Goal: Task Accomplishment & Management: Use online tool/utility

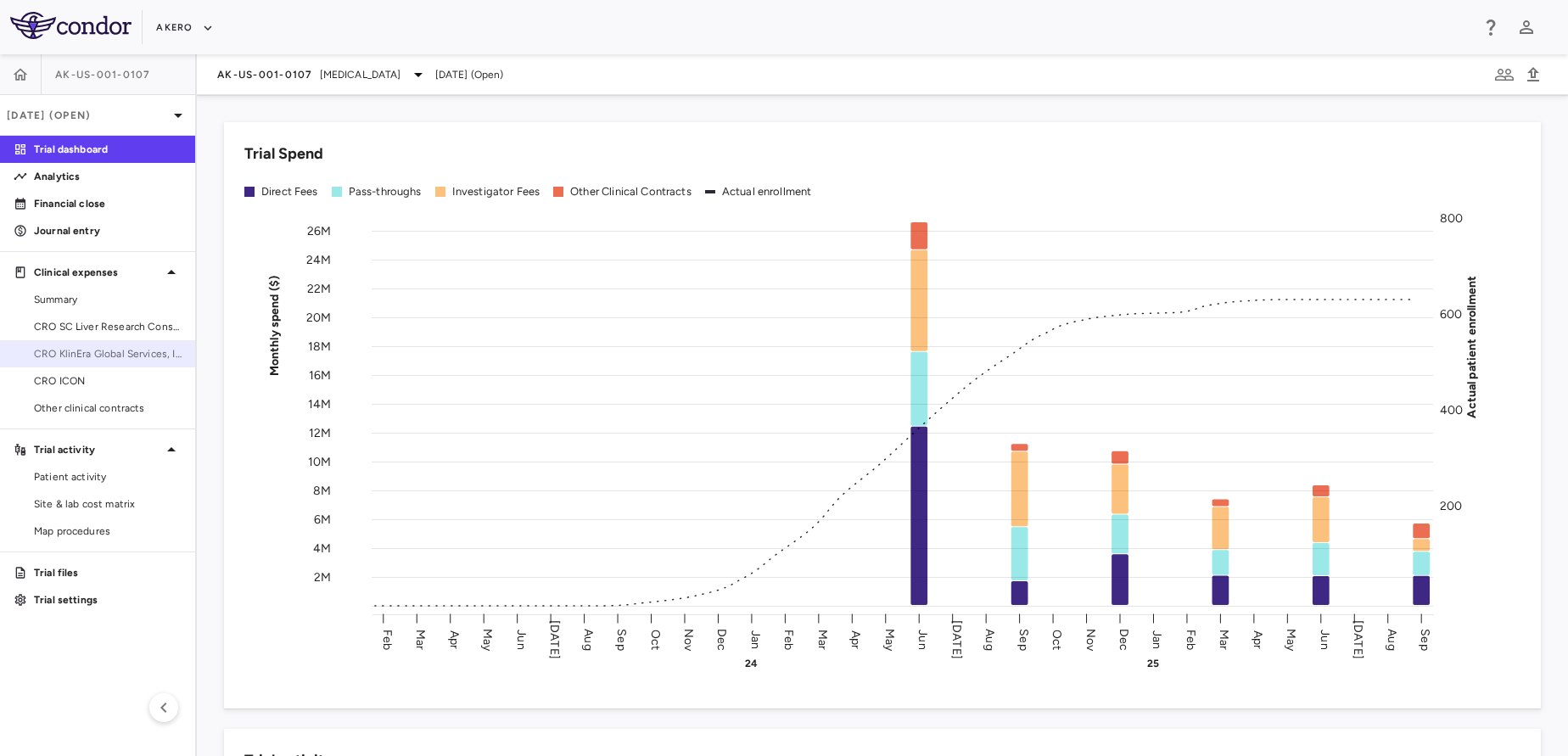
click at [80, 359] on span "CRO KlinEra Global Services, Inc." at bounding box center [108, 354] width 148 height 16
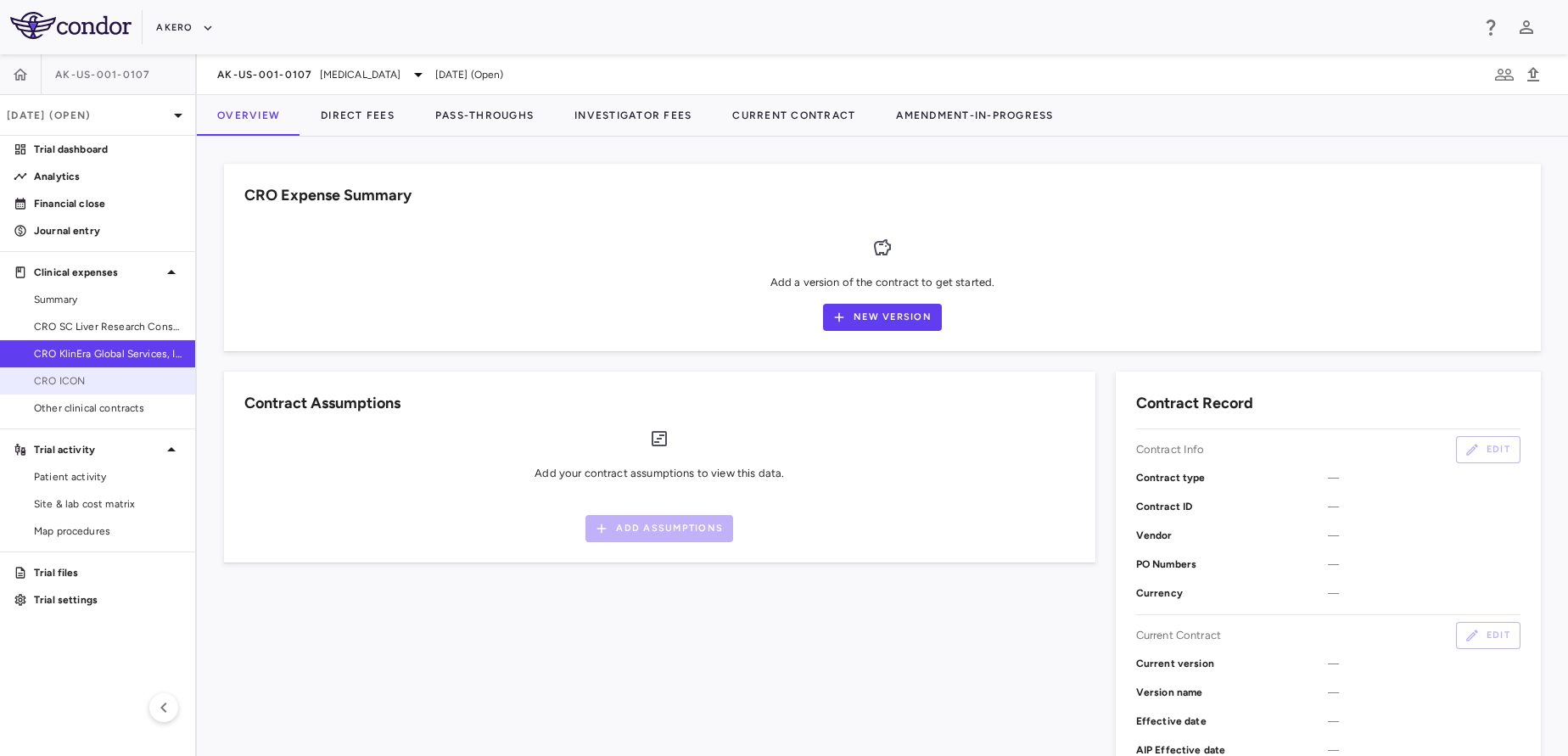
click at [77, 378] on span "CRO ICON" at bounding box center [108, 381] width 148 height 16
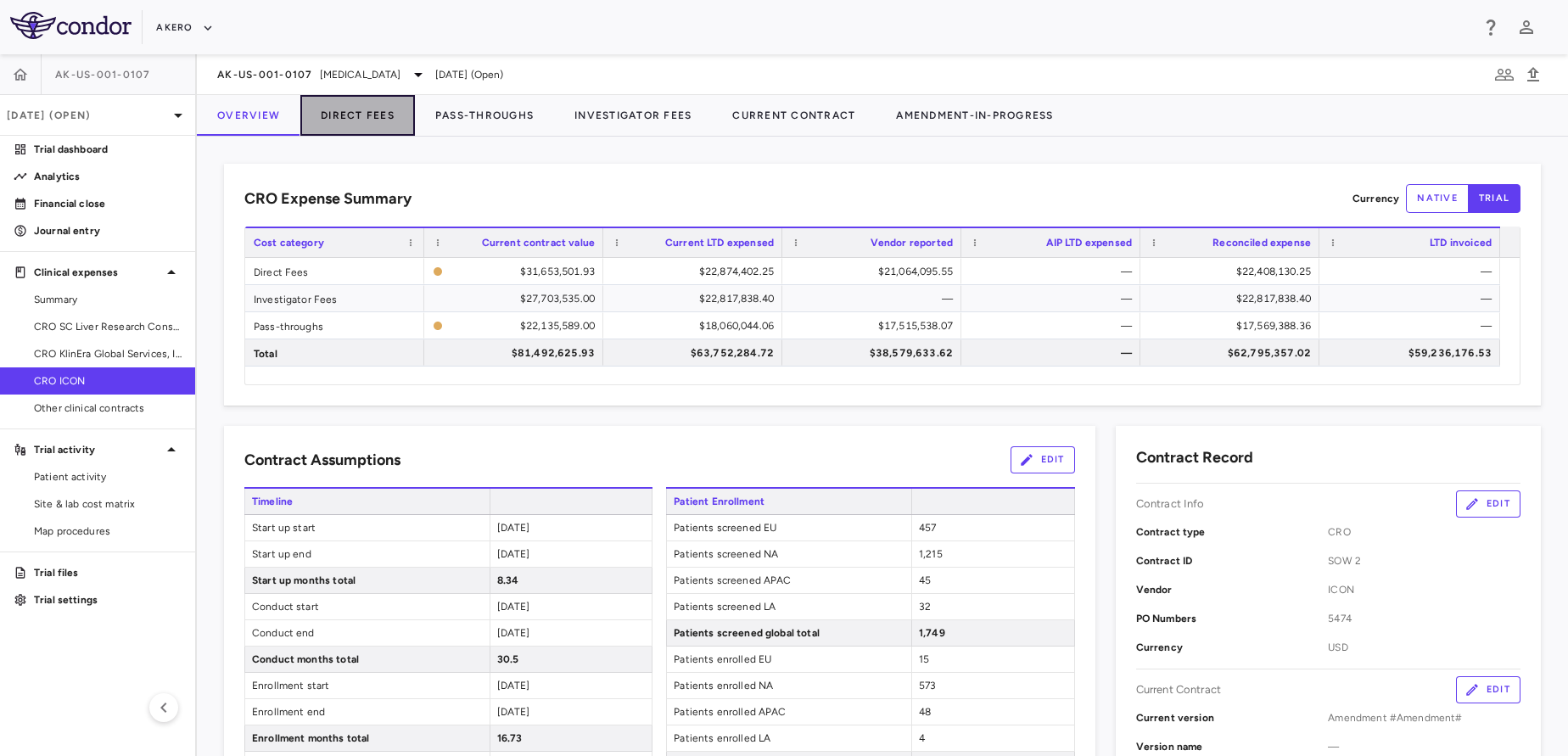
click at [374, 130] on button "Direct Fees" at bounding box center [357, 116] width 115 height 41
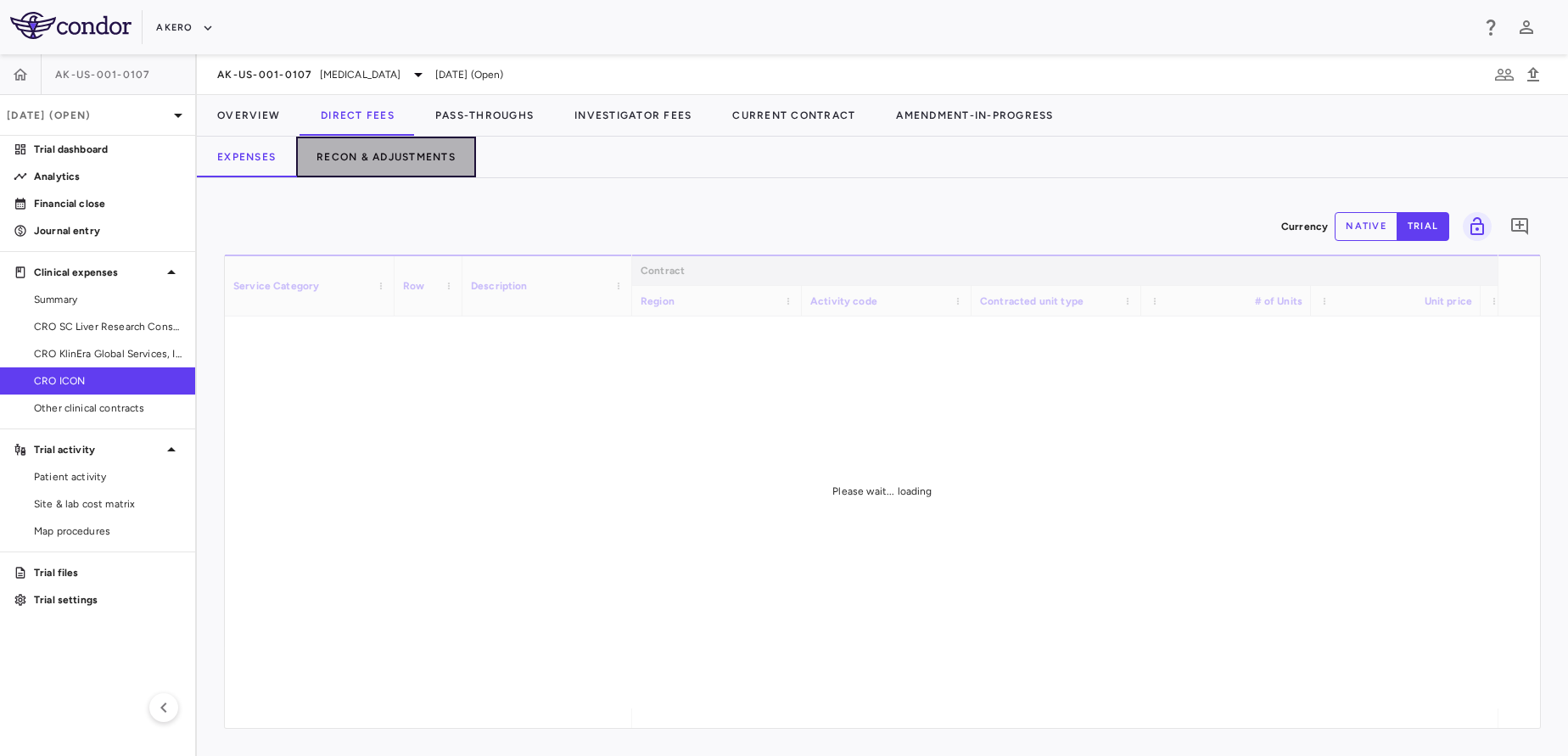
click at [381, 138] on button "Recon & Adjustments" at bounding box center [386, 158] width 180 height 41
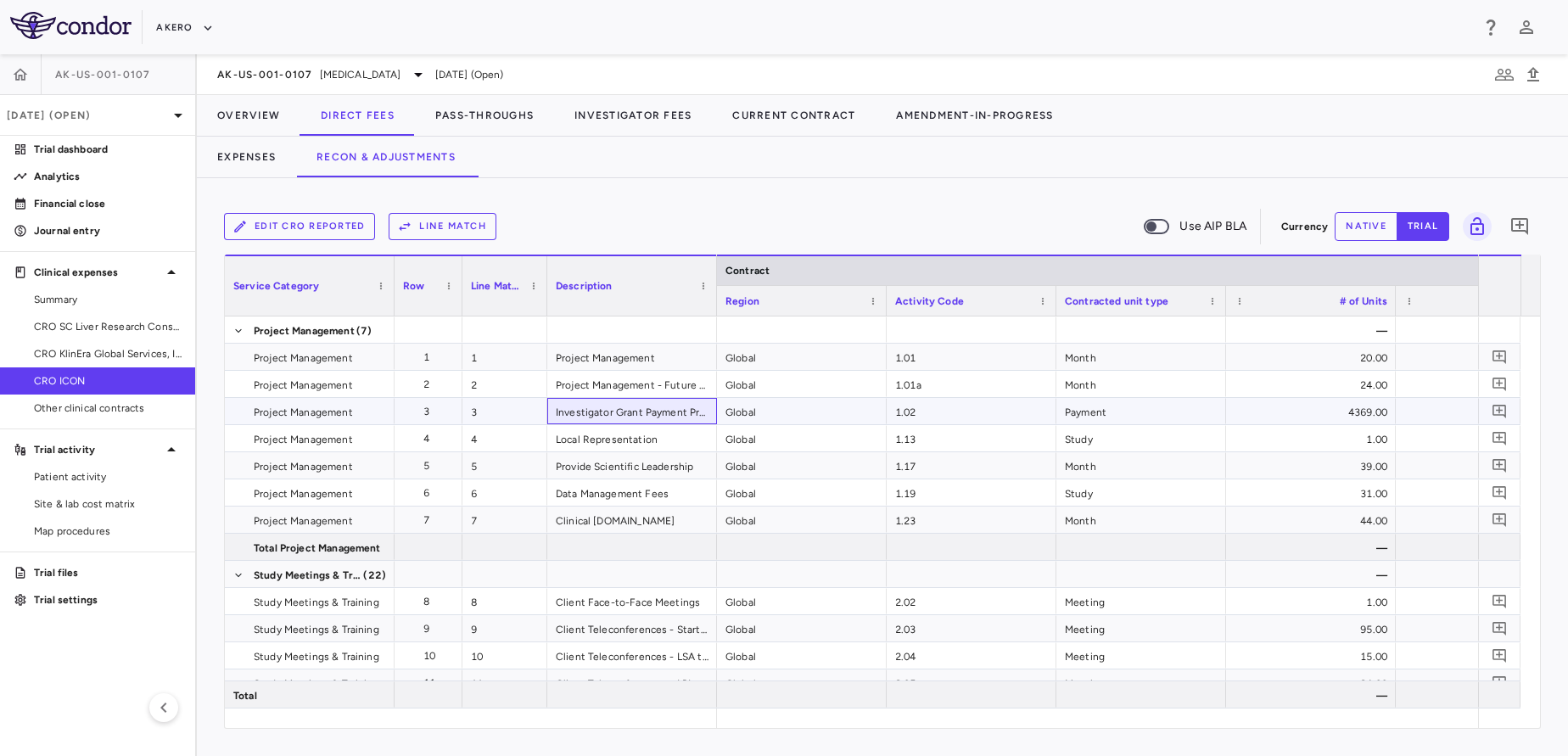
click at [621, 409] on div "Investigator Grant Payment Processing" at bounding box center [631, 410] width 169 height 26
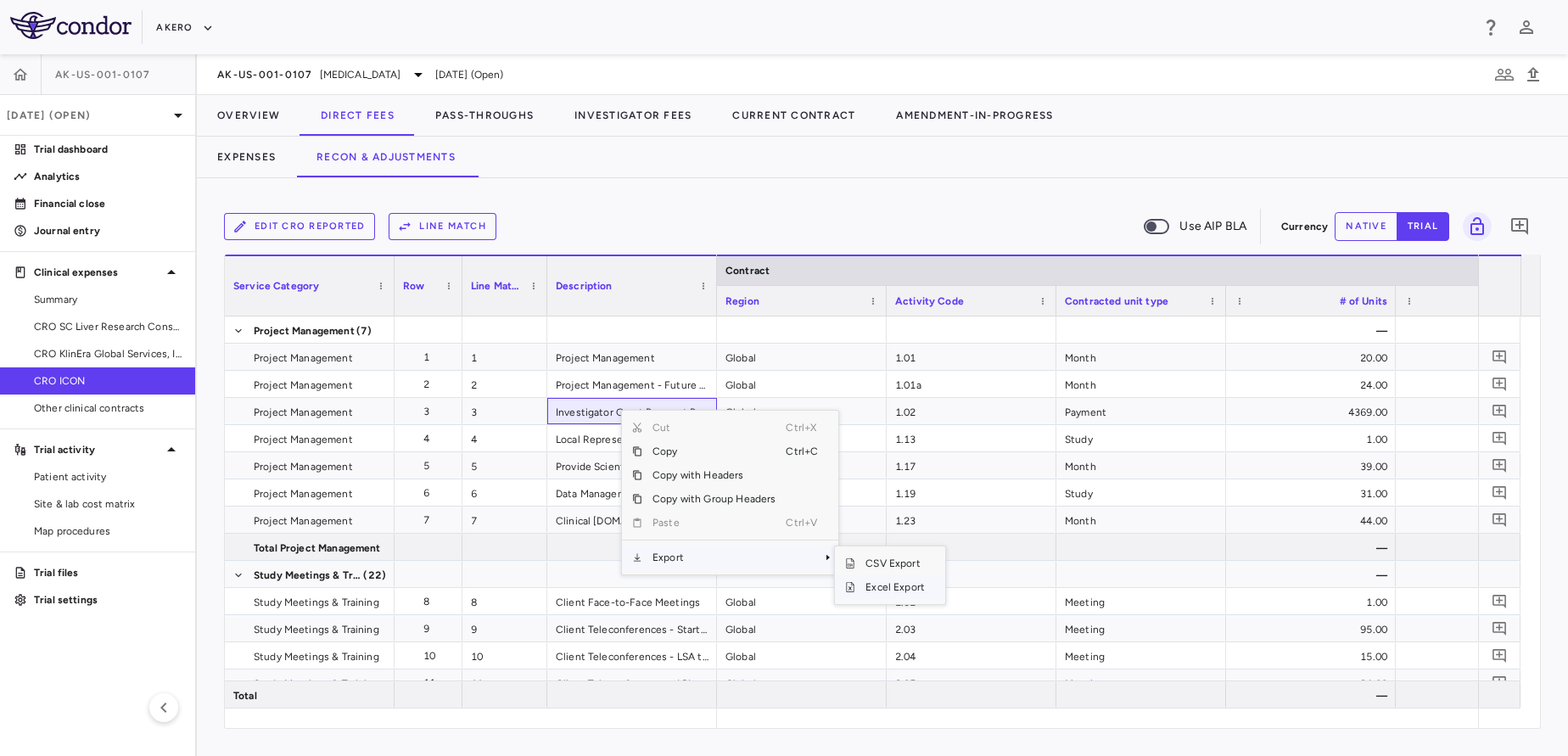
click at [897, 584] on span "Excel Export" at bounding box center [895, 588] width 79 height 24
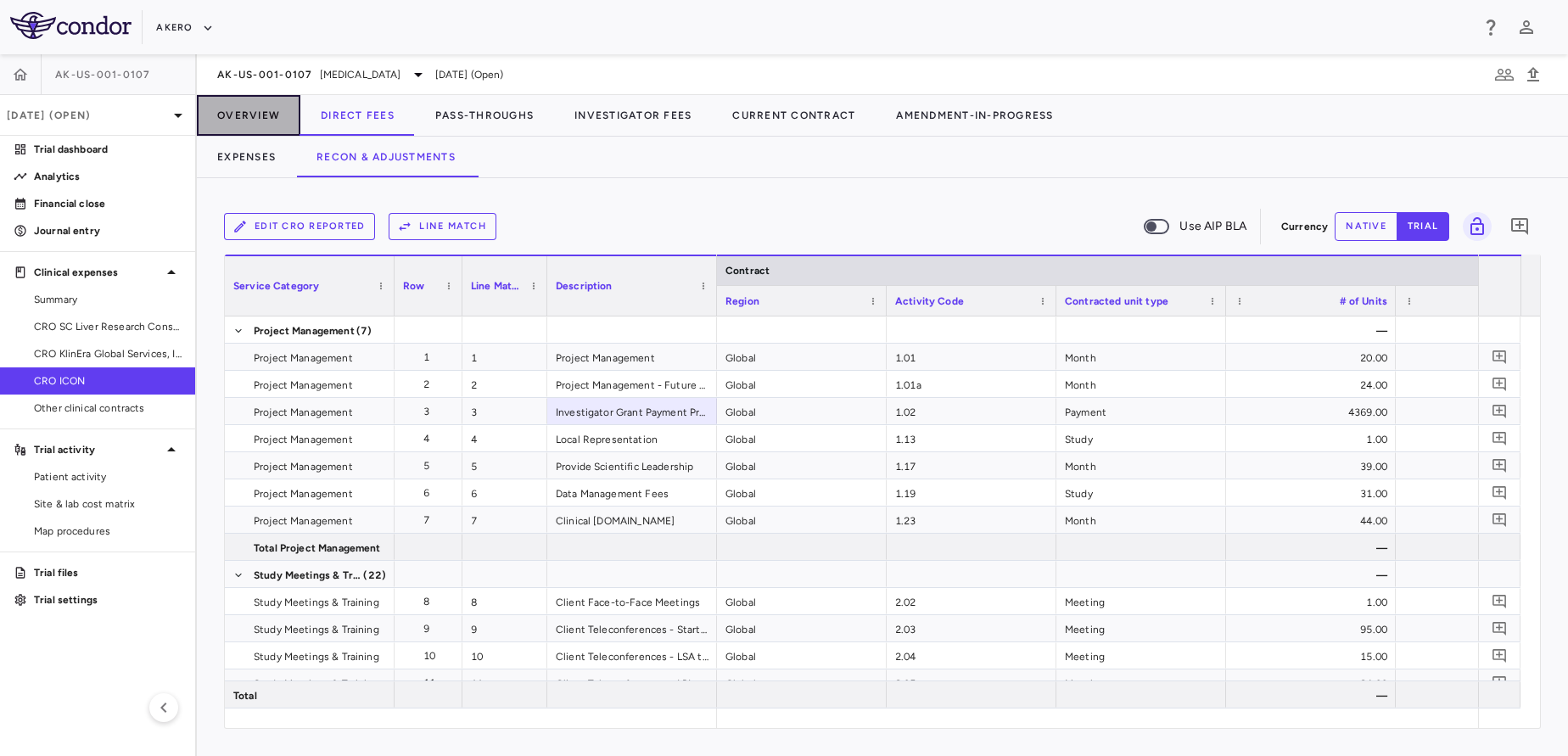
click at [283, 125] on button "Overview" at bounding box center [249, 116] width 104 height 41
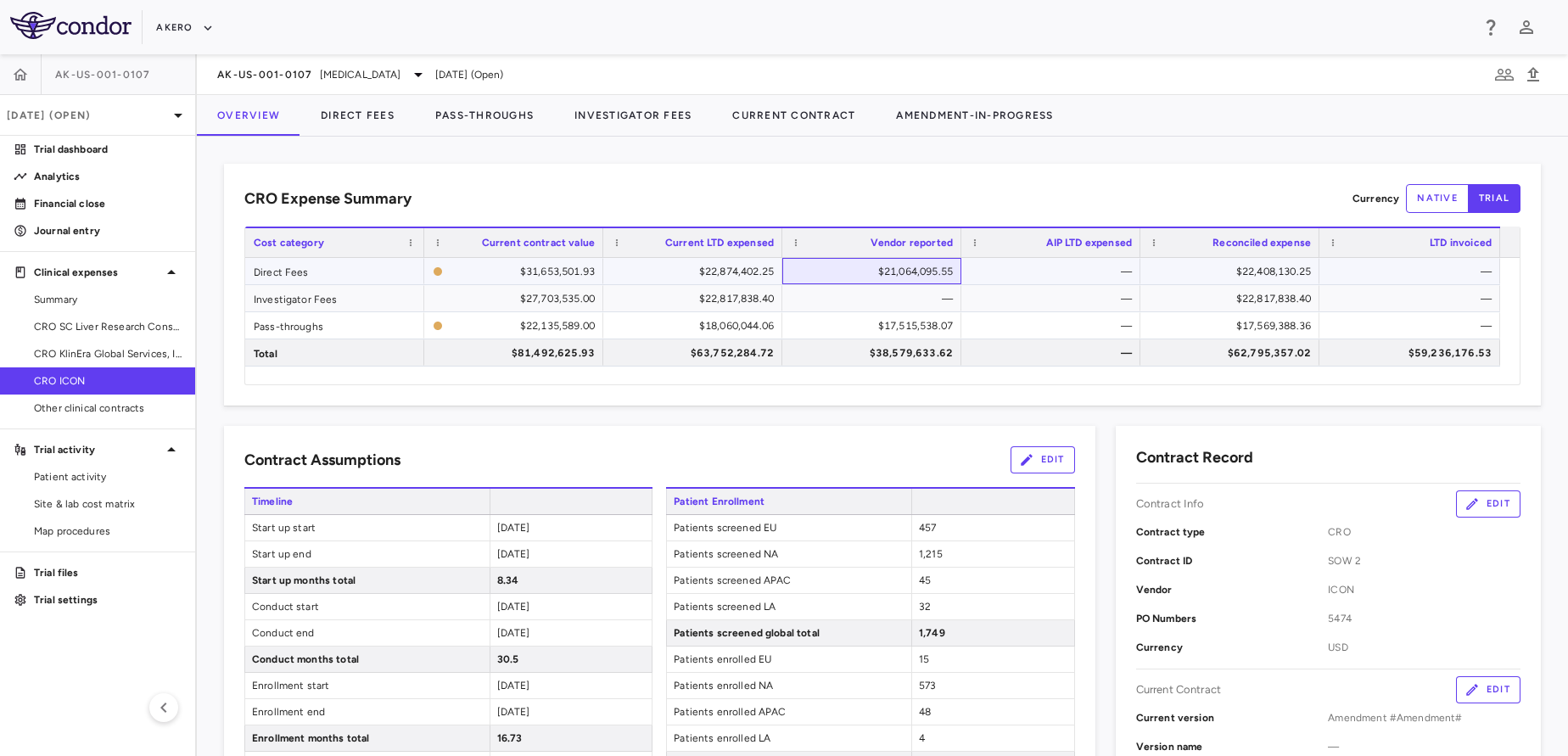
click at [834, 260] on div "$21,064,095.55" at bounding box center [875, 271] width 156 height 27
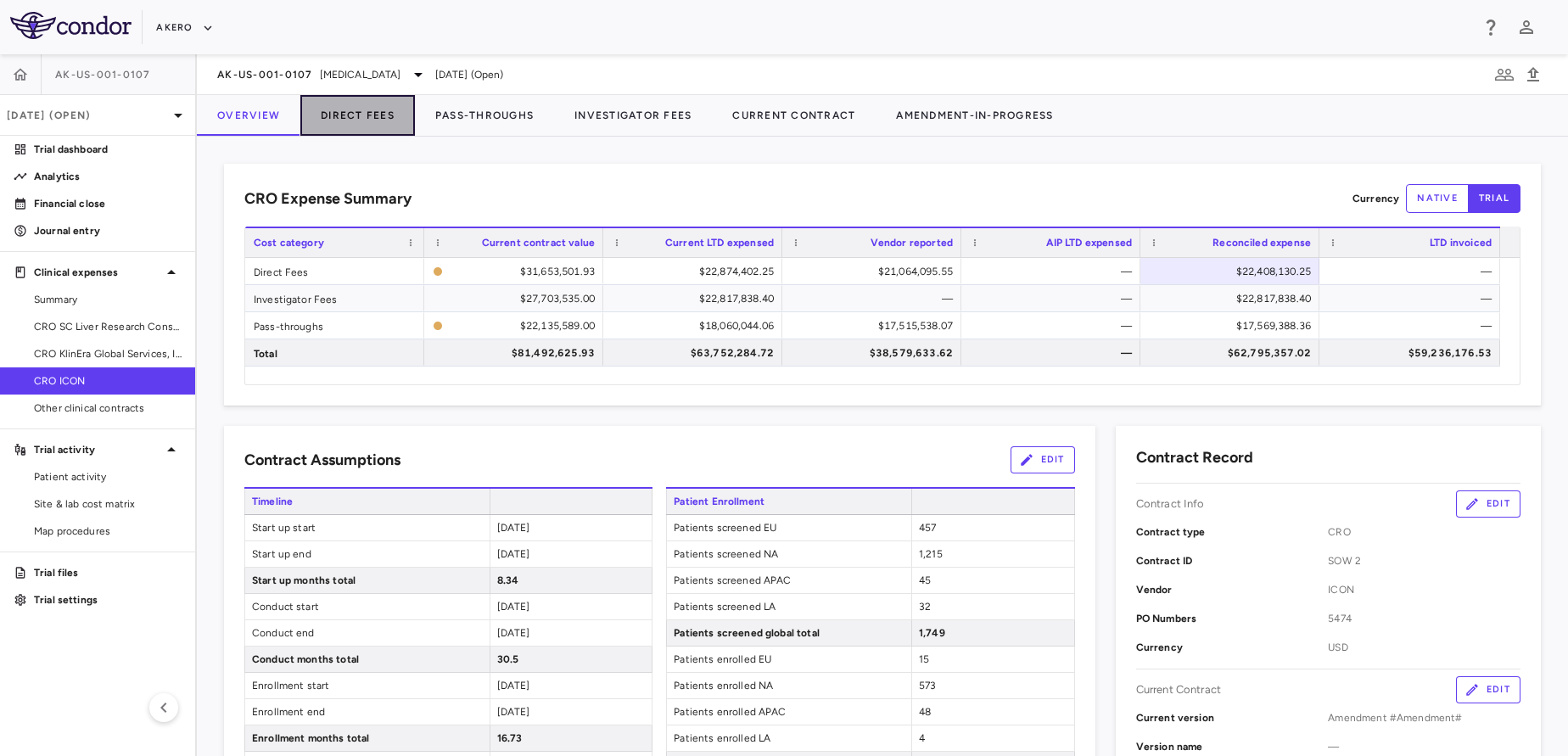
click at [391, 119] on button "Direct Fees" at bounding box center [357, 116] width 115 height 41
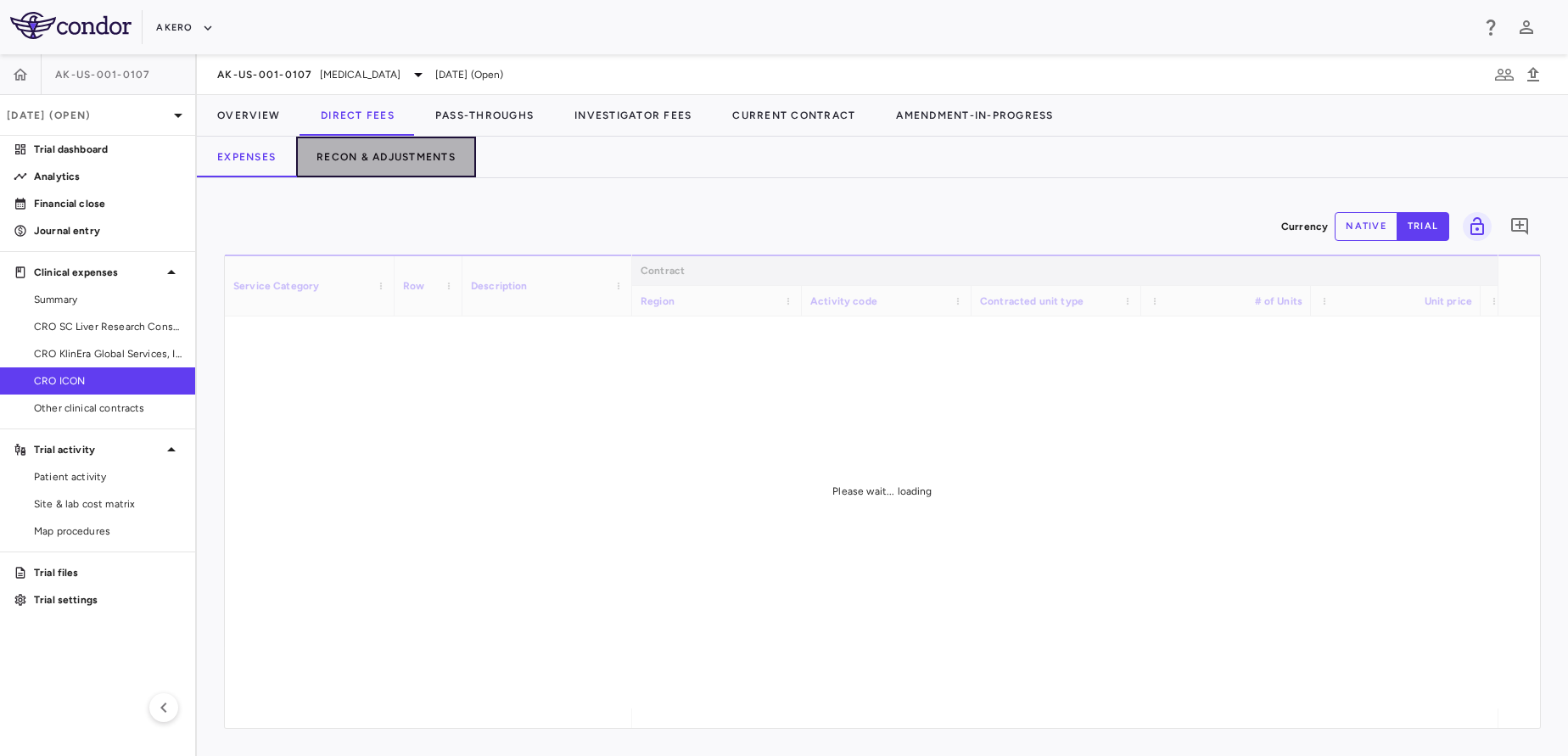
click at [410, 159] on button "Recon & Adjustments" at bounding box center [386, 158] width 180 height 41
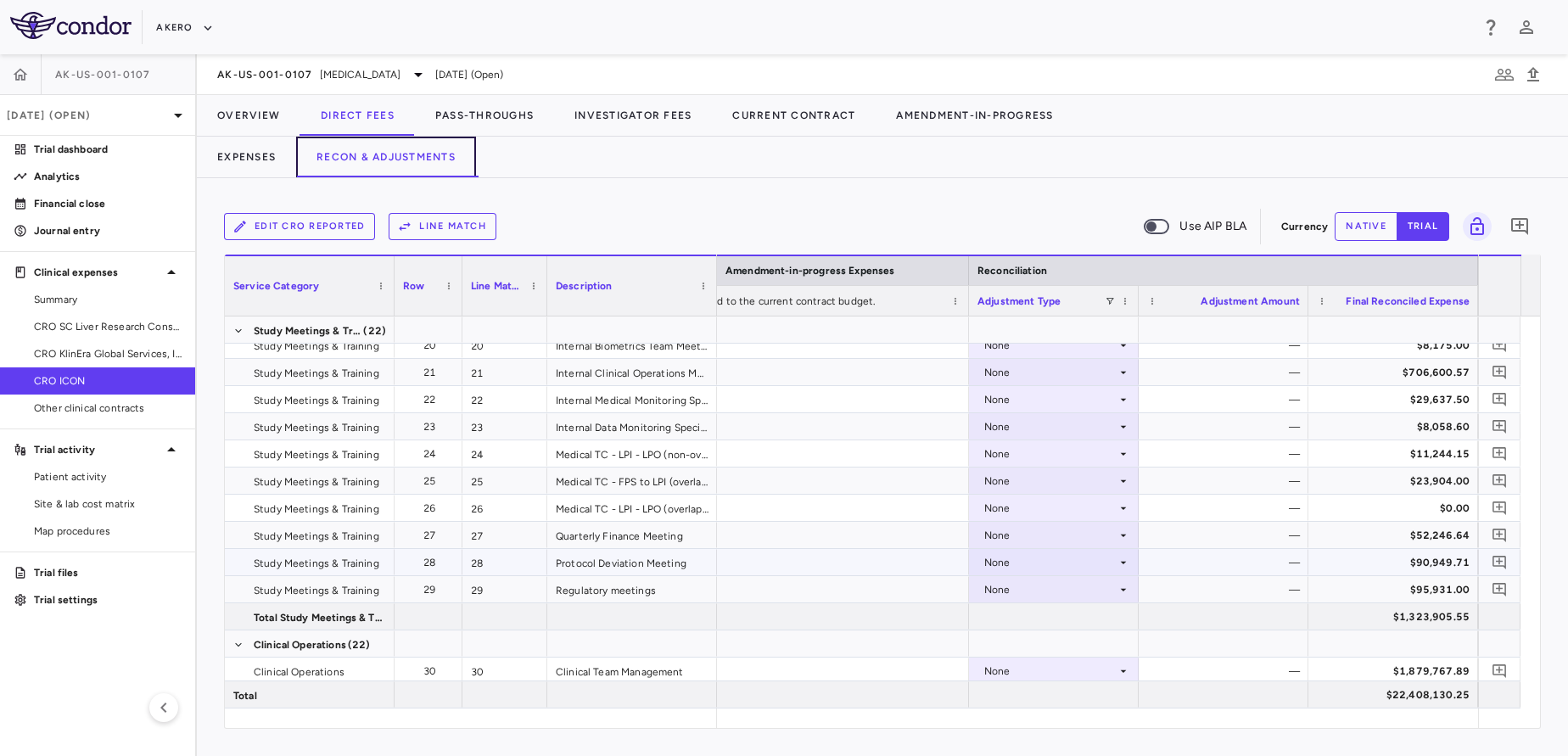
scroll to position [583, 0]
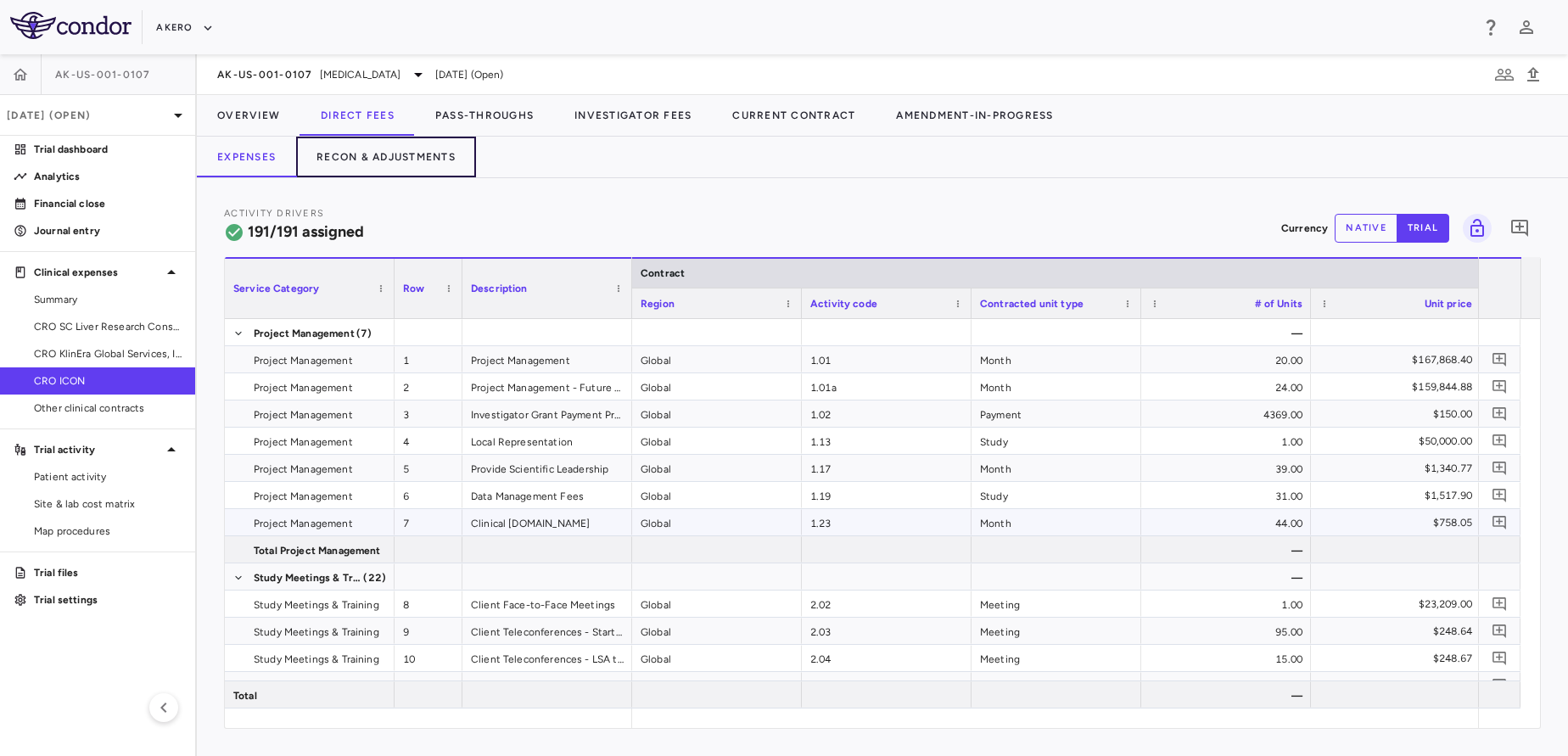
scroll to position [0, 21]
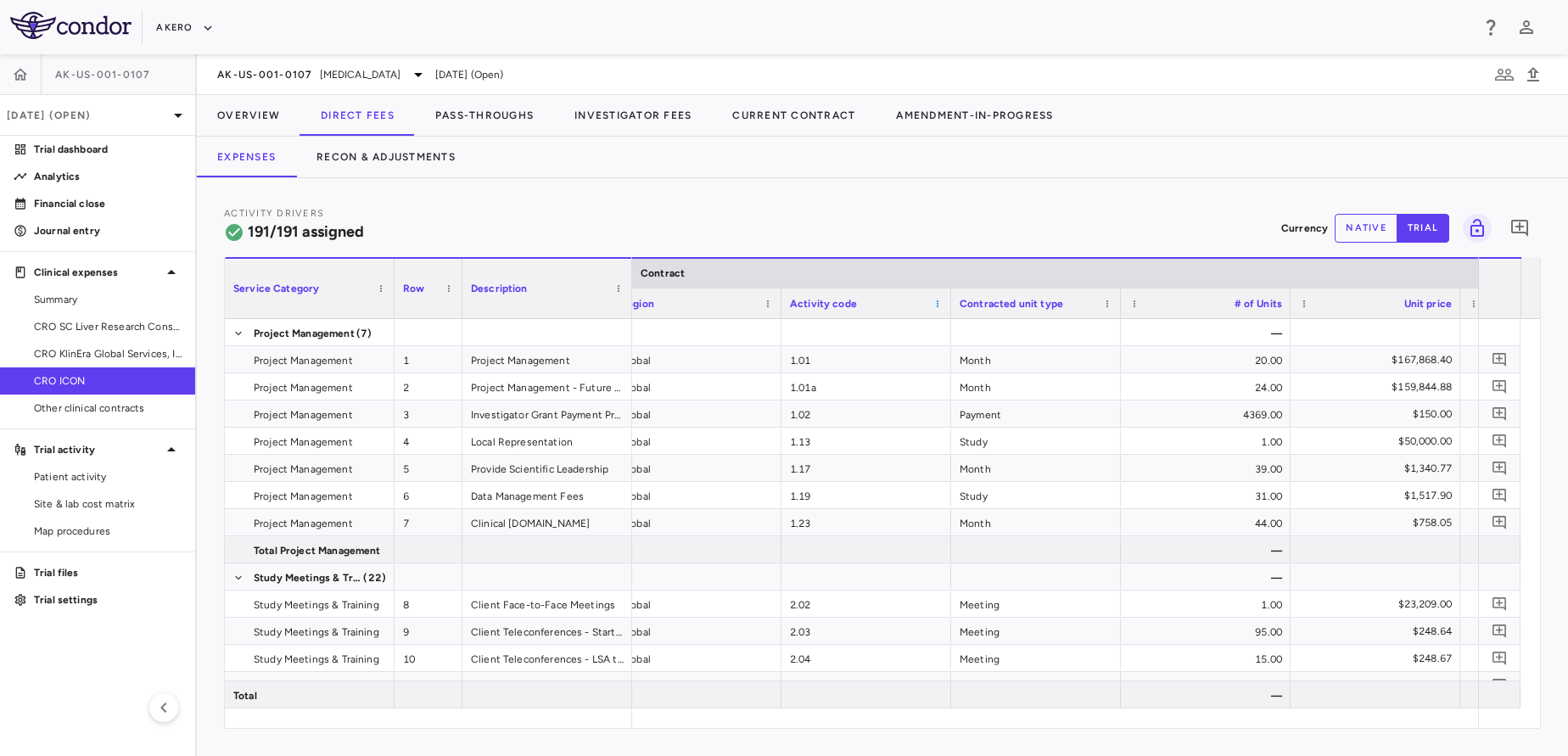
click at [937, 302] on span at bounding box center [937, 304] width 10 height 10
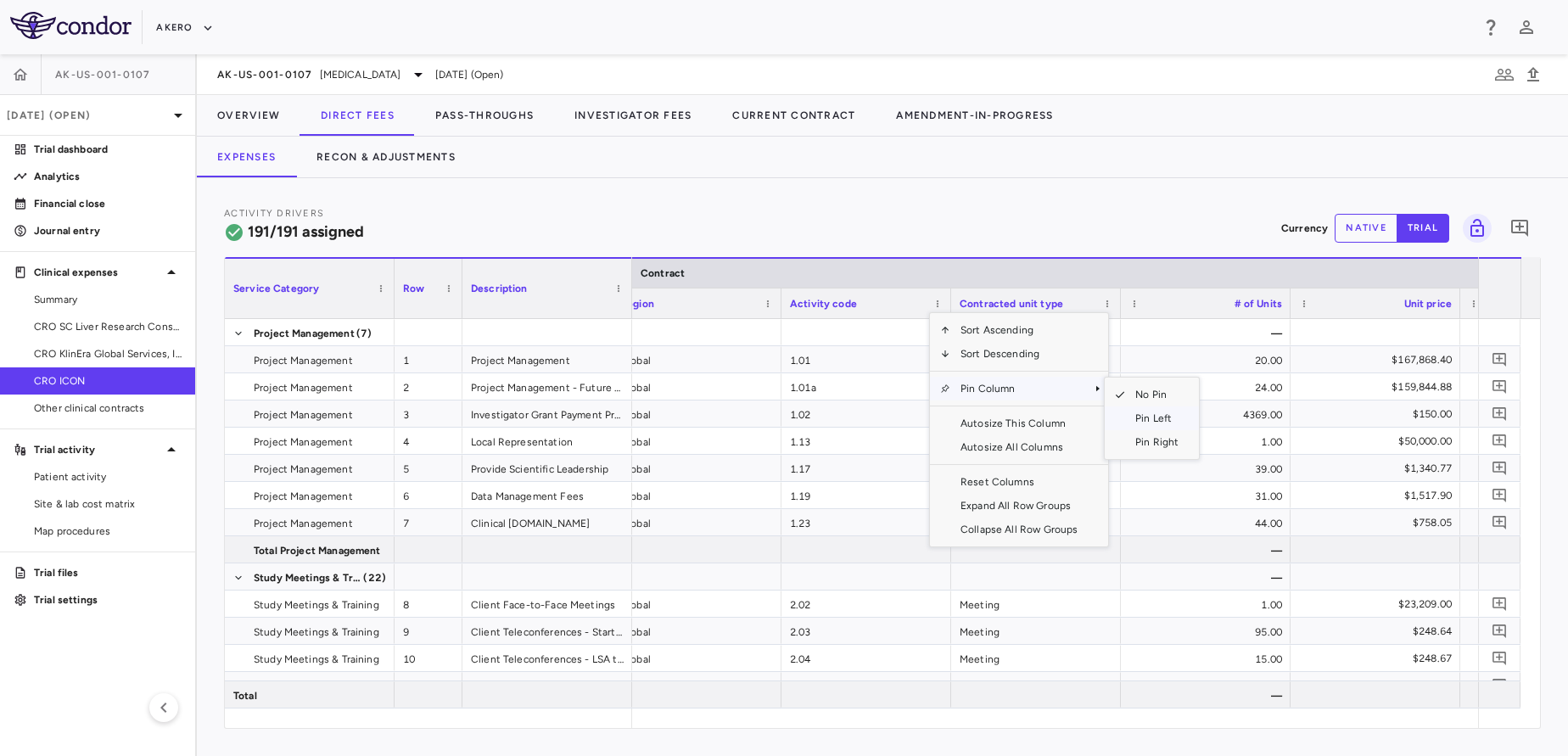
click at [1156, 423] on span "Pin Left" at bounding box center [1156, 418] width 64 height 24
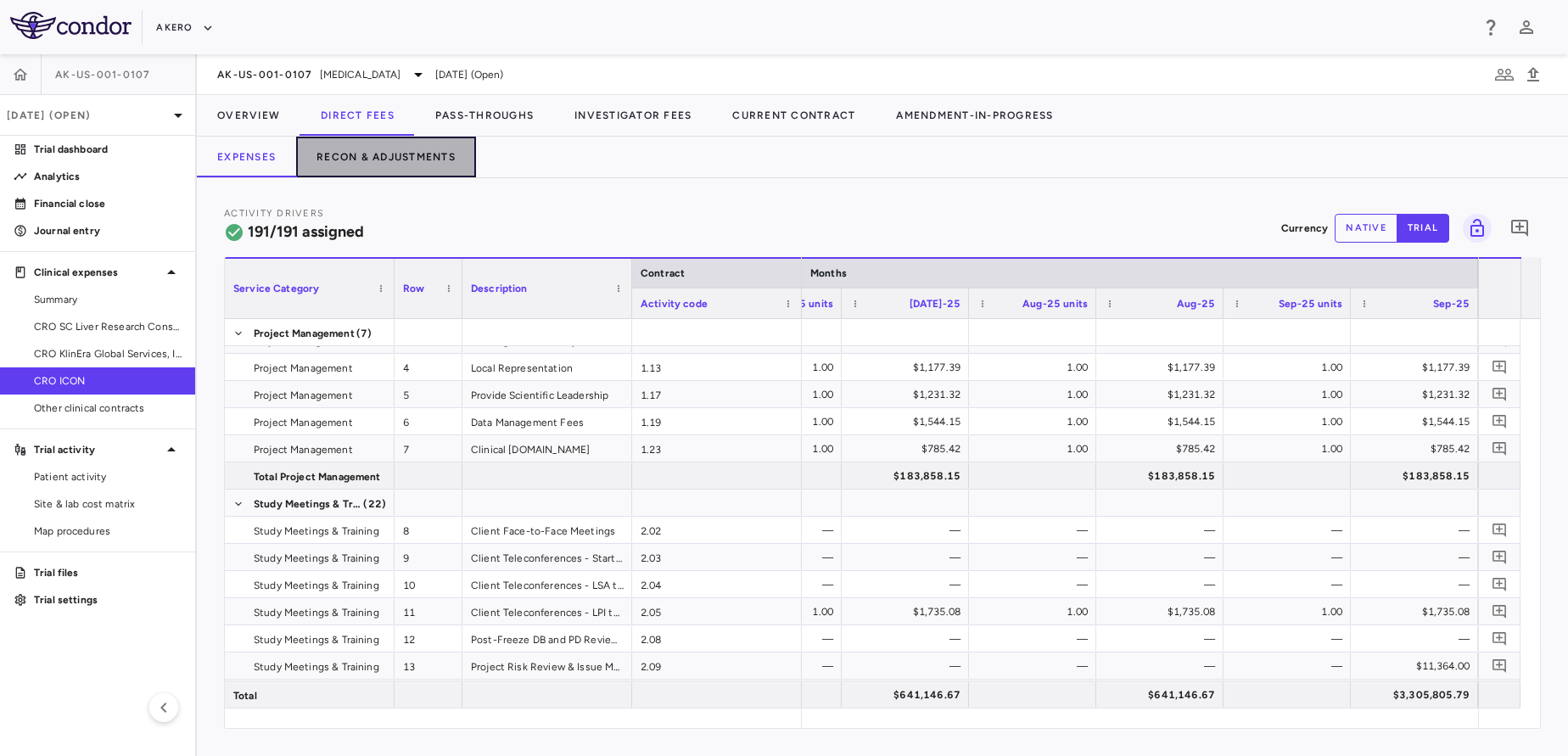
click at [379, 164] on button "Recon & Adjustments" at bounding box center [386, 158] width 180 height 41
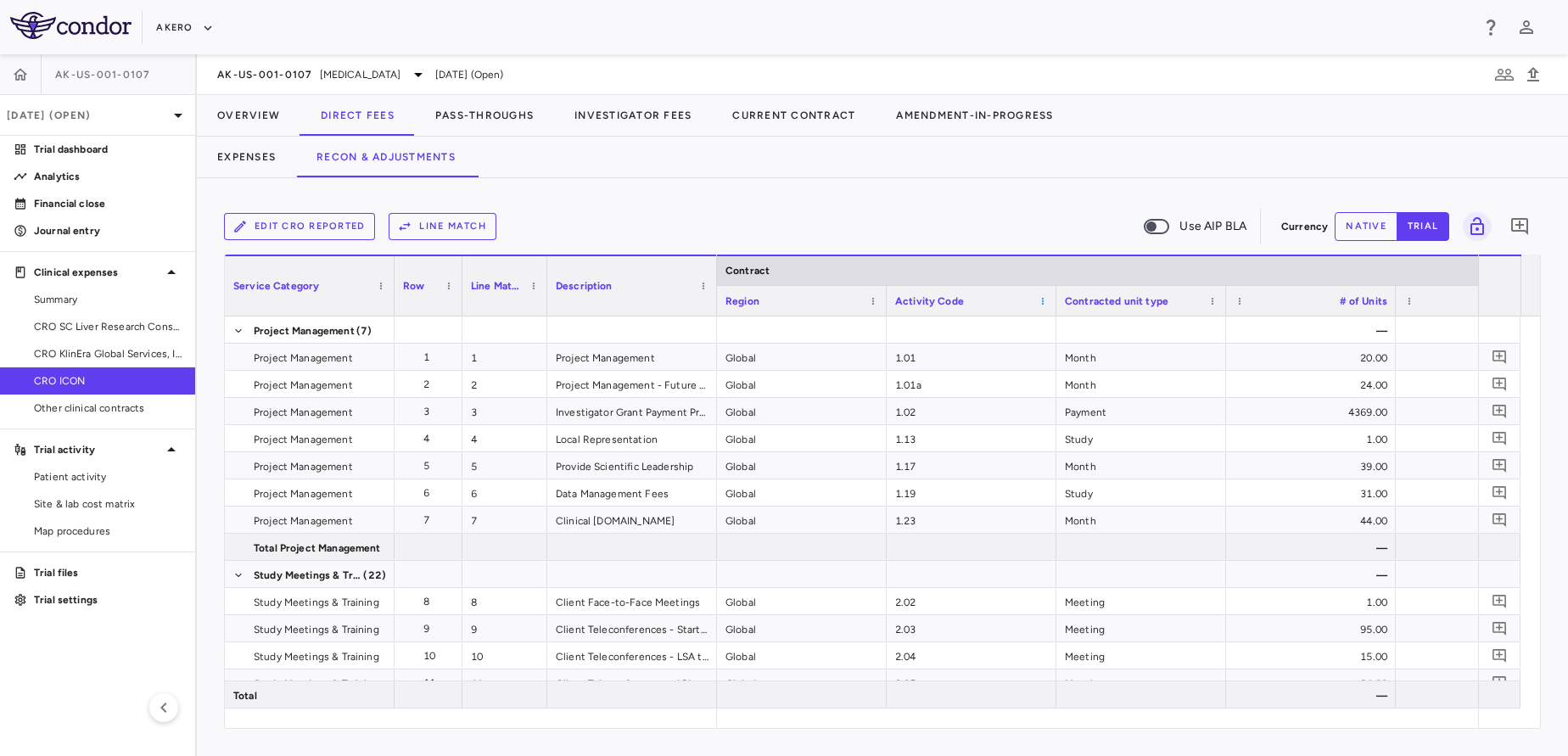
click at [1043, 299] on span at bounding box center [1042, 301] width 10 height 10
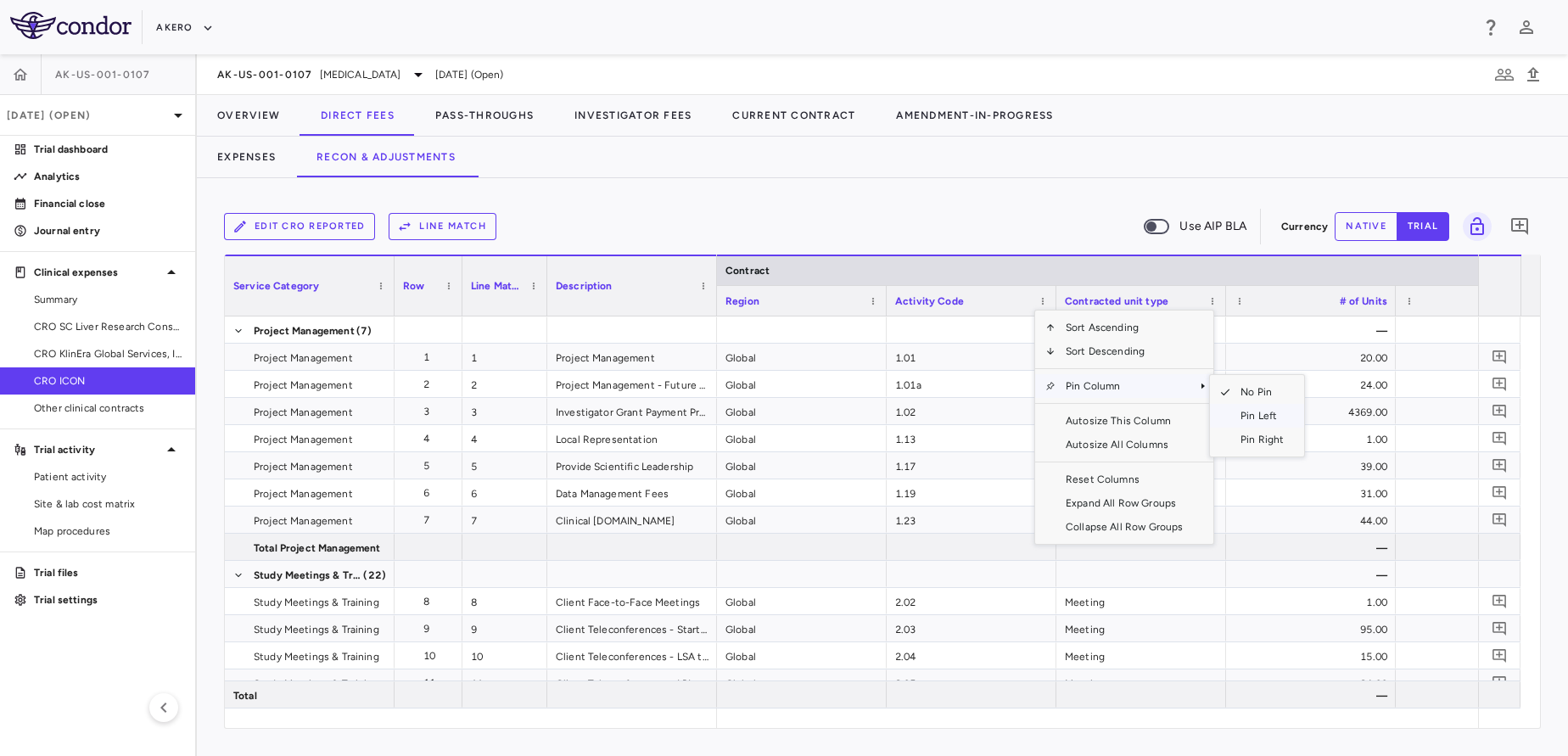
click at [1254, 414] on span "Pin Left" at bounding box center [1262, 416] width 64 height 24
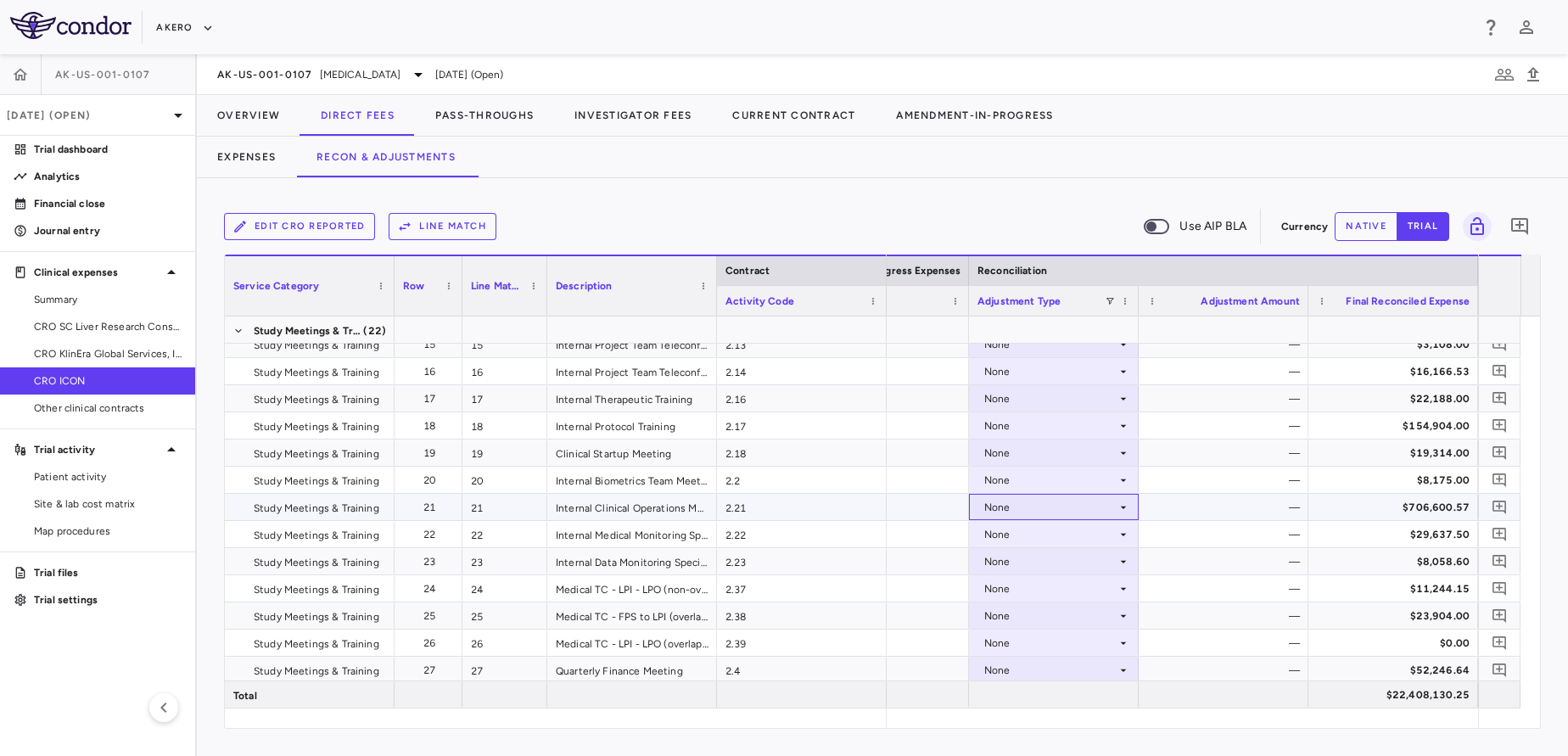
click at [1068, 504] on div "None" at bounding box center [1049, 507] width 132 height 27
click at [1005, 570] on div "CRO Reported" at bounding box center [1043, 566] width 80 height 16
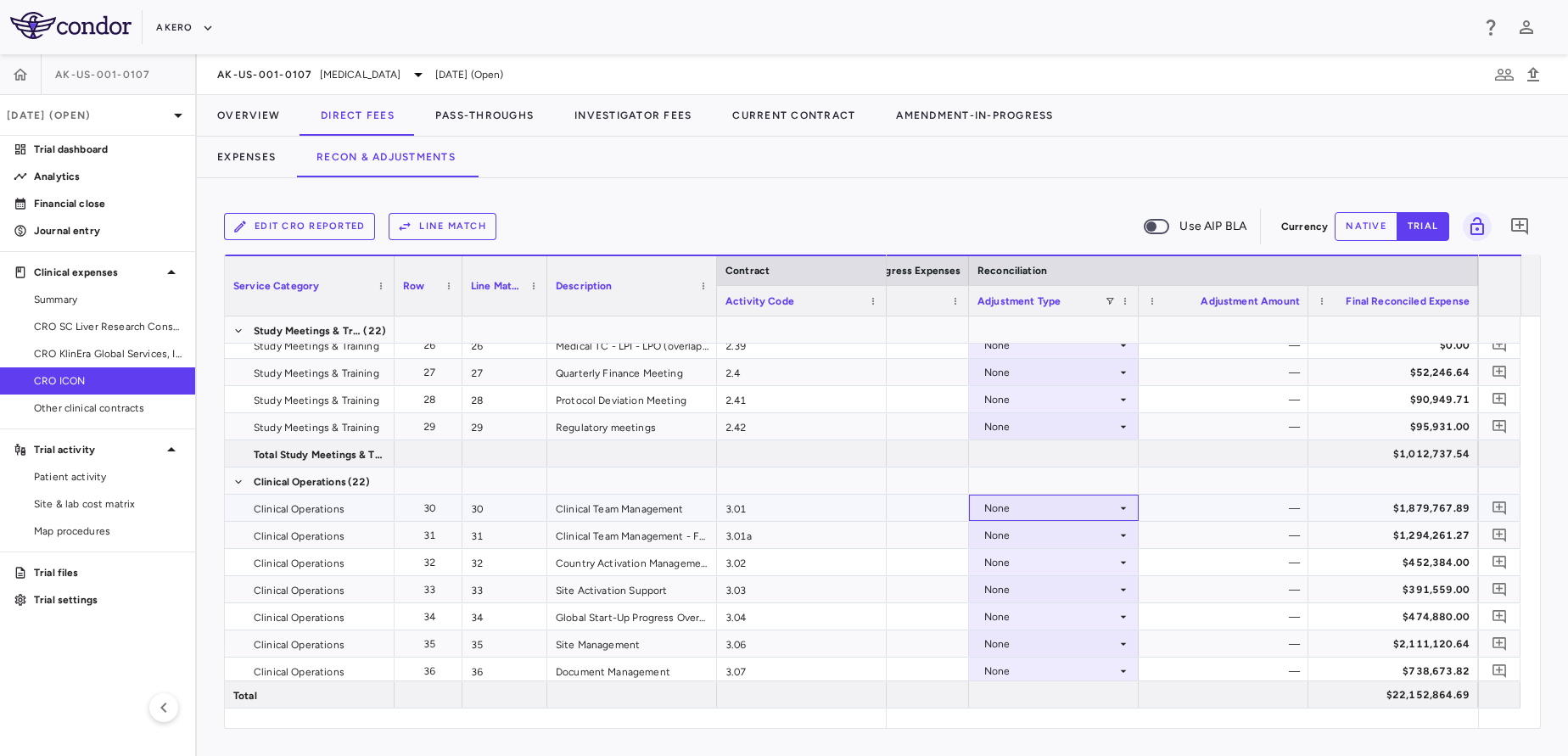
click at [1034, 513] on div "None" at bounding box center [1049, 508] width 132 height 27
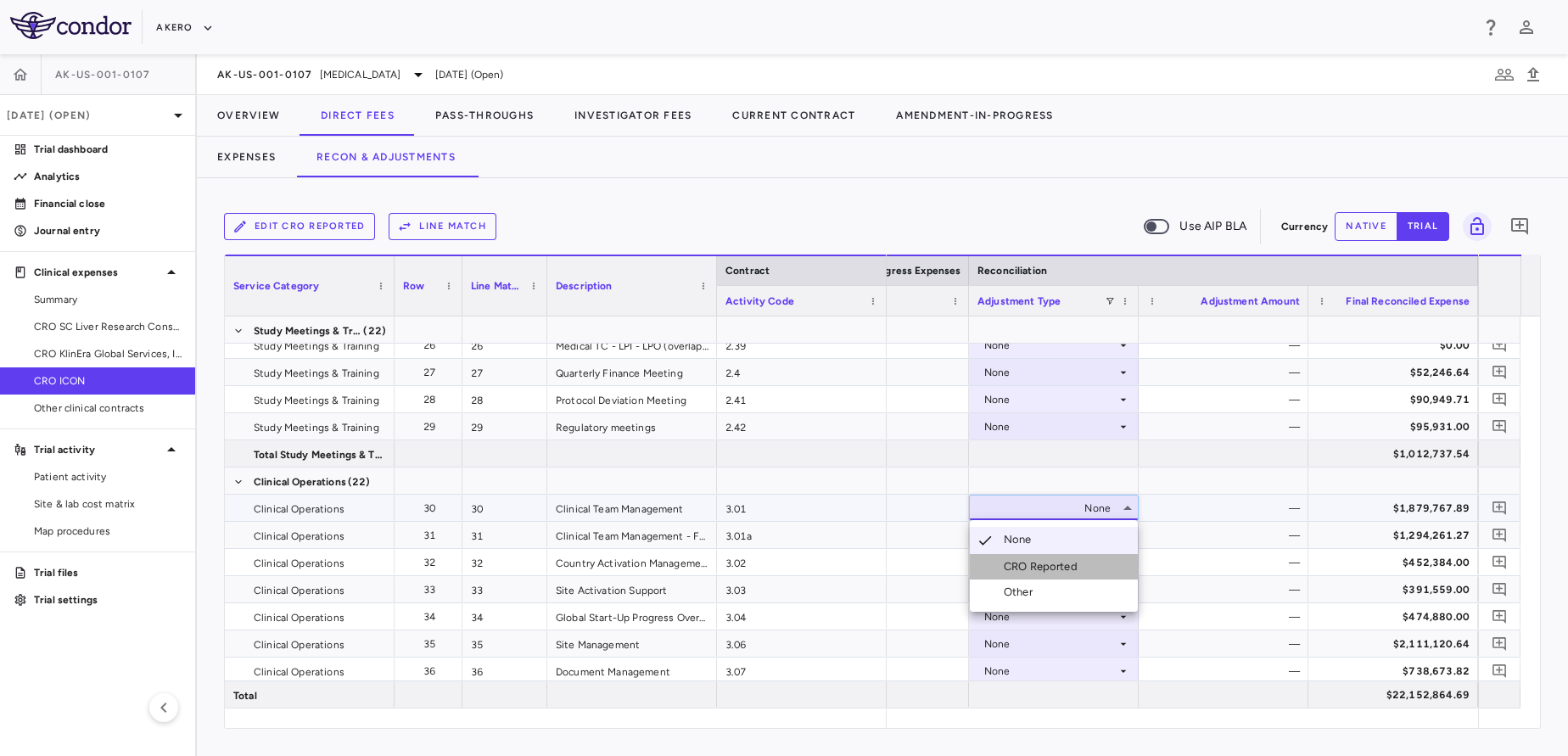
click at [1015, 565] on div "CRO Reported" at bounding box center [1043, 567] width 80 height 16
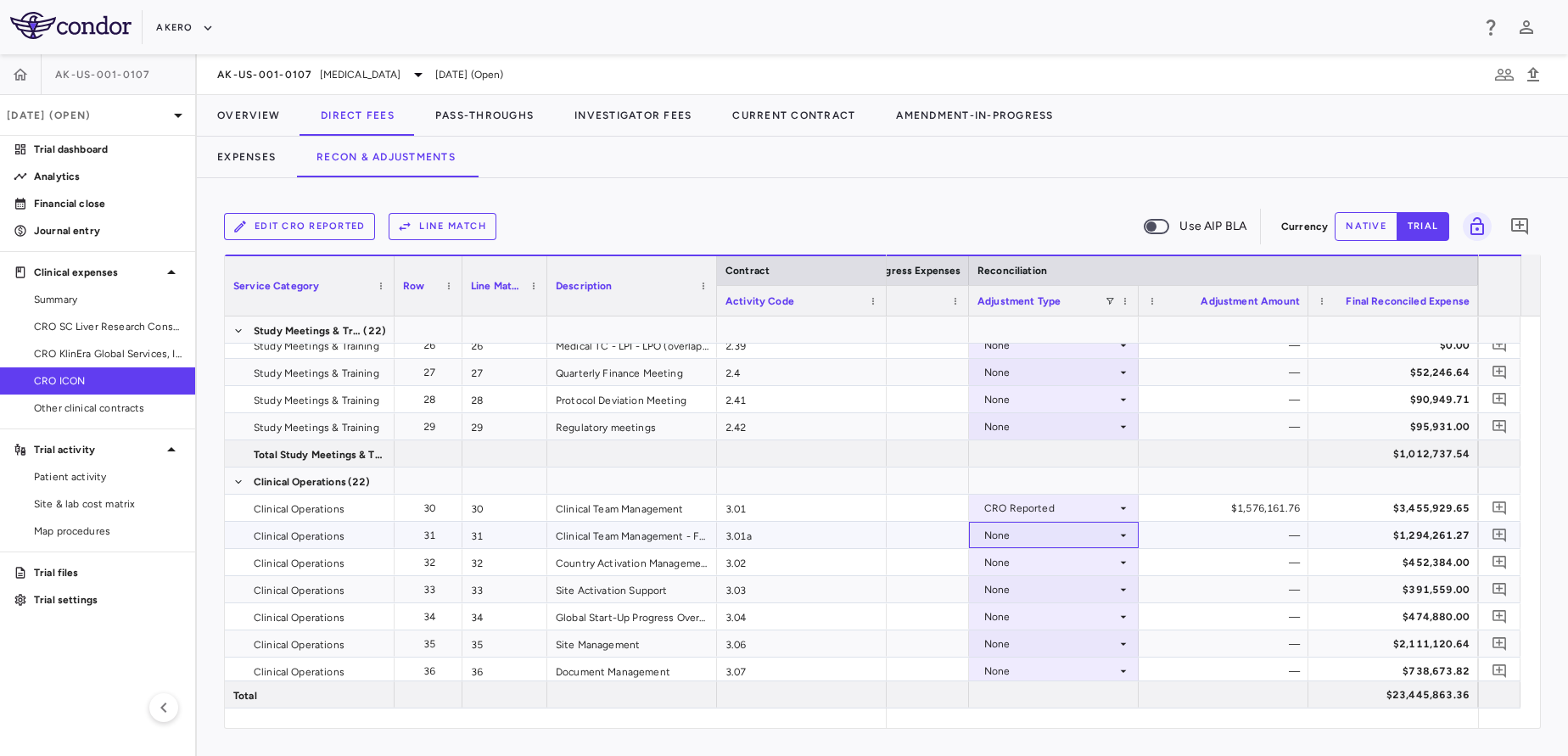
click at [1042, 538] on div "None" at bounding box center [1049, 536] width 132 height 27
click at [1007, 600] on div "CRO Reported" at bounding box center [1043, 594] width 80 height 16
click at [1023, 568] on div "None" at bounding box center [1049, 563] width 132 height 27
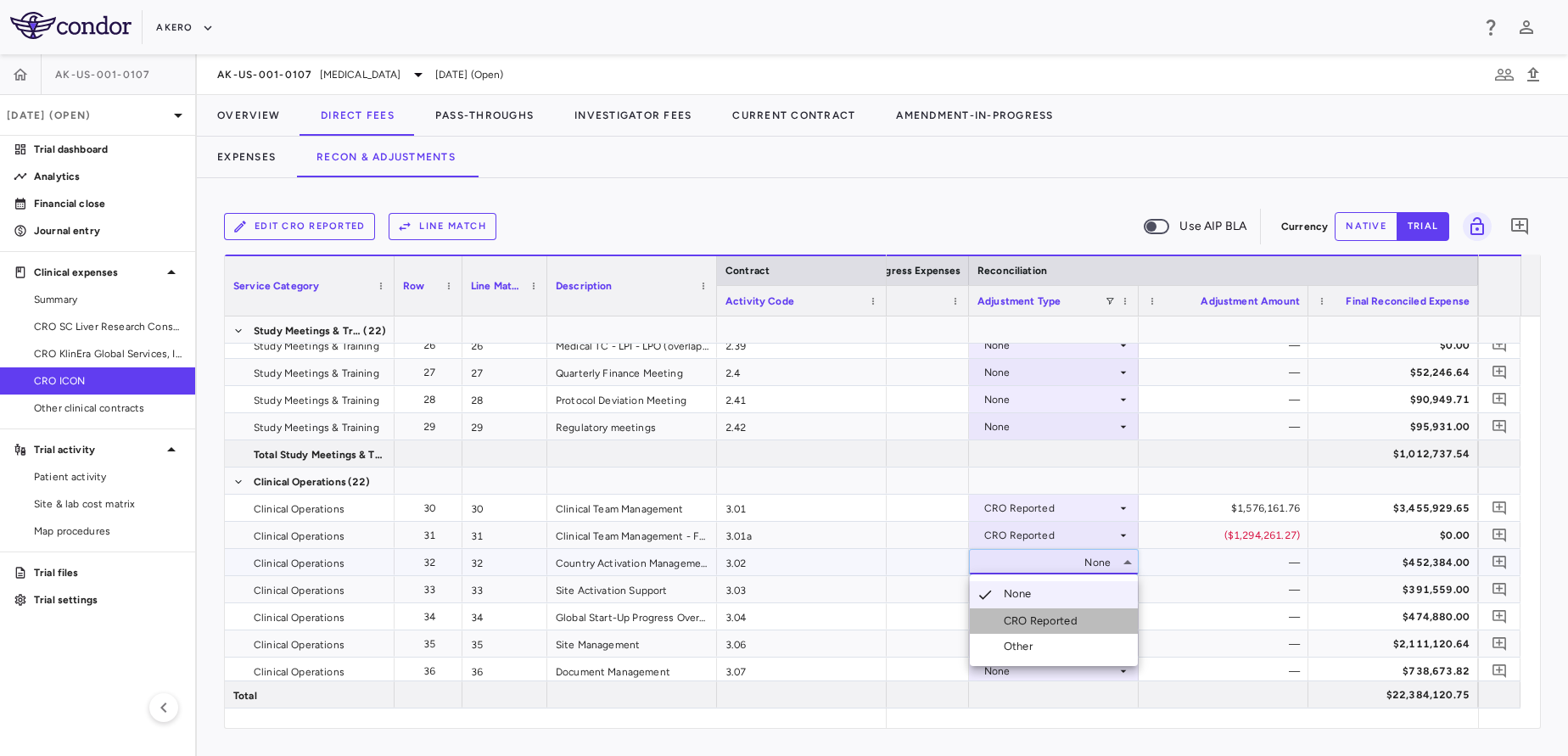
click at [1004, 613] on li "CRO Reported" at bounding box center [1054, 621] width 168 height 25
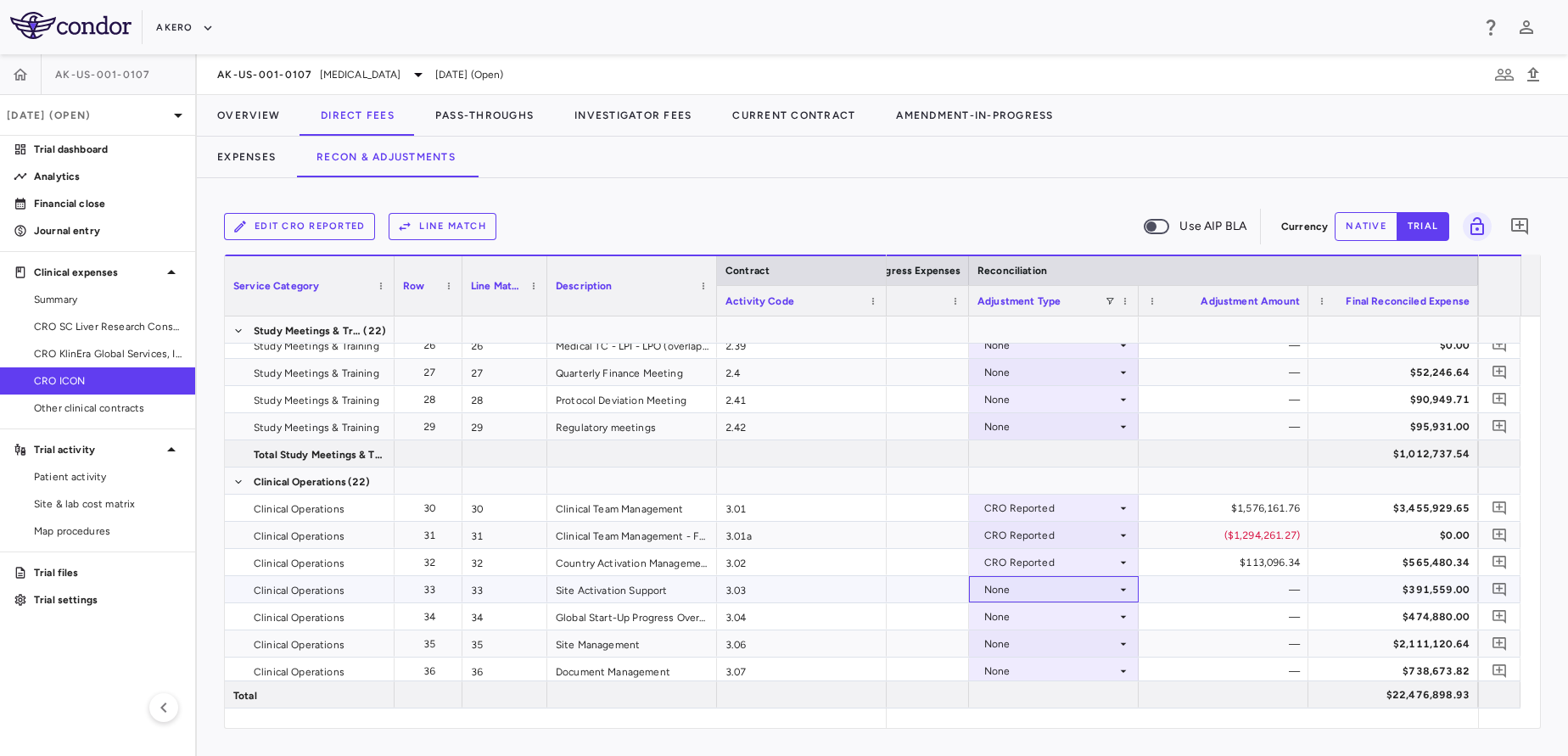
click at [1021, 597] on div "None" at bounding box center [1049, 590] width 132 height 27
click at [1002, 642] on div "CRO Reported" at bounding box center [1027, 648] width 115 height 16
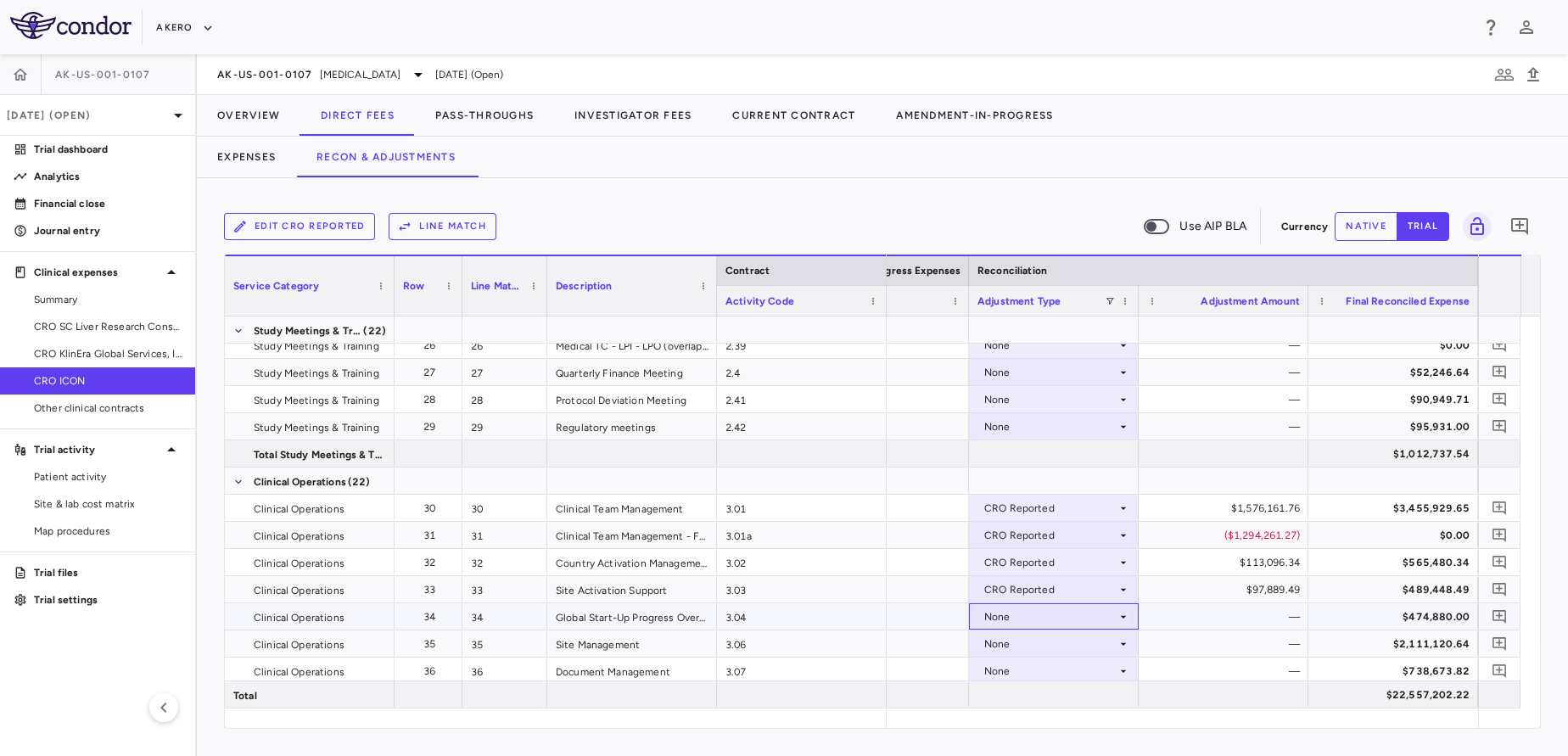
click at [1045, 616] on div "None" at bounding box center [1049, 617] width 132 height 27
click at [1019, 672] on div "CRO Reported" at bounding box center [1043, 676] width 80 height 16
click at [1006, 641] on div "None" at bounding box center [1049, 644] width 132 height 27
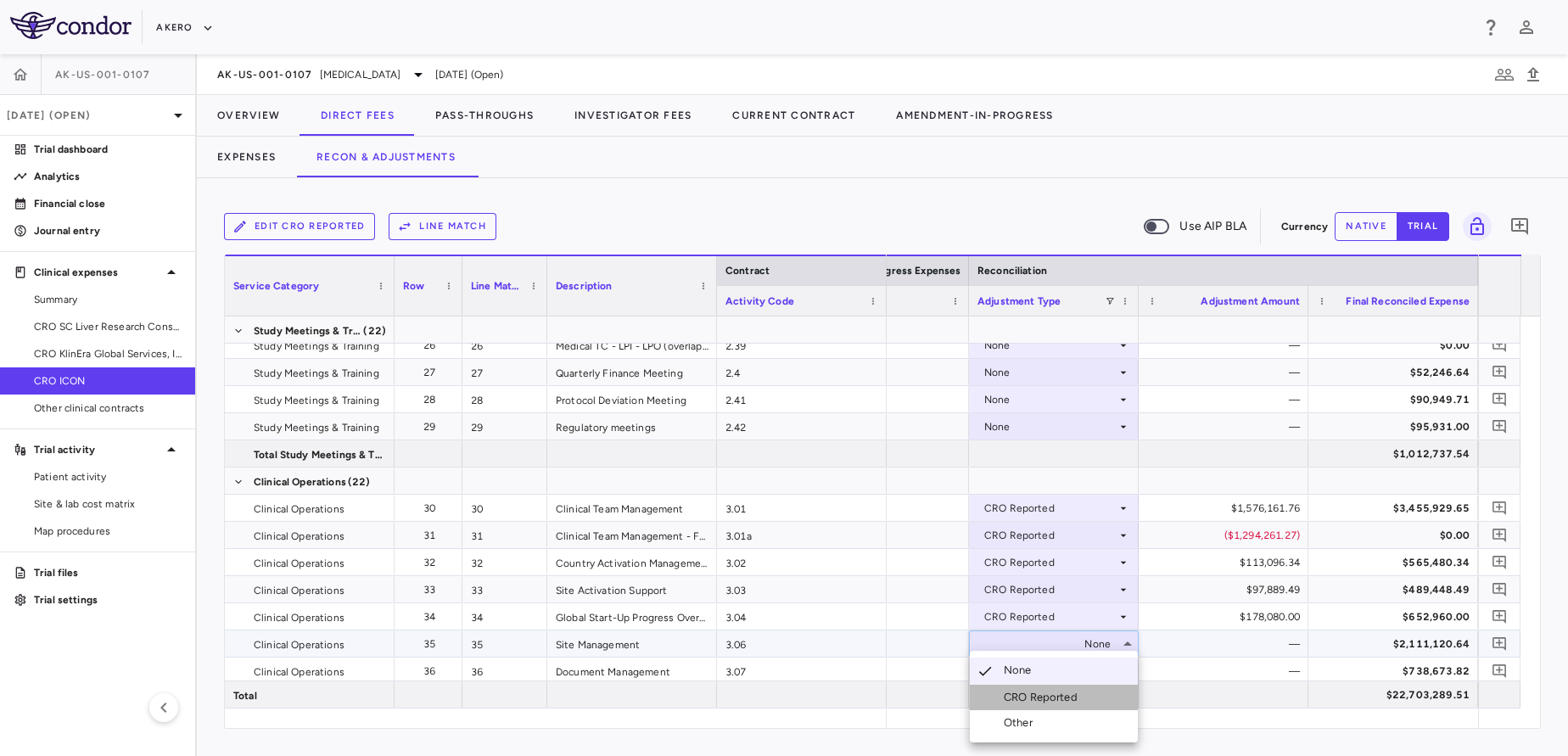
click at [1038, 701] on div "CRO Reported" at bounding box center [1043, 698] width 80 height 16
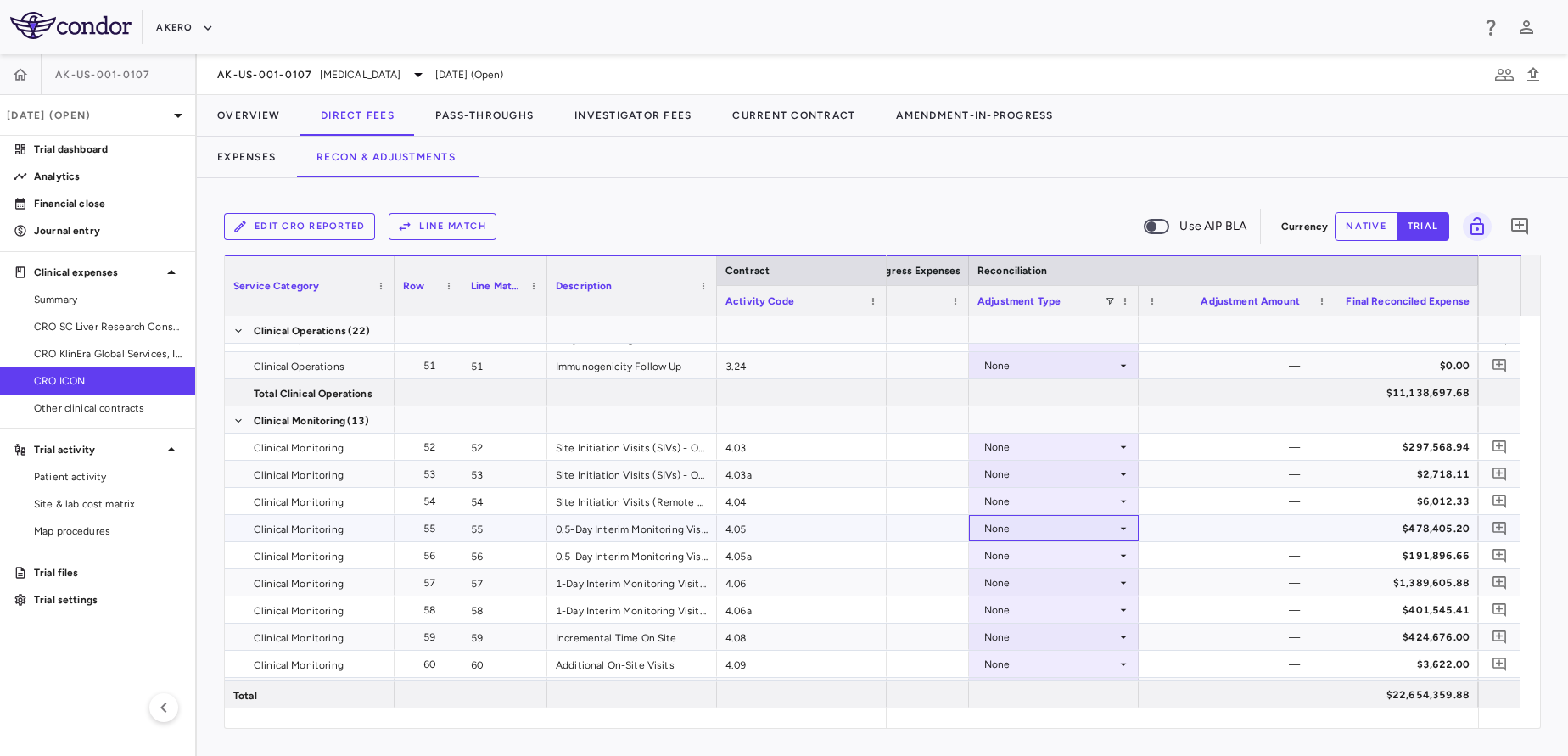
click at [1059, 538] on div "None" at bounding box center [1049, 529] width 132 height 27
click at [1040, 584] on div "CRO Reported" at bounding box center [1043, 588] width 80 height 16
click at [1036, 548] on div "None" at bounding box center [1049, 556] width 132 height 27
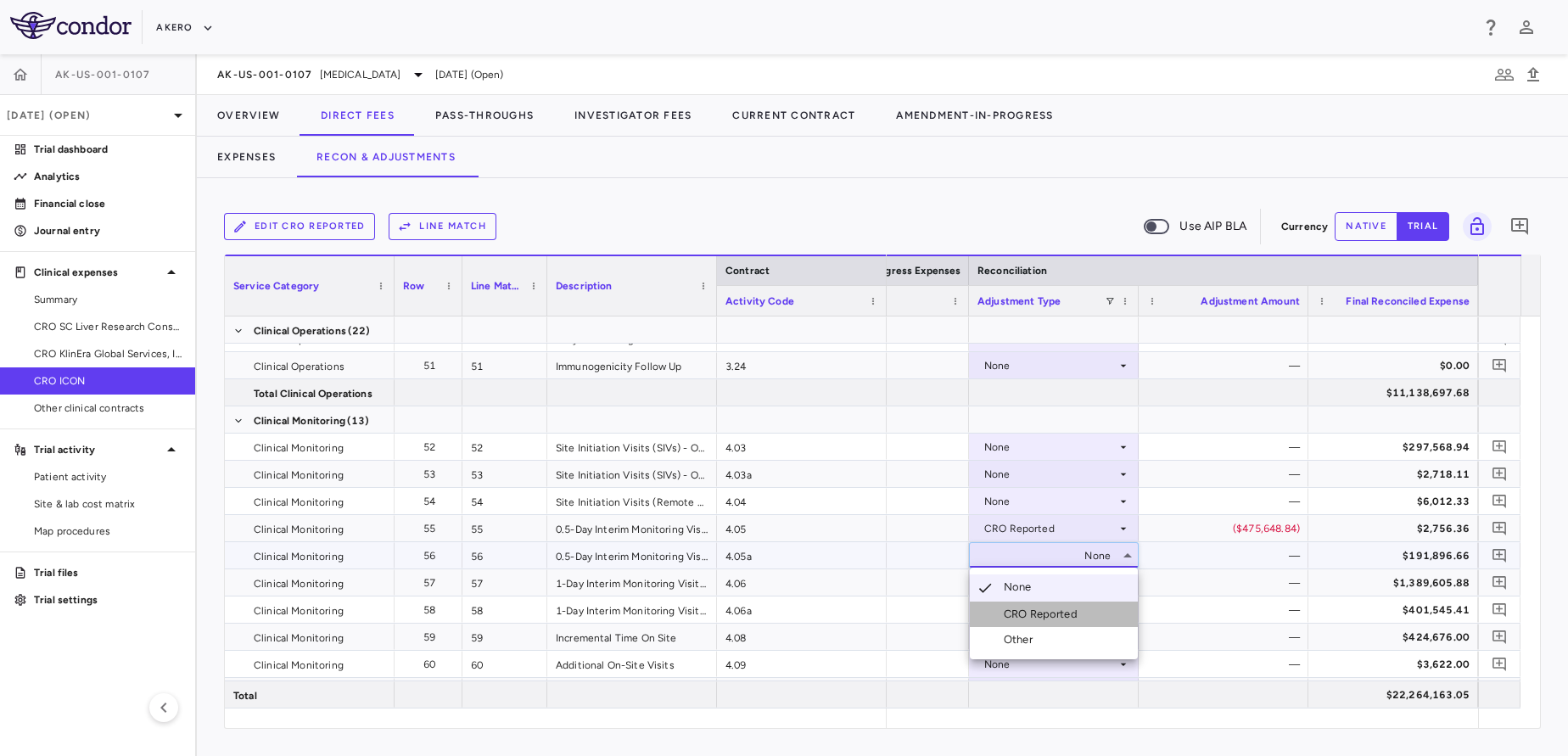
click at [1008, 602] on li "CRO Reported" at bounding box center [1054, 614] width 168 height 25
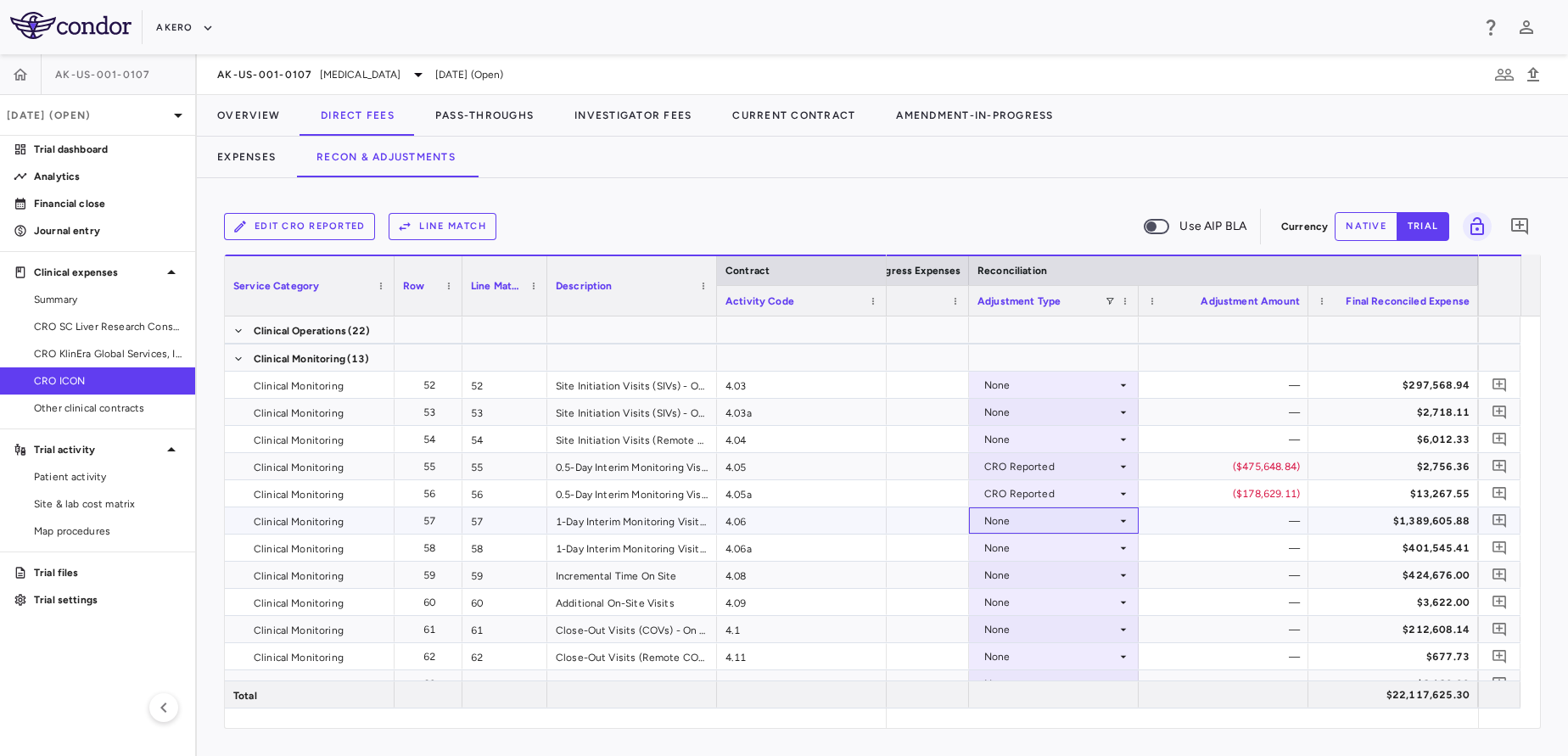
click at [1049, 523] on div "None" at bounding box center [1049, 521] width 132 height 27
click at [1015, 584] on div "CRO Reported" at bounding box center [1043, 580] width 80 height 16
click at [1038, 548] on div "None" at bounding box center [1049, 548] width 132 height 27
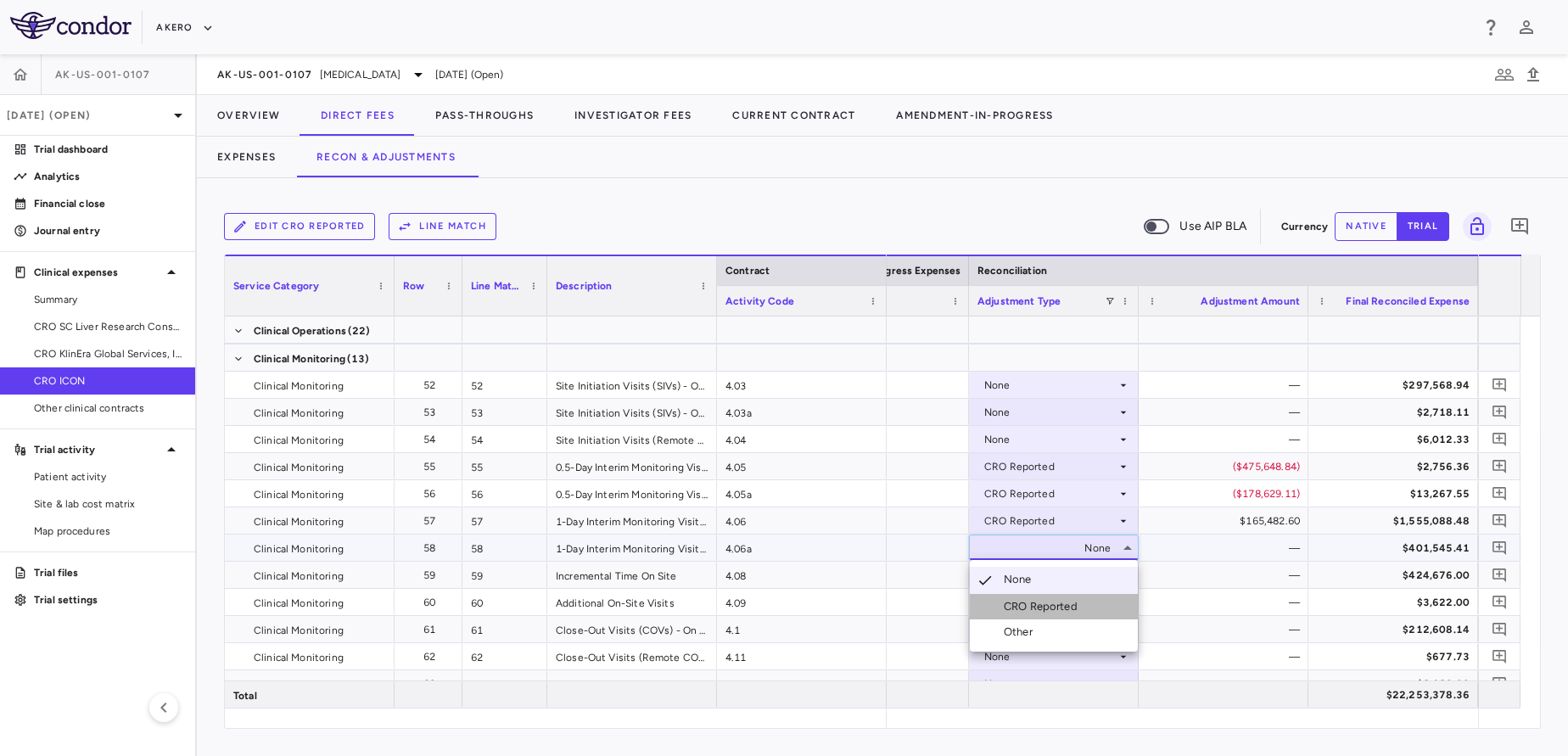
click at [1028, 599] on div "CRO Reported" at bounding box center [1043, 607] width 80 height 16
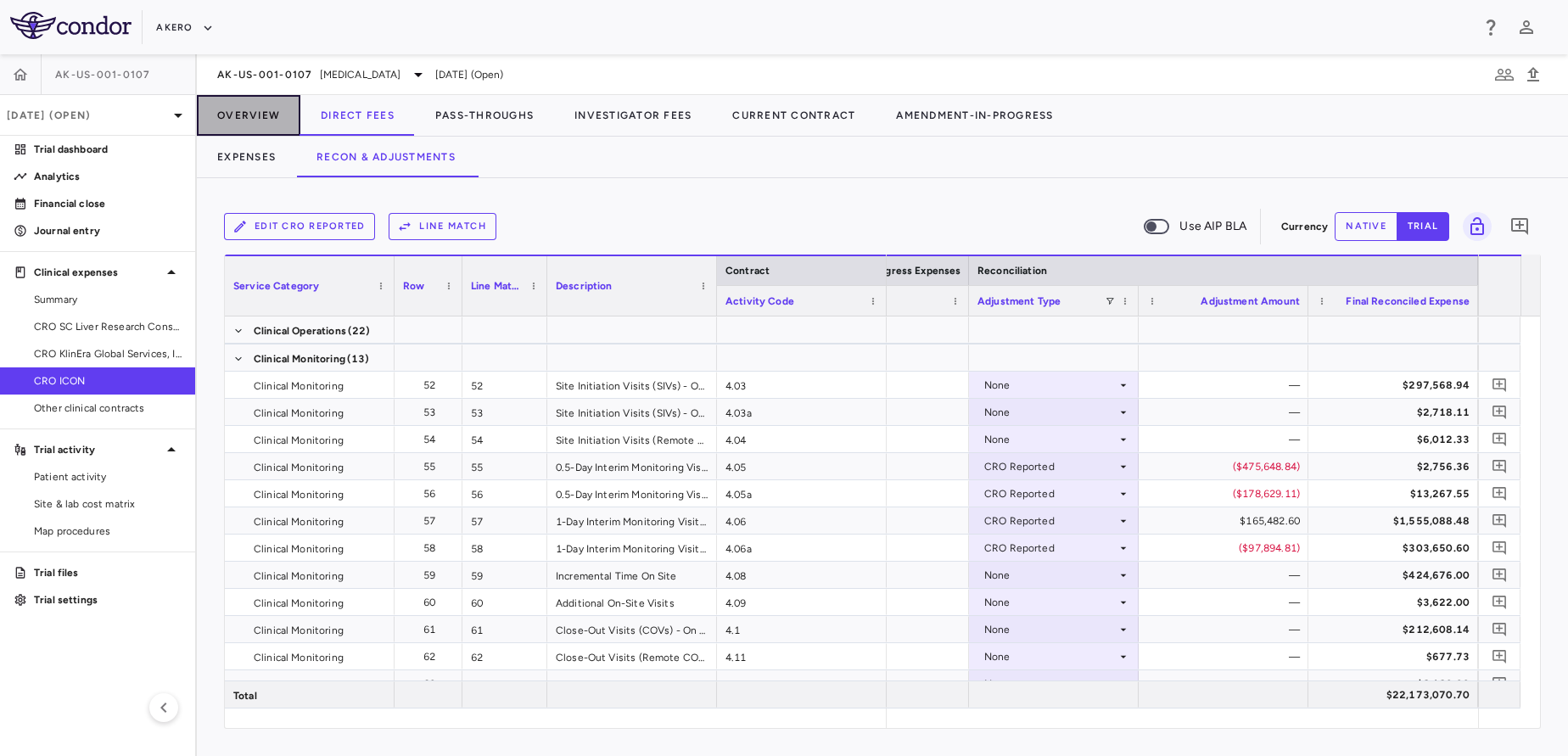
click at [248, 118] on button "Overview" at bounding box center [249, 116] width 104 height 41
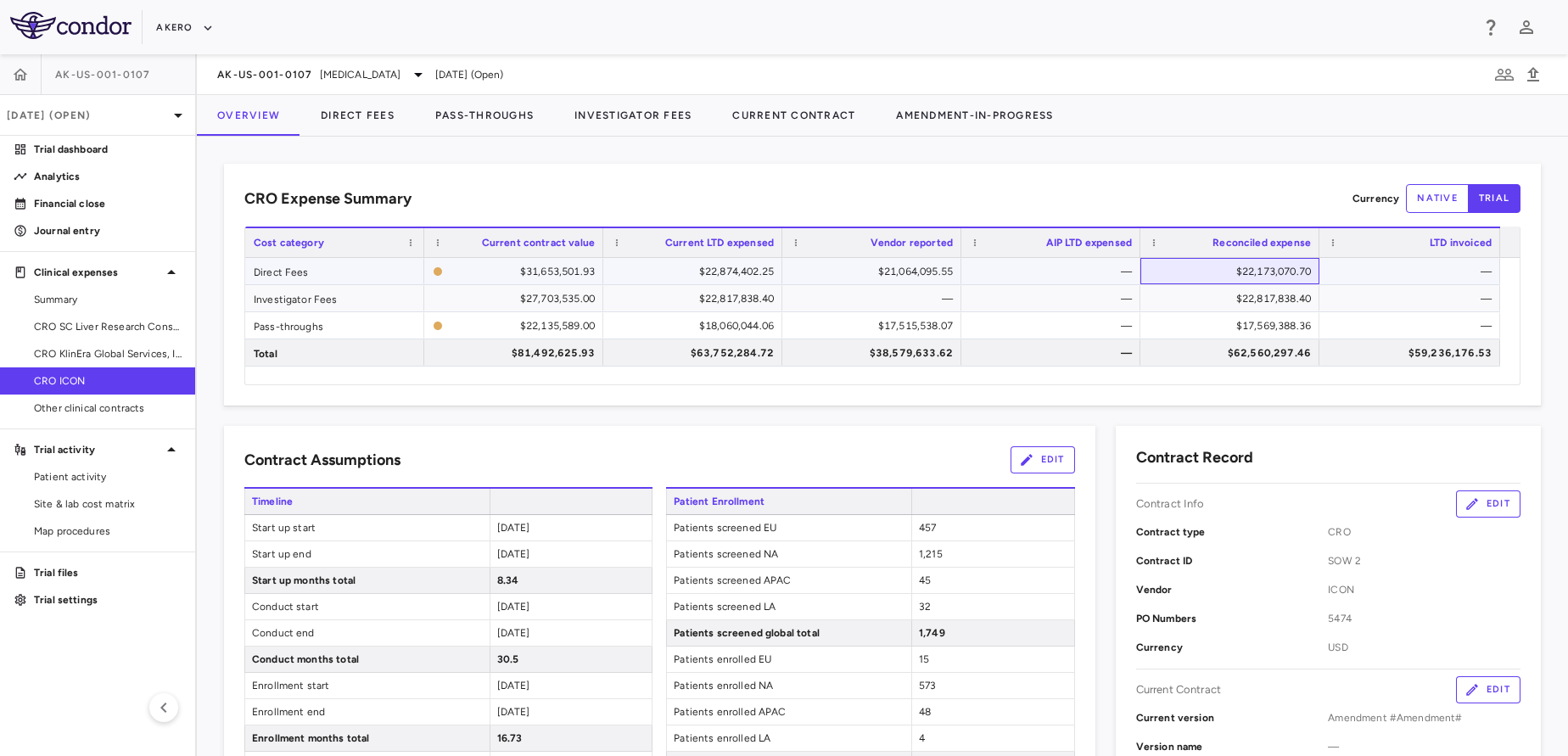
click at [1145, 268] on div "$22,173,070.70" at bounding box center [1229, 270] width 179 height 26
click at [372, 105] on button "Direct Fees" at bounding box center [357, 116] width 115 height 41
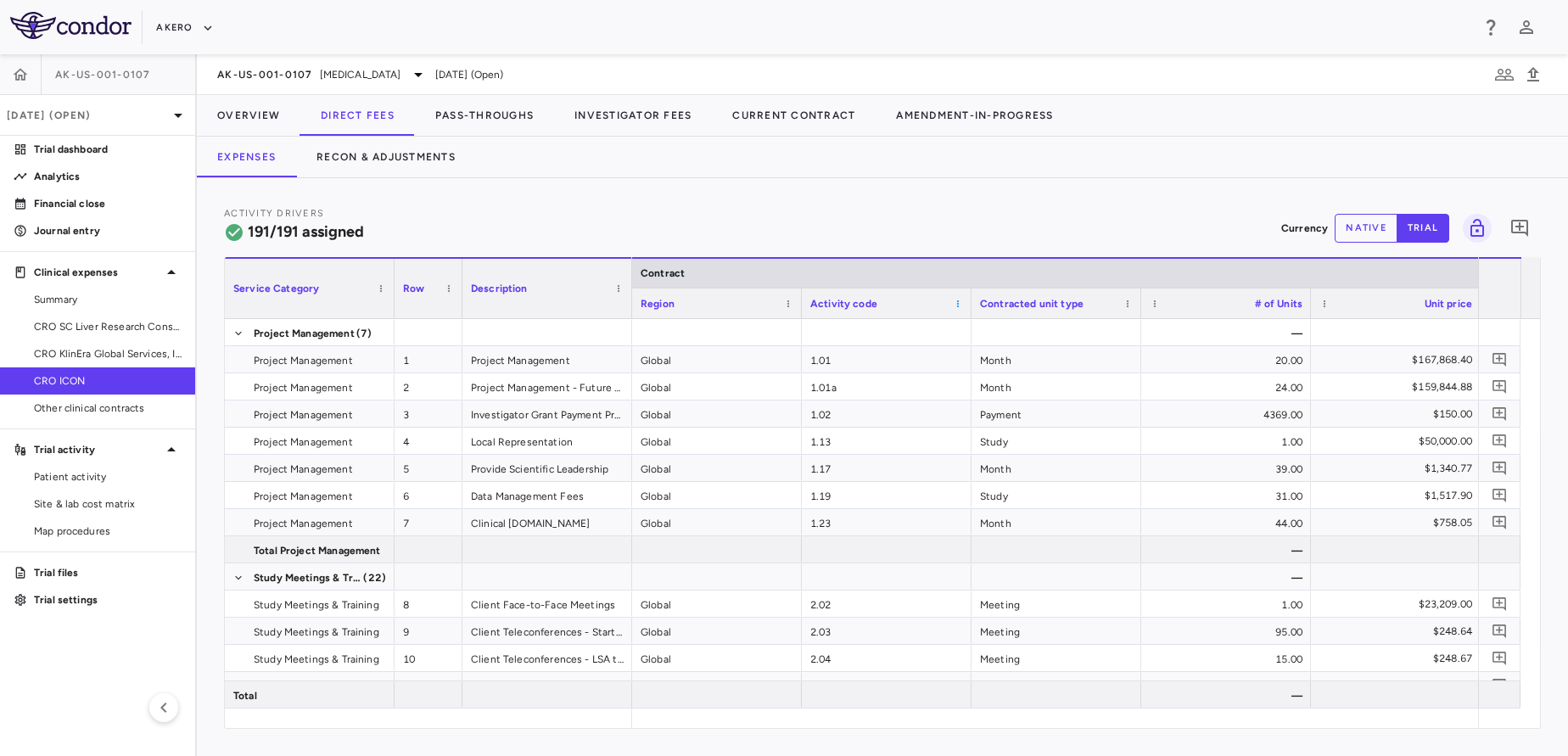
click at [957, 307] on span at bounding box center [957, 304] width 10 height 10
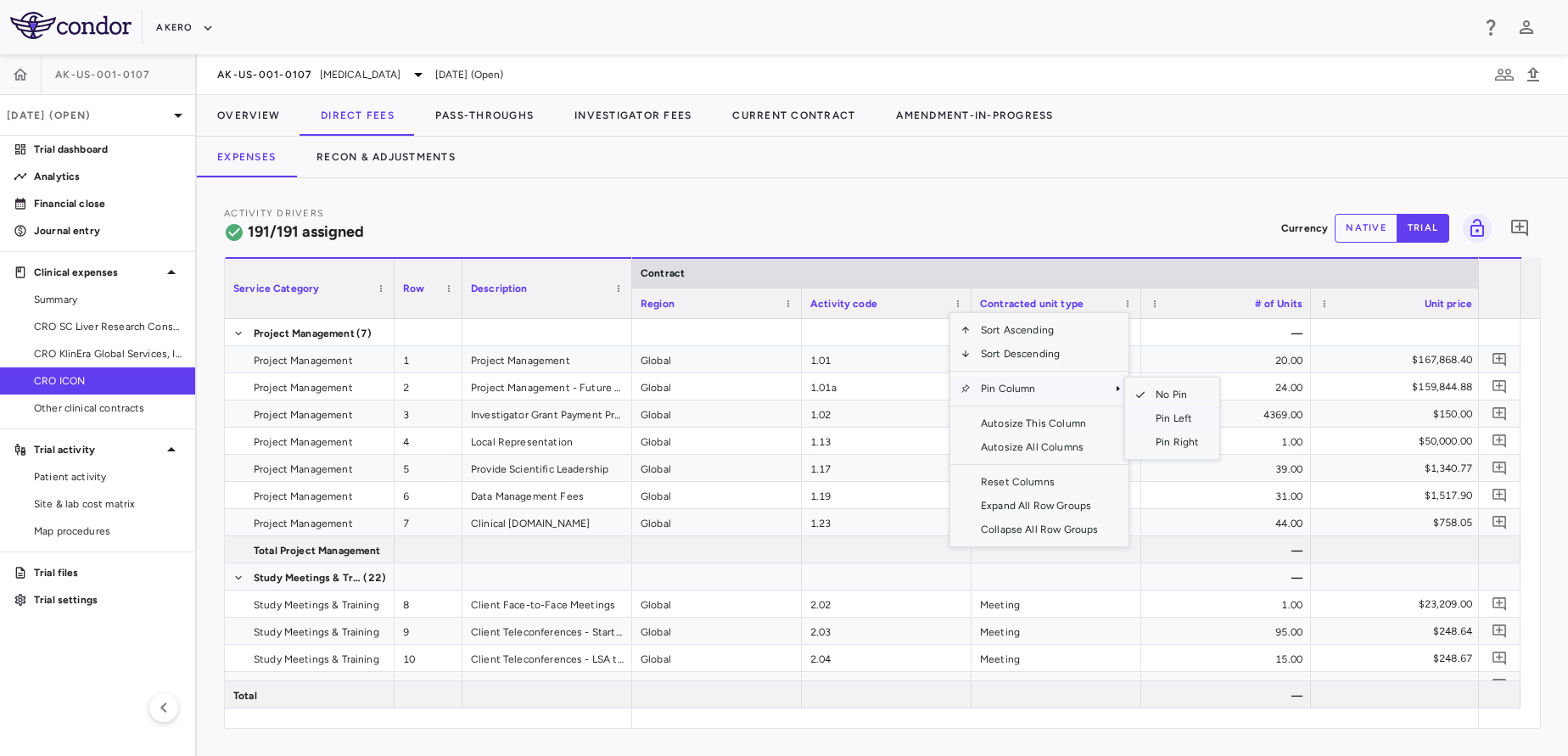
click at [1165, 410] on span "Pin Left" at bounding box center [1176, 418] width 64 height 24
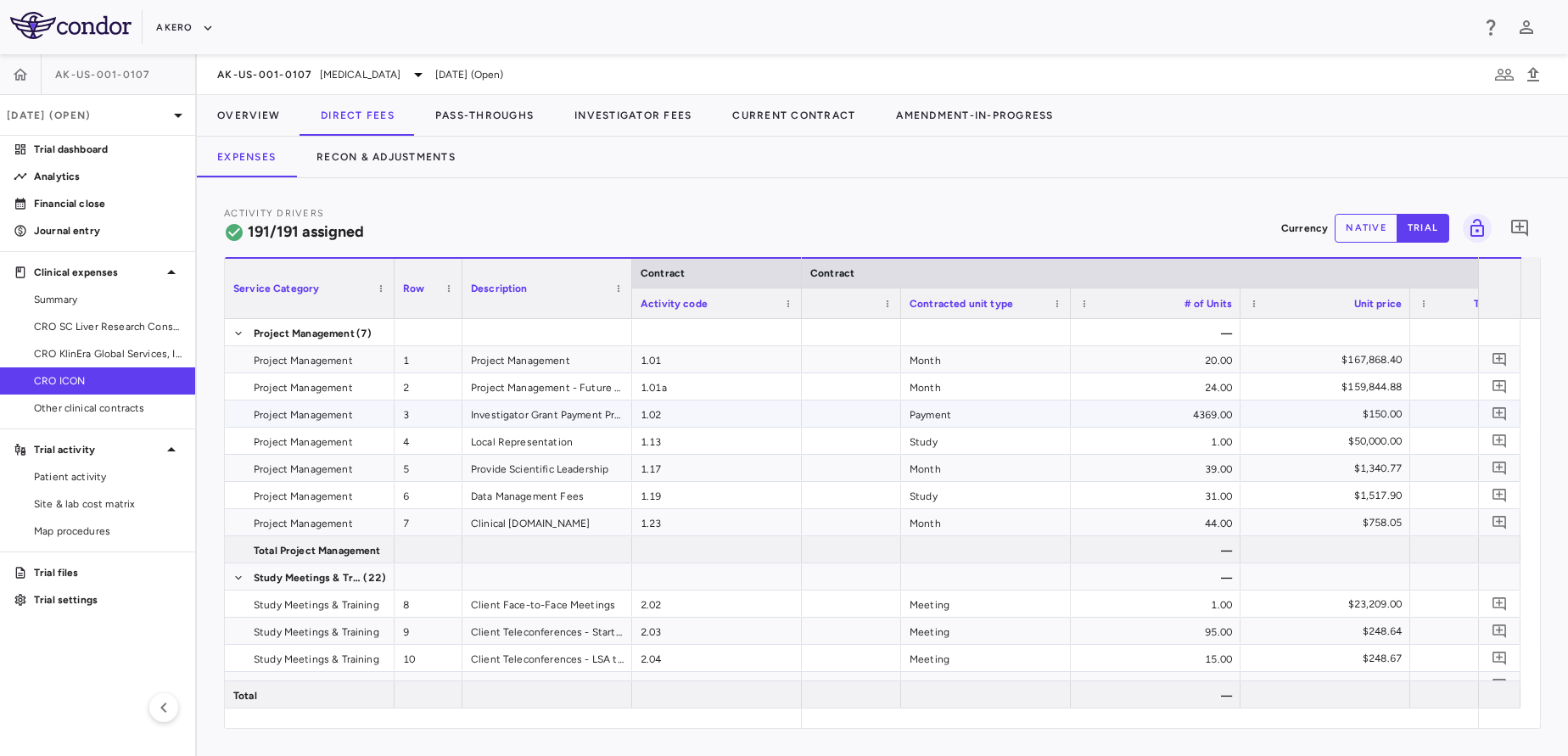
scroll to position [0, 232]
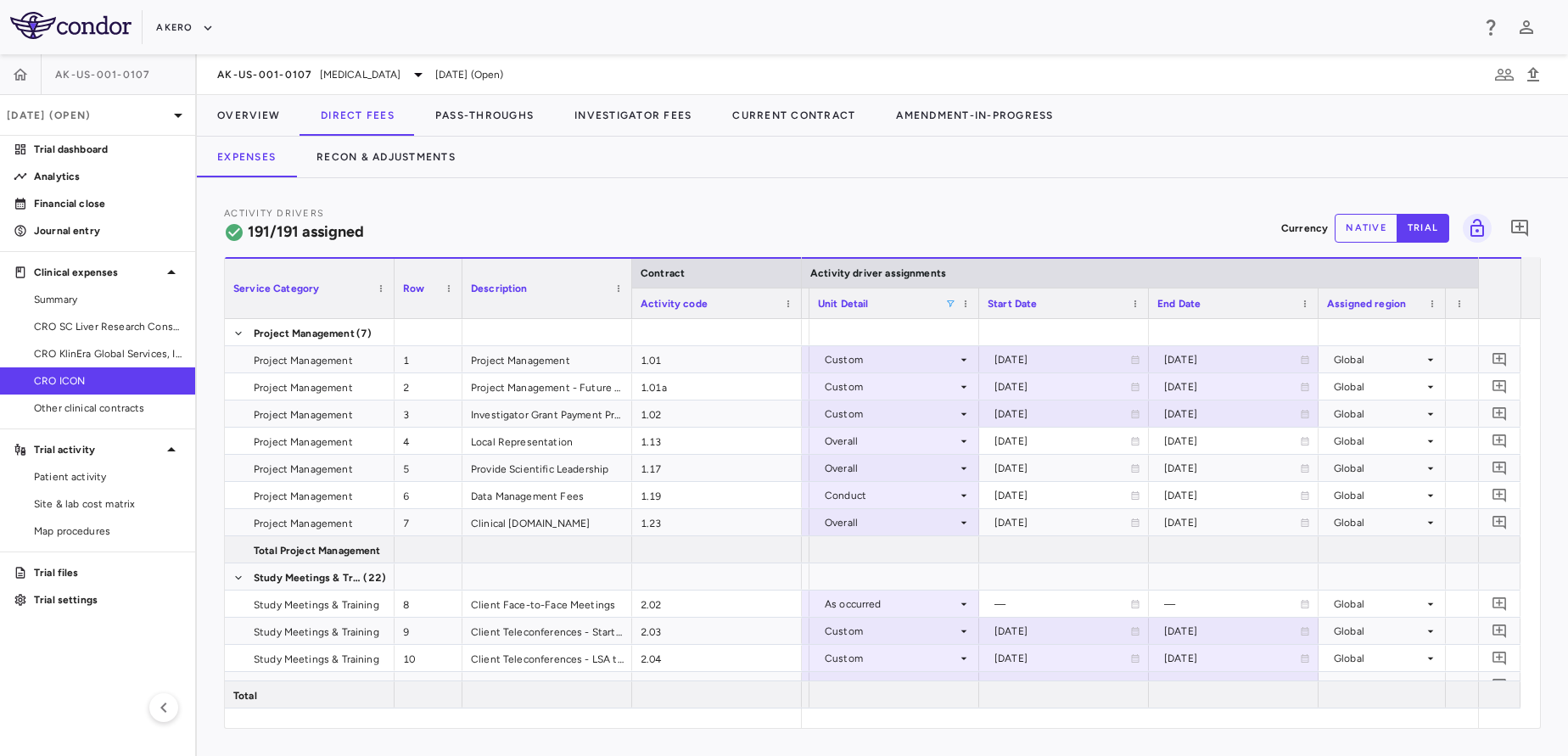
click at [946, 299] on span at bounding box center [949, 304] width 10 height 10
click at [977, 388] on div "(Blanks)" at bounding box center [1038, 387] width 139 height 12
click at [977, 408] on div "As Initiated" at bounding box center [1038, 407] width 139 height 12
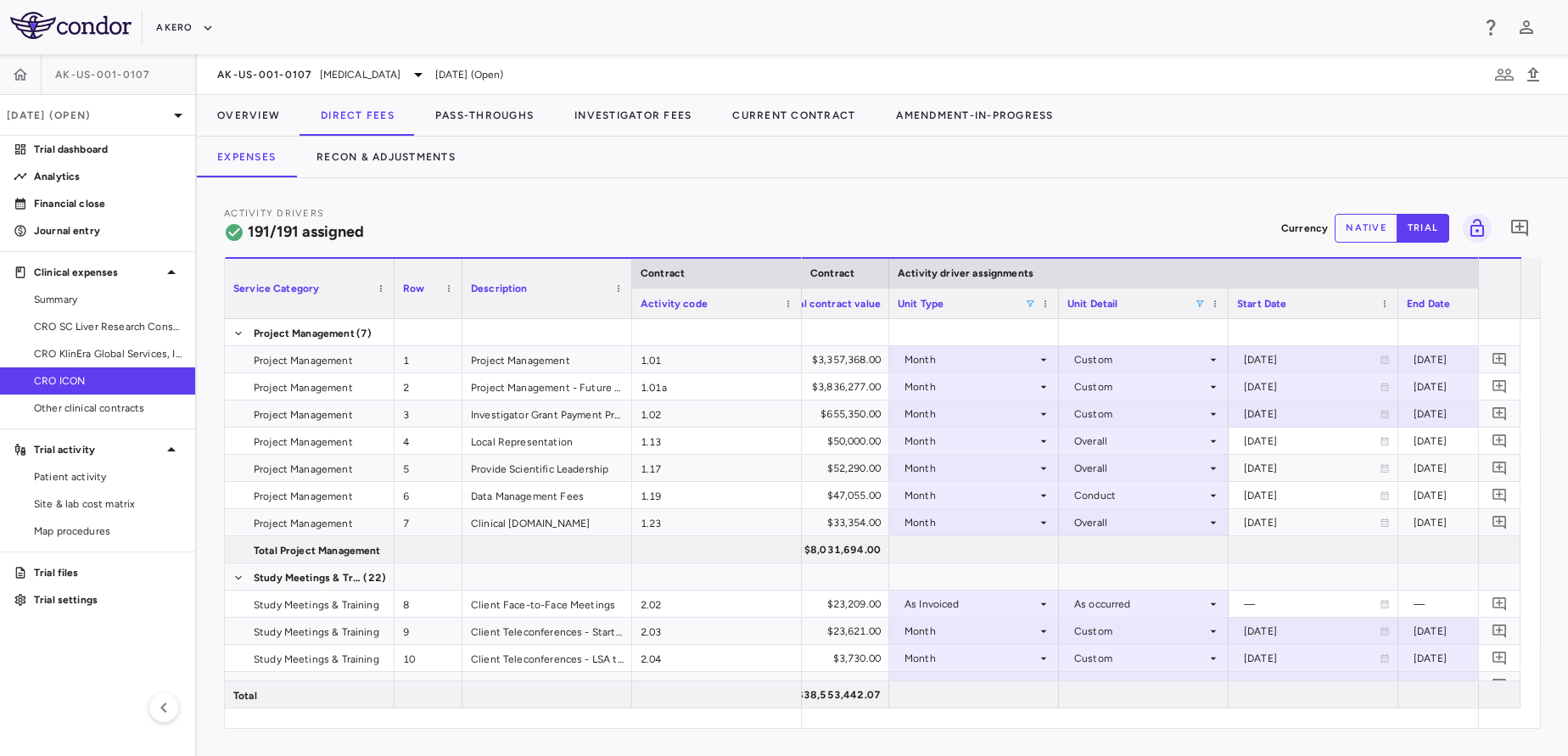
click at [1026, 306] on span at bounding box center [1030, 304] width 10 height 10
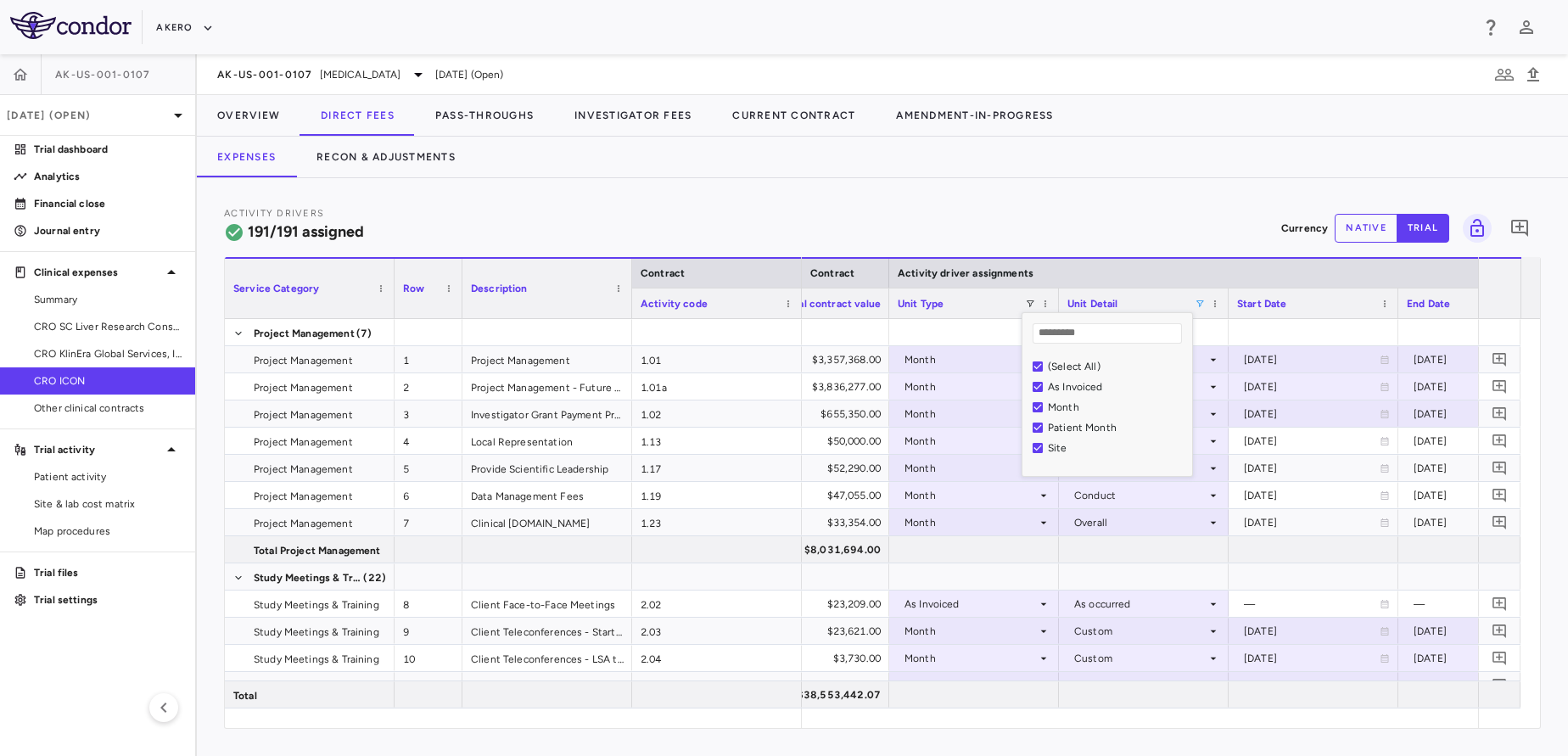
click at [1059, 404] on div "Month" at bounding box center [1117, 407] width 139 height 12
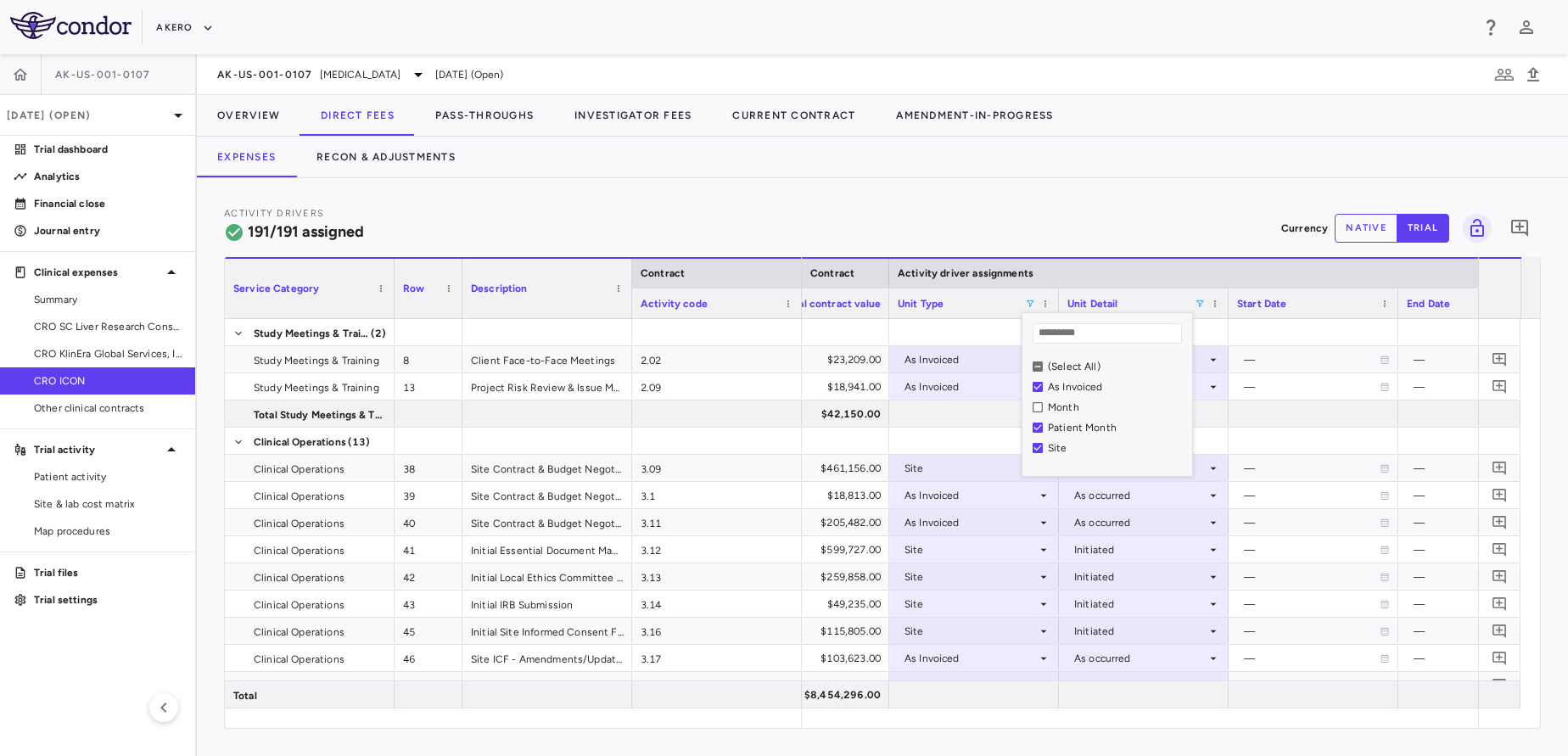
click at [1062, 426] on div "Patient Month" at bounding box center [1117, 428] width 139 height 12
click at [1045, 447] on div "Site" at bounding box center [1112, 448] width 160 height 21
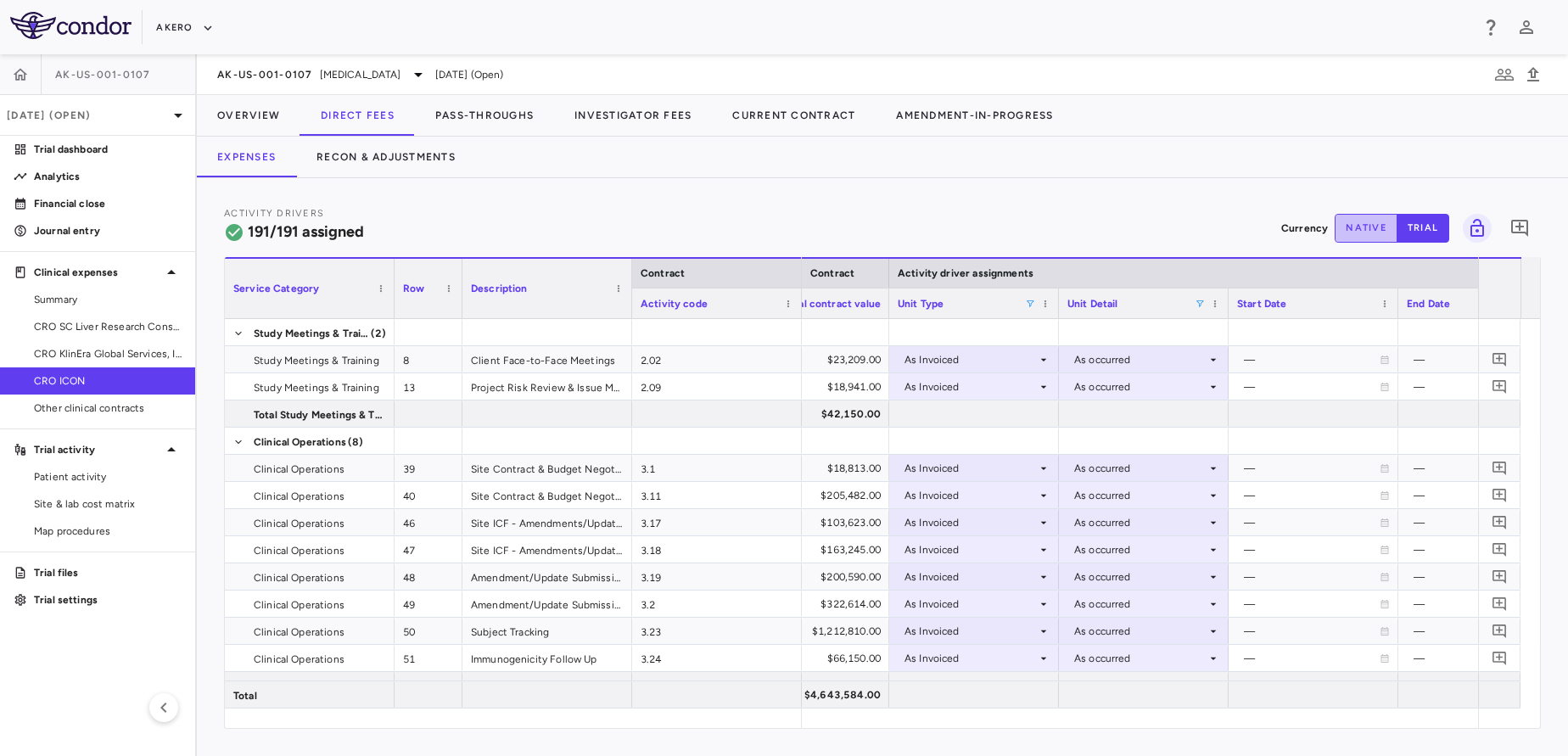
click at [1371, 237] on button "native" at bounding box center [1365, 227] width 63 height 28
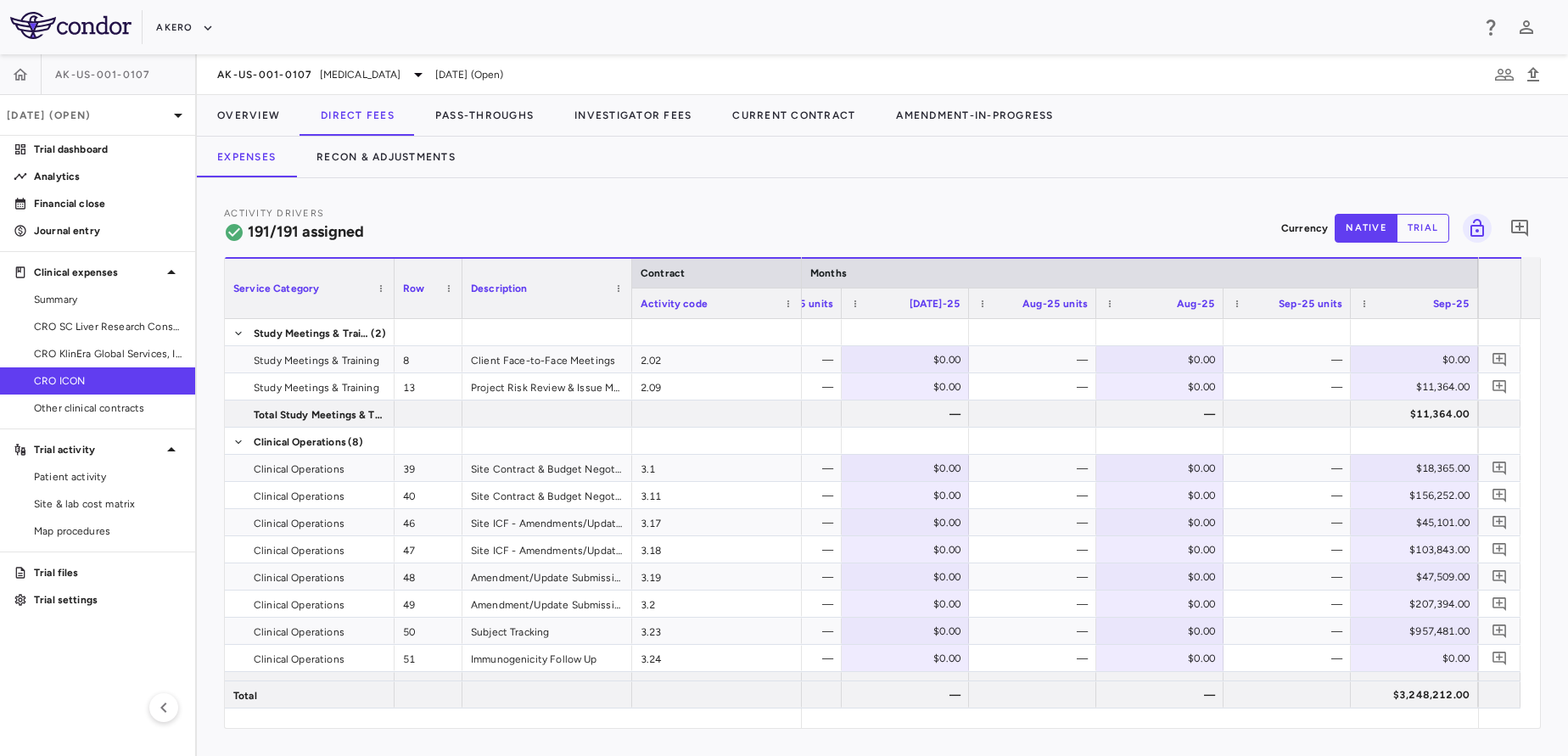
type button "native"
click at [1408, 464] on div "$18,365.00" at bounding box center [1417, 469] width 104 height 27
click at [1408, 464] on input "*****" at bounding box center [1427, 469] width 100 height 28
type input "********"
click at [1411, 497] on div "$156,252.00" at bounding box center [1417, 496] width 104 height 27
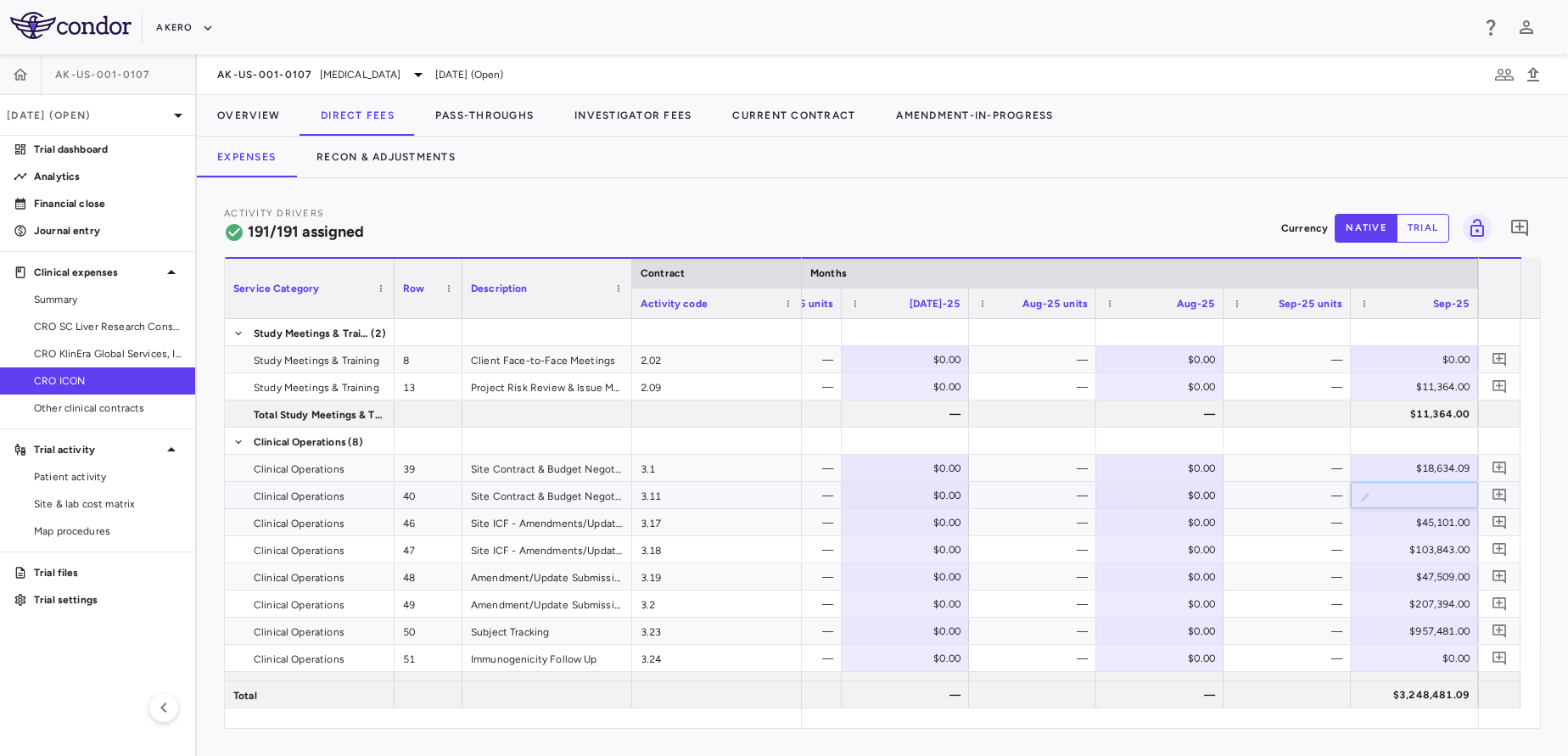
click at [1411, 497] on input "******" at bounding box center [1427, 496] width 100 height 28
type input "*********"
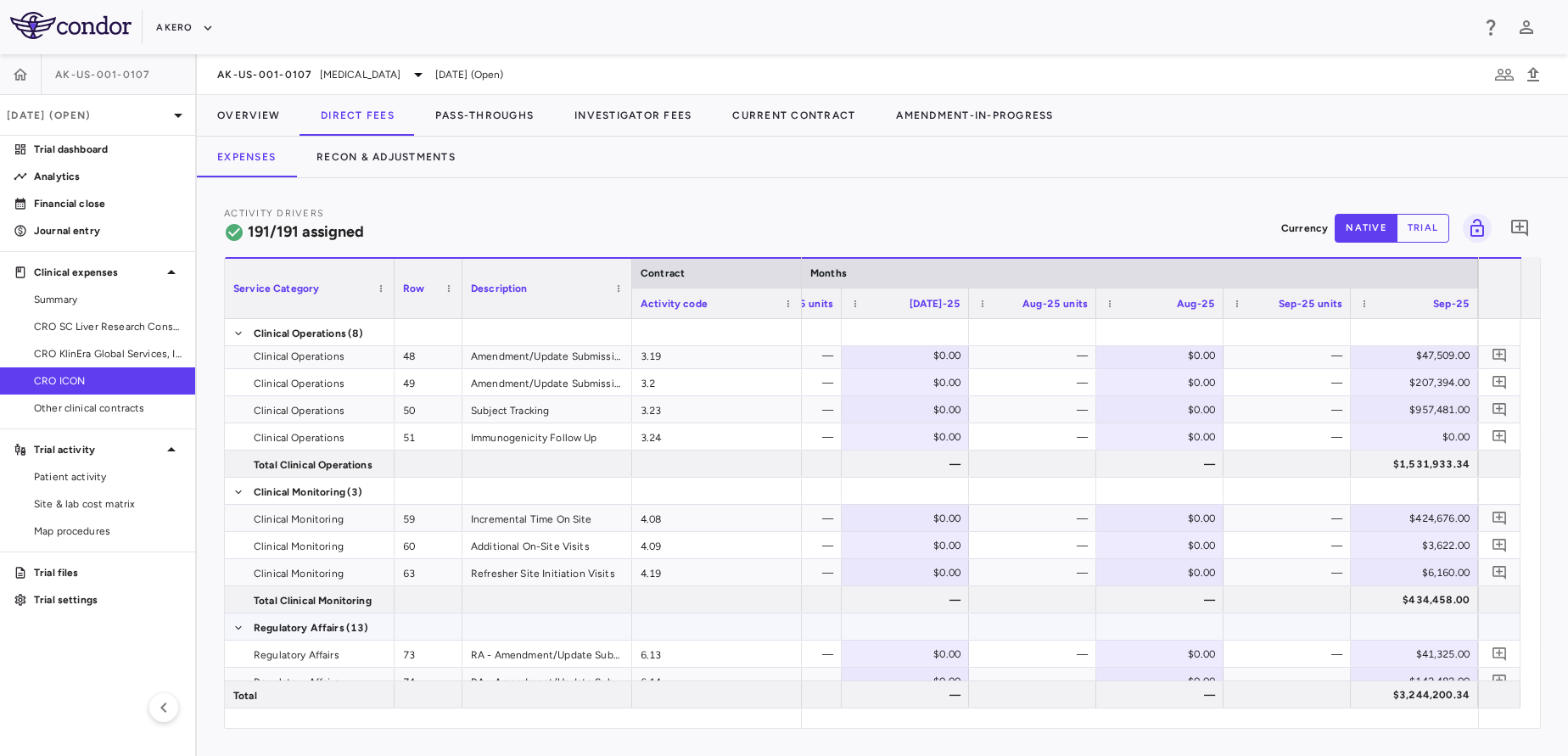
scroll to position [264, 0]
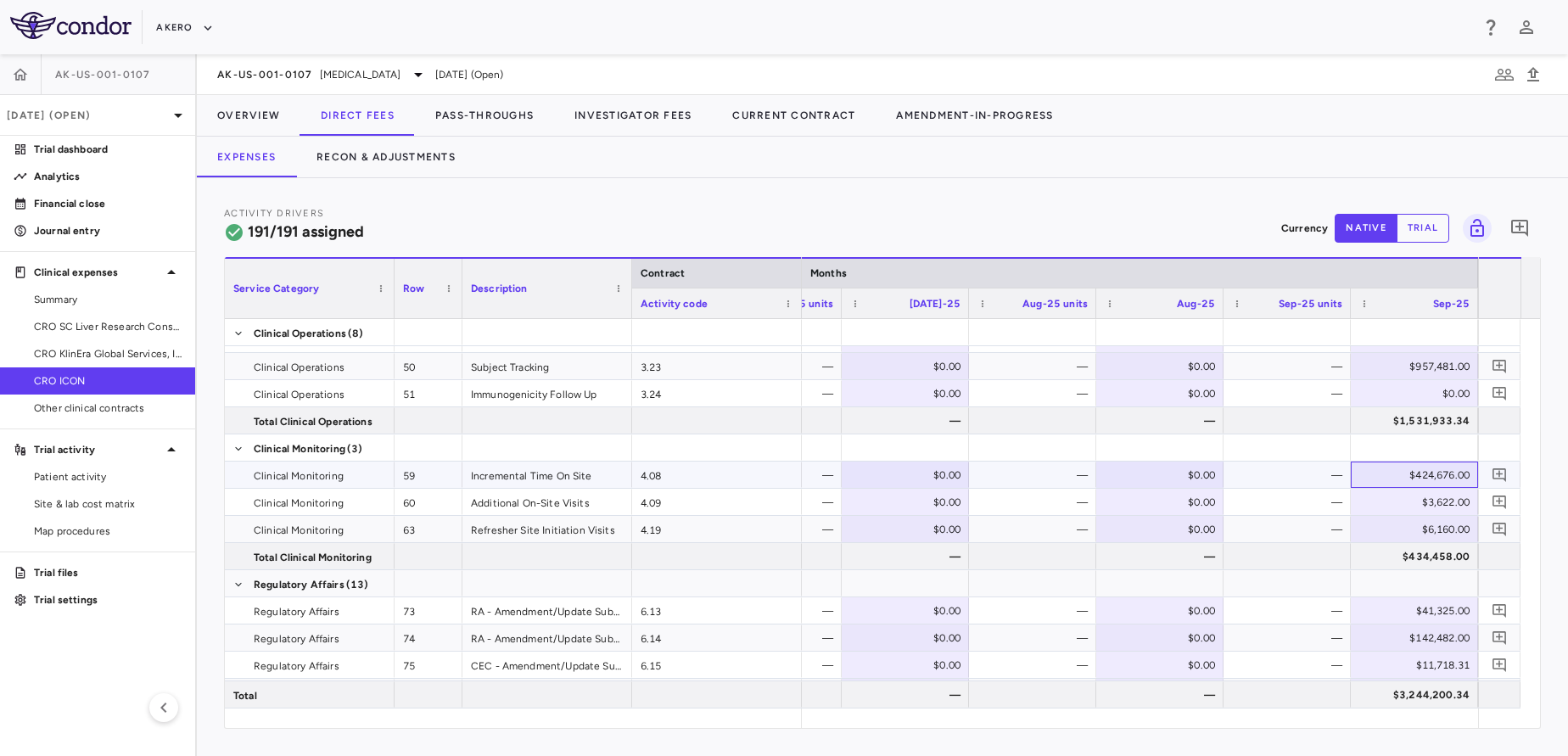
click at [1429, 475] on div "$424,676.00" at bounding box center [1417, 475] width 104 height 27
click at [1429, 475] on input "******" at bounding box center [1427, 476] width 100 height 28
type input "*********"
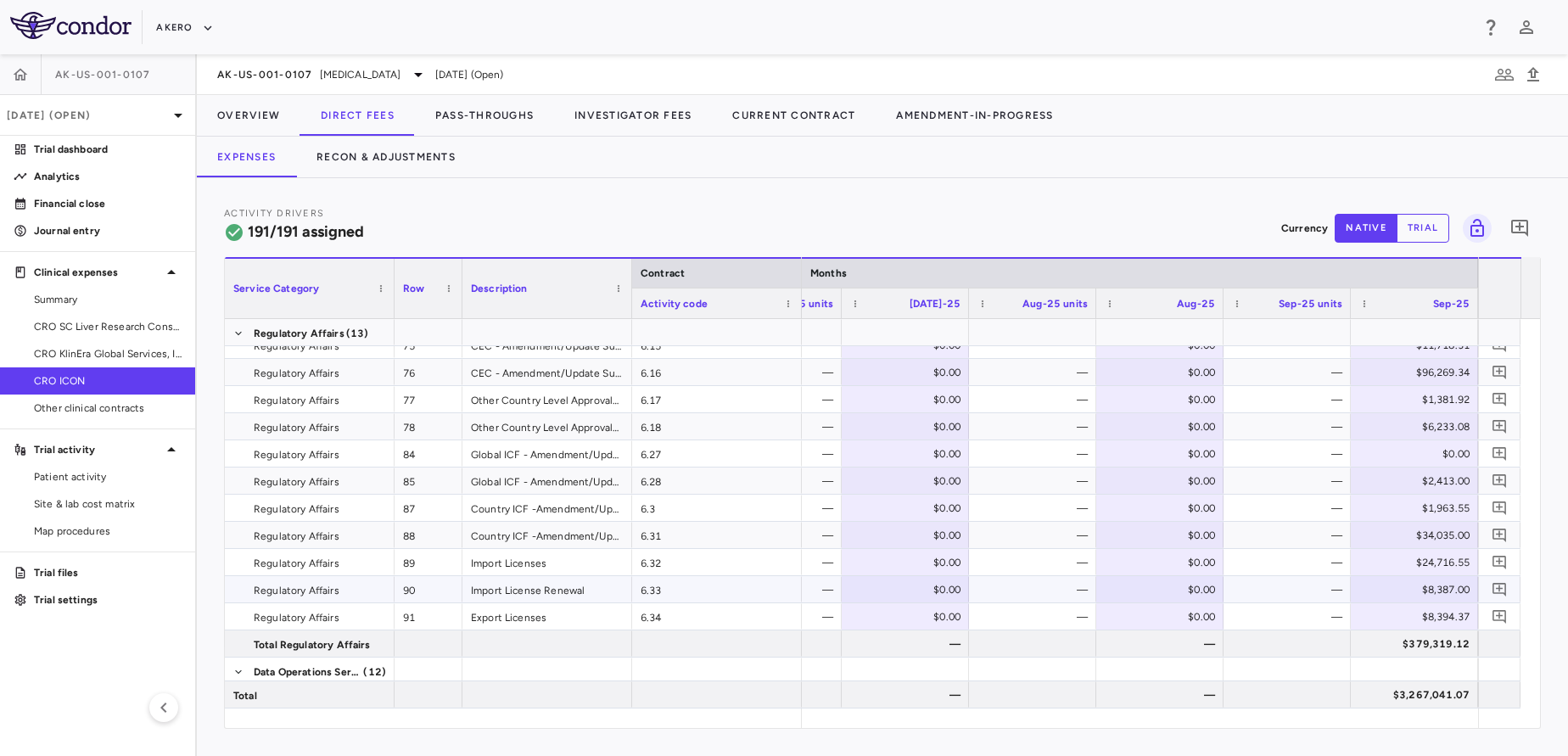
scroll to position [602, 0]
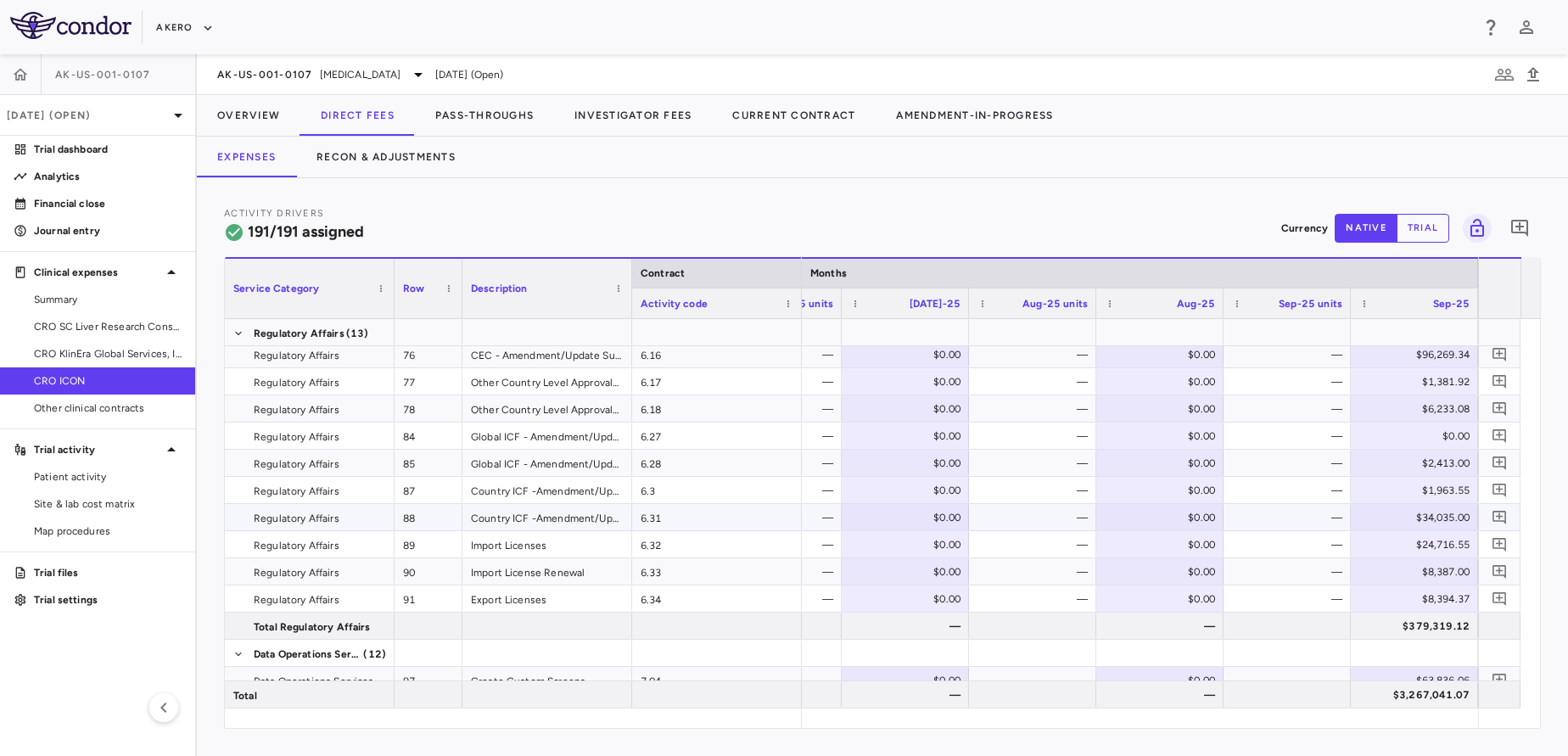
click at [1438, 517] on div "$34,035.00" at bounding box center [1417, 518] width 104 height 27
click at [1438, 517] on input "*****" at bounding box center [1427, 519] width 100 height 28
type input "********"
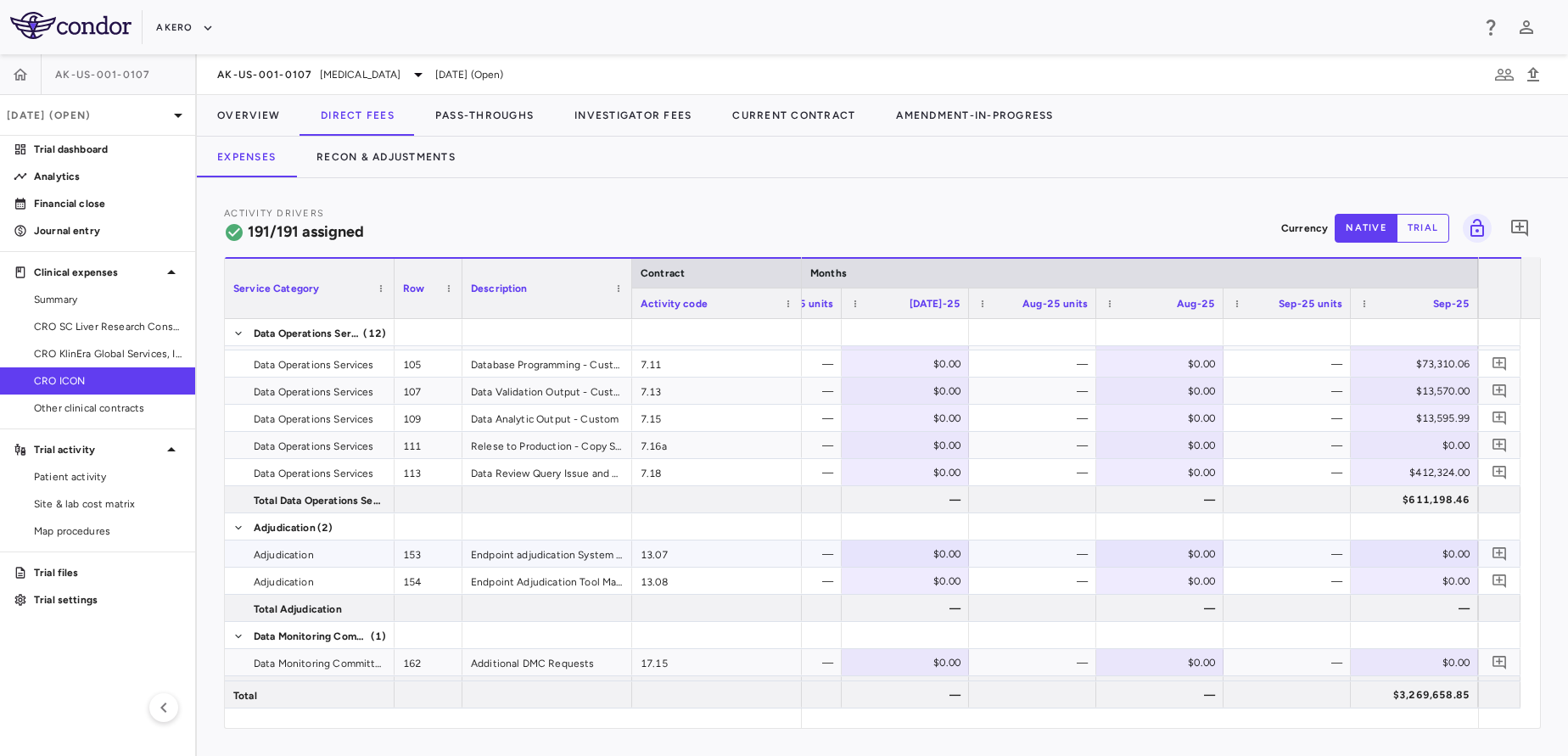
scroll to position [1123, 0]
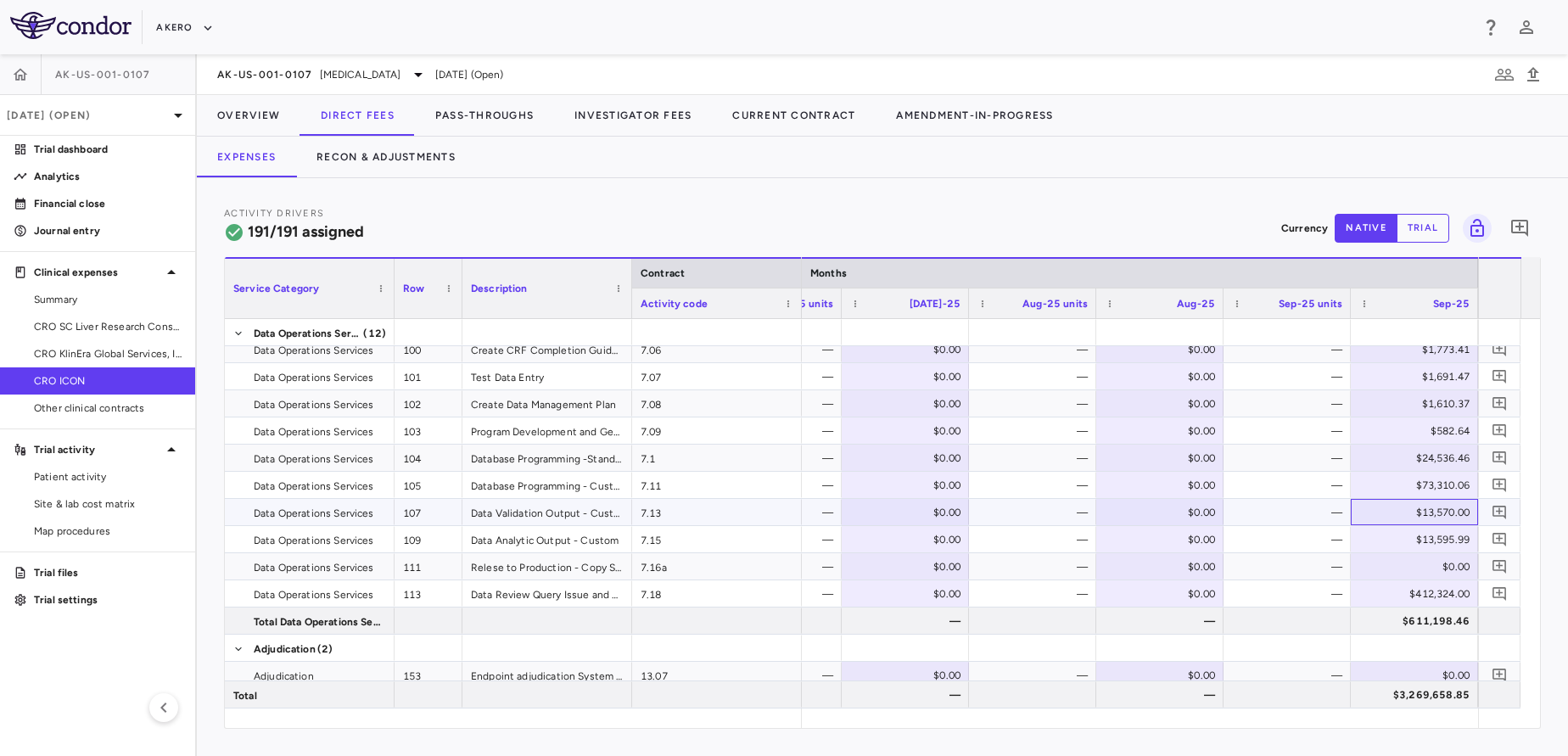
click at [1424, 512] on div "$13,570.00" at bounding box center [1417, 513] width 104 height 27
click at [1424, 512] on input "*****" at bounding box center [1427, 513] width 100 height 28
type input "********"
click at [1441, 590] on div "$412,324.00" at bounding box center [1417, 594] width 104 height 27
click at [1441, 590] on input "******" at bounding box center [1427, 595] width 100 height 28
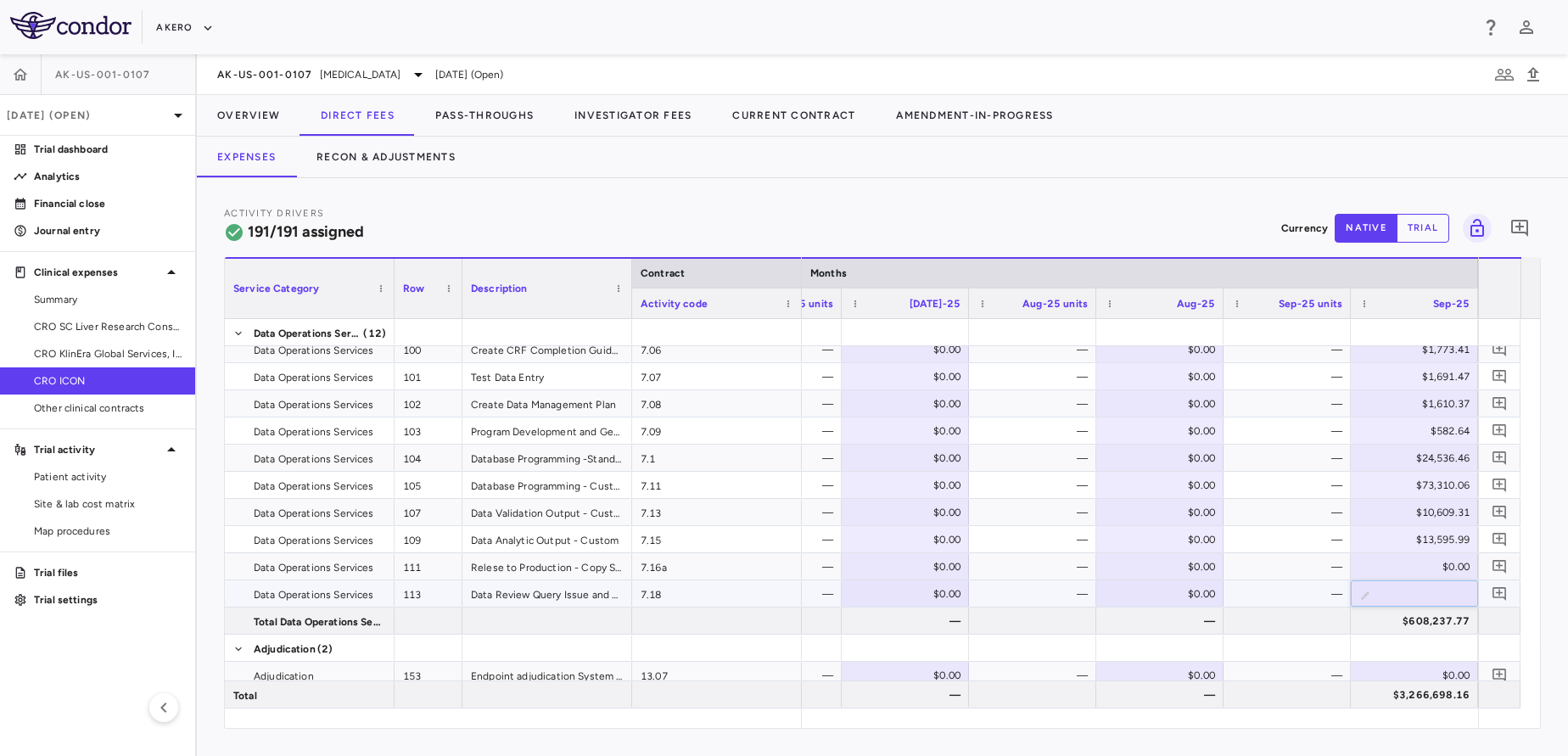
type input "*********"
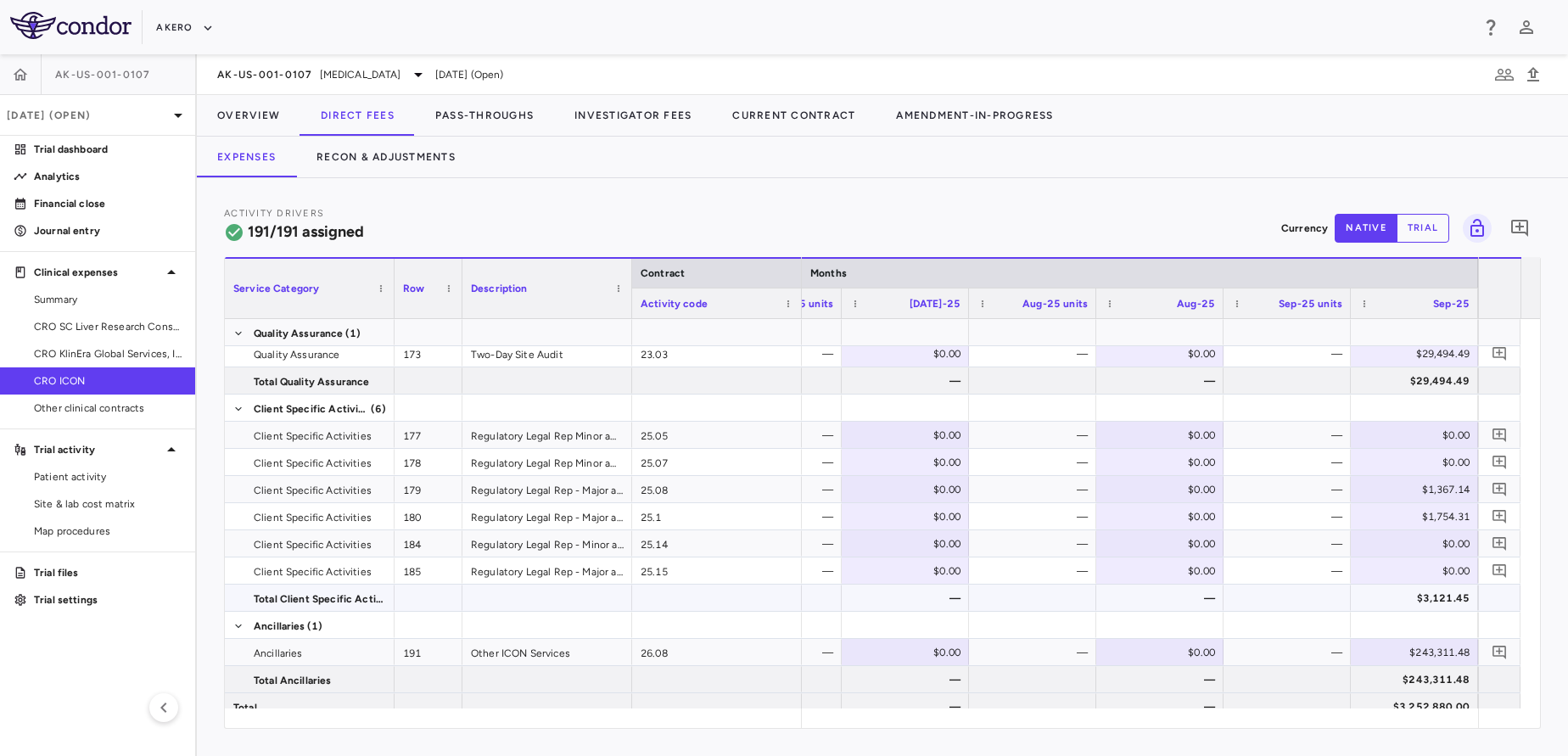
scroll to position [1512, 0]
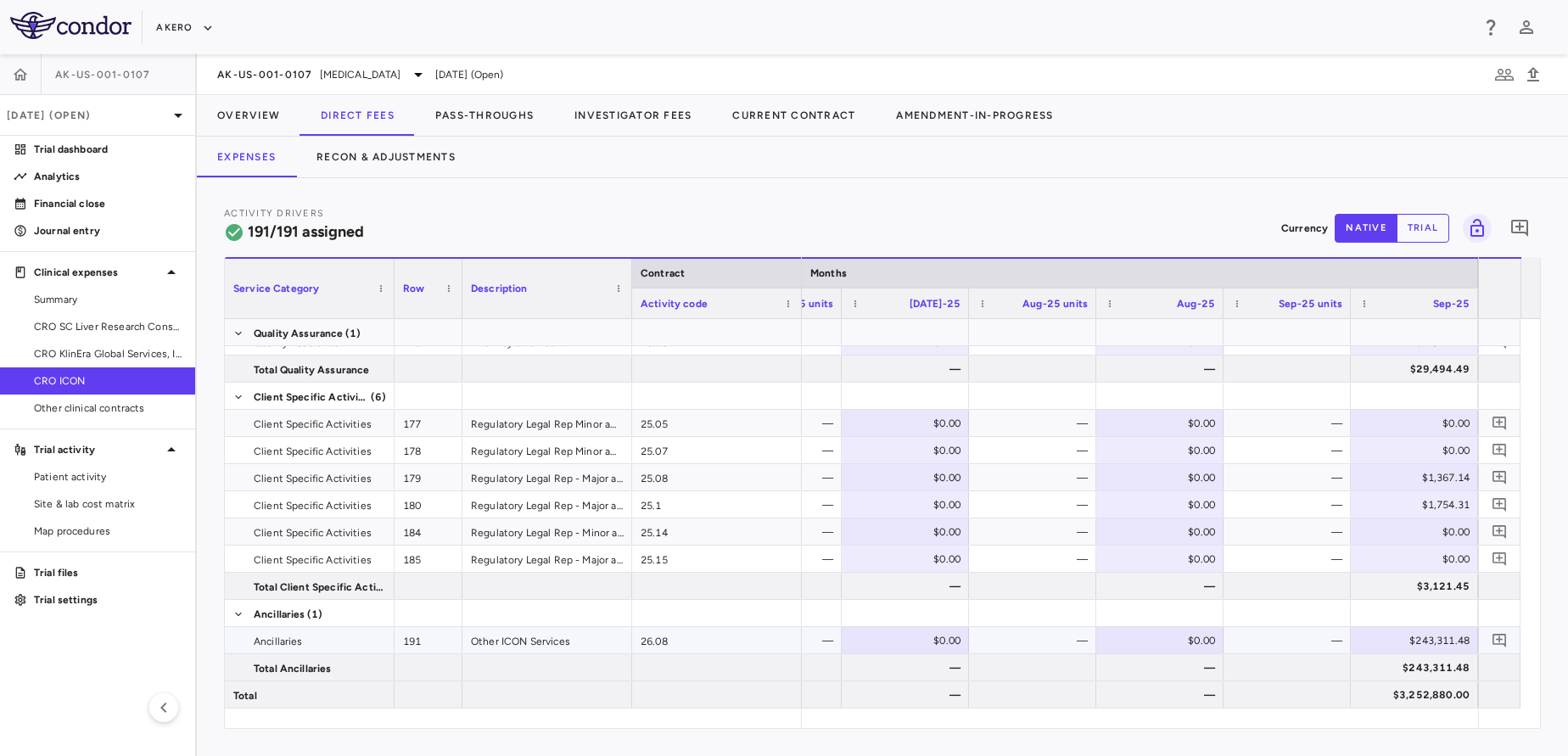
click at [1453, 631] on div "$243,311.48" at bounding box center [1417, 640] width 104 height 27
click at [1453, 631] on input "*********" at bounding box center [1427, 641] width 100 height 28
type input "*********"
click at [257, 131] on button "Overview" at bounding box center [249, 116] width 104 height 41
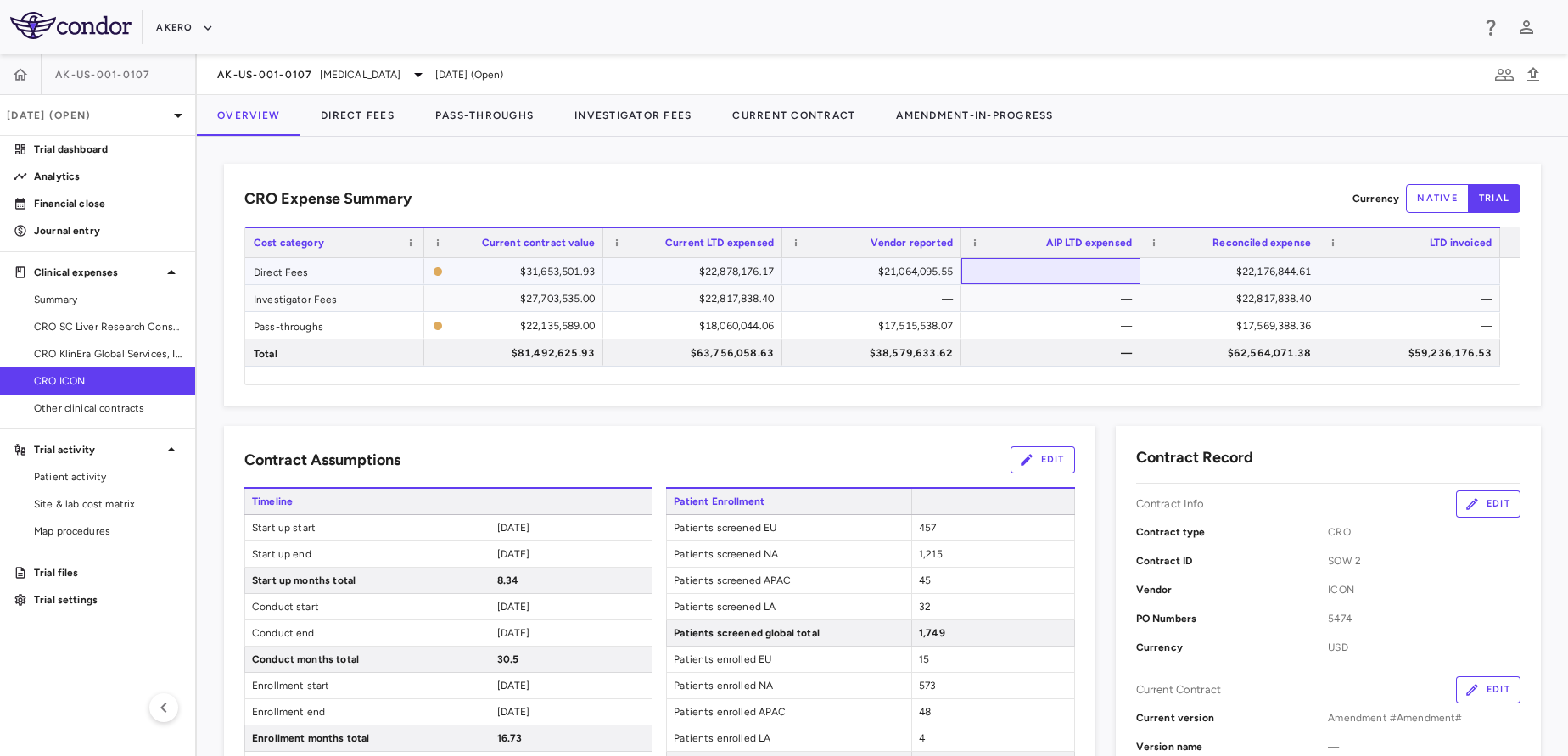
click at [1015, 277] on div "—" at bounding box center [1054, 271] width 156 height 27
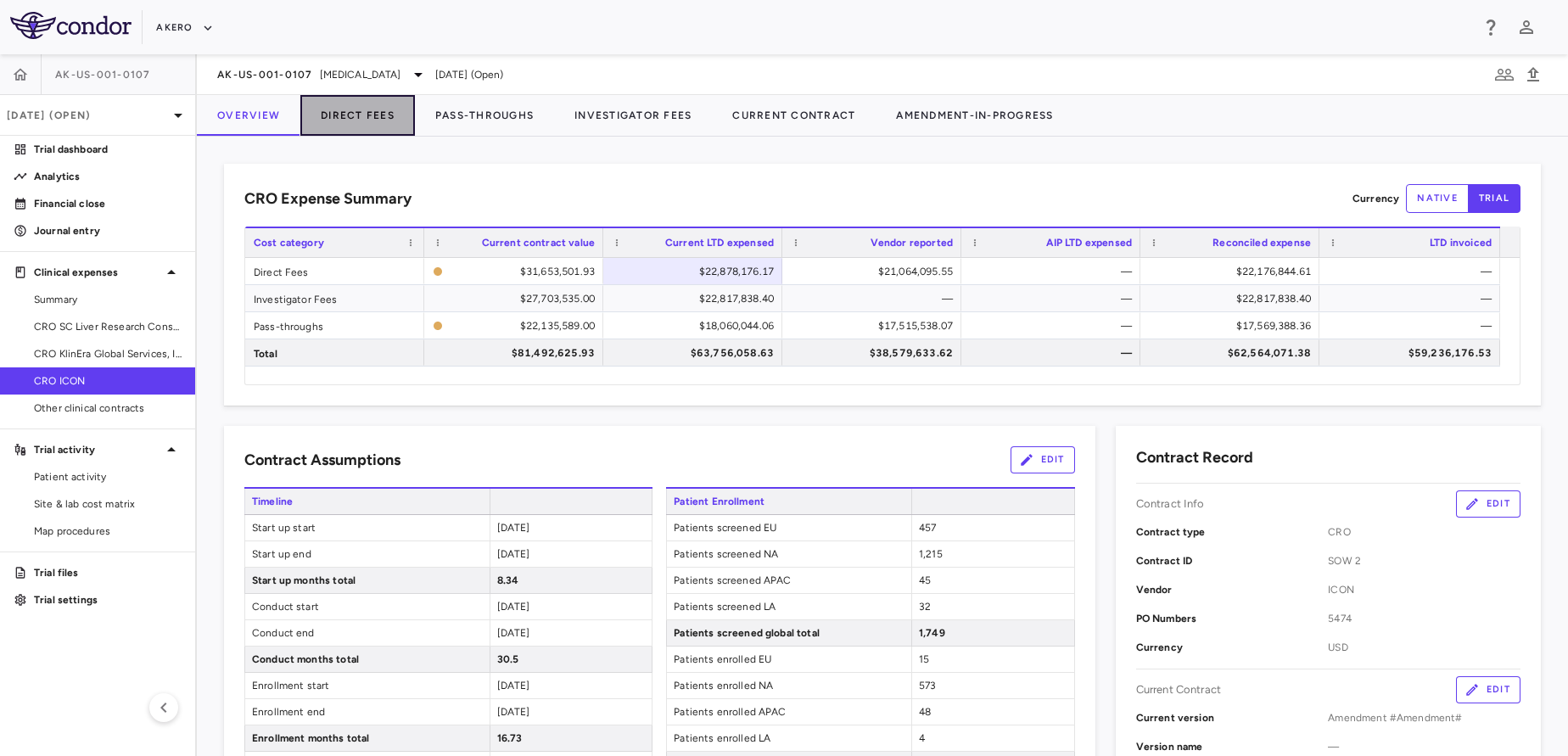
click at [381, 108] on button "Direct Fees" at bounding box center [357, 116] width 115 height 41
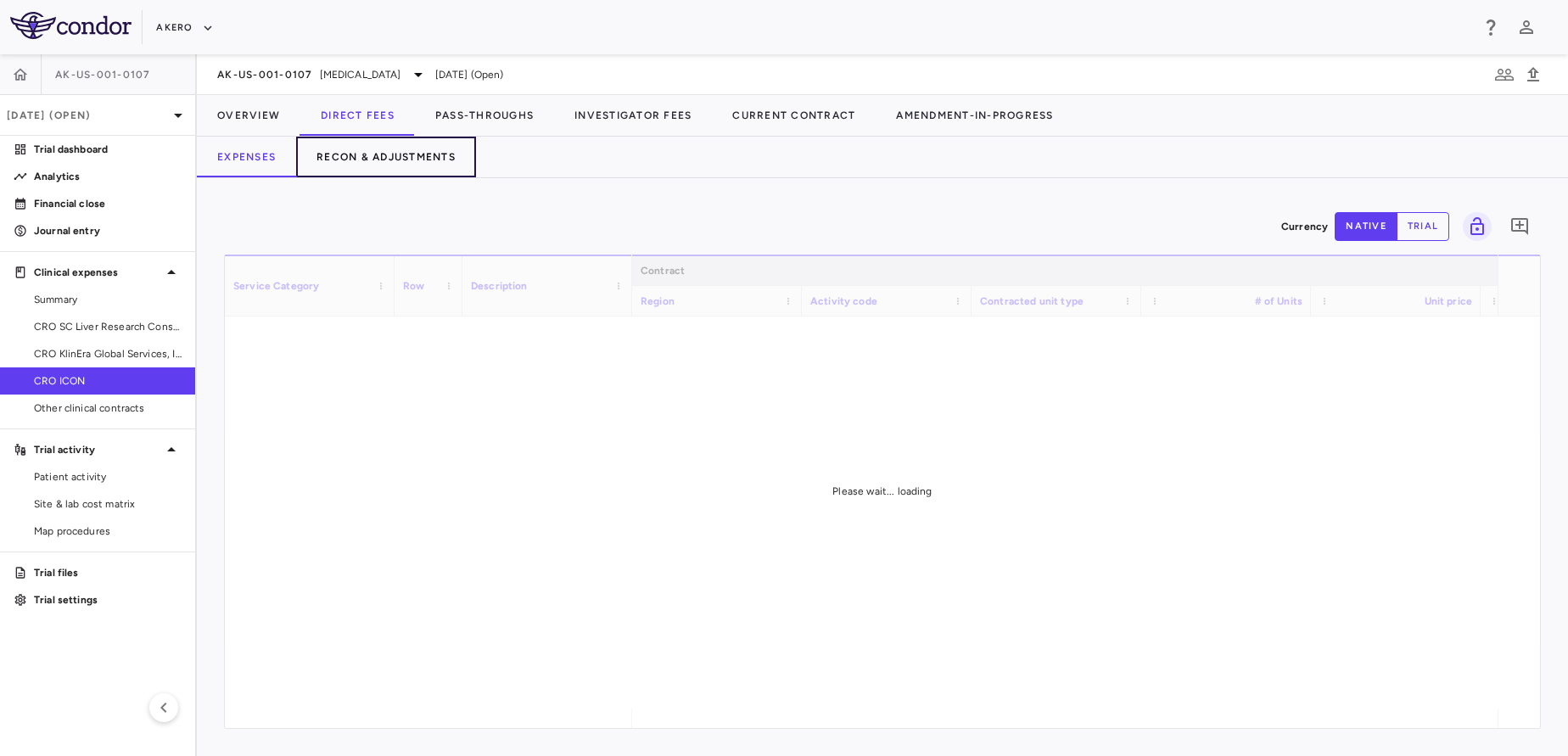
click at [427, 162] on button "Recon & Adjustments" at bounding box center [386, 158] width 180 height 41
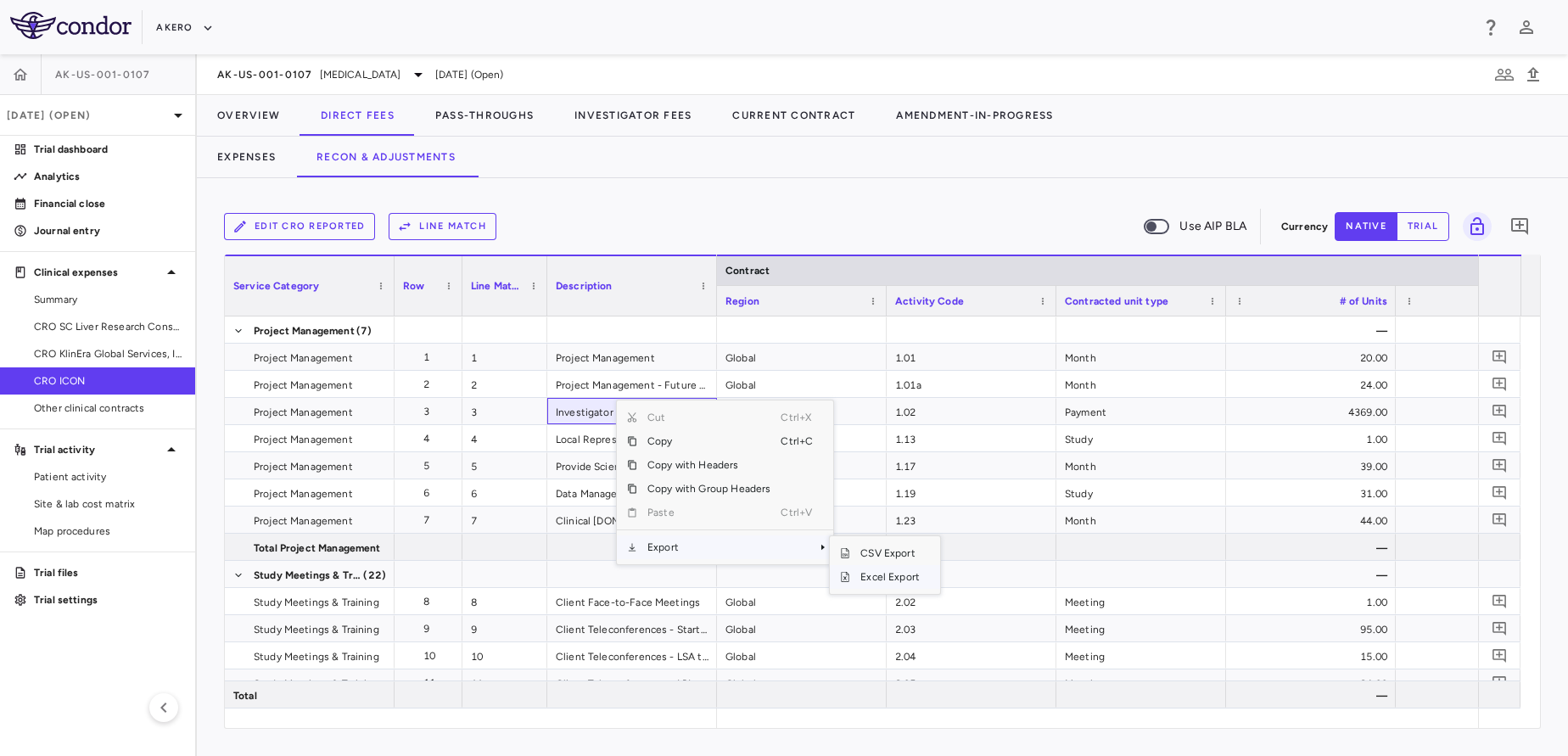
click at [861, 575] on span "Excel Export" at bounding box center [889, 577] width 79 height 24
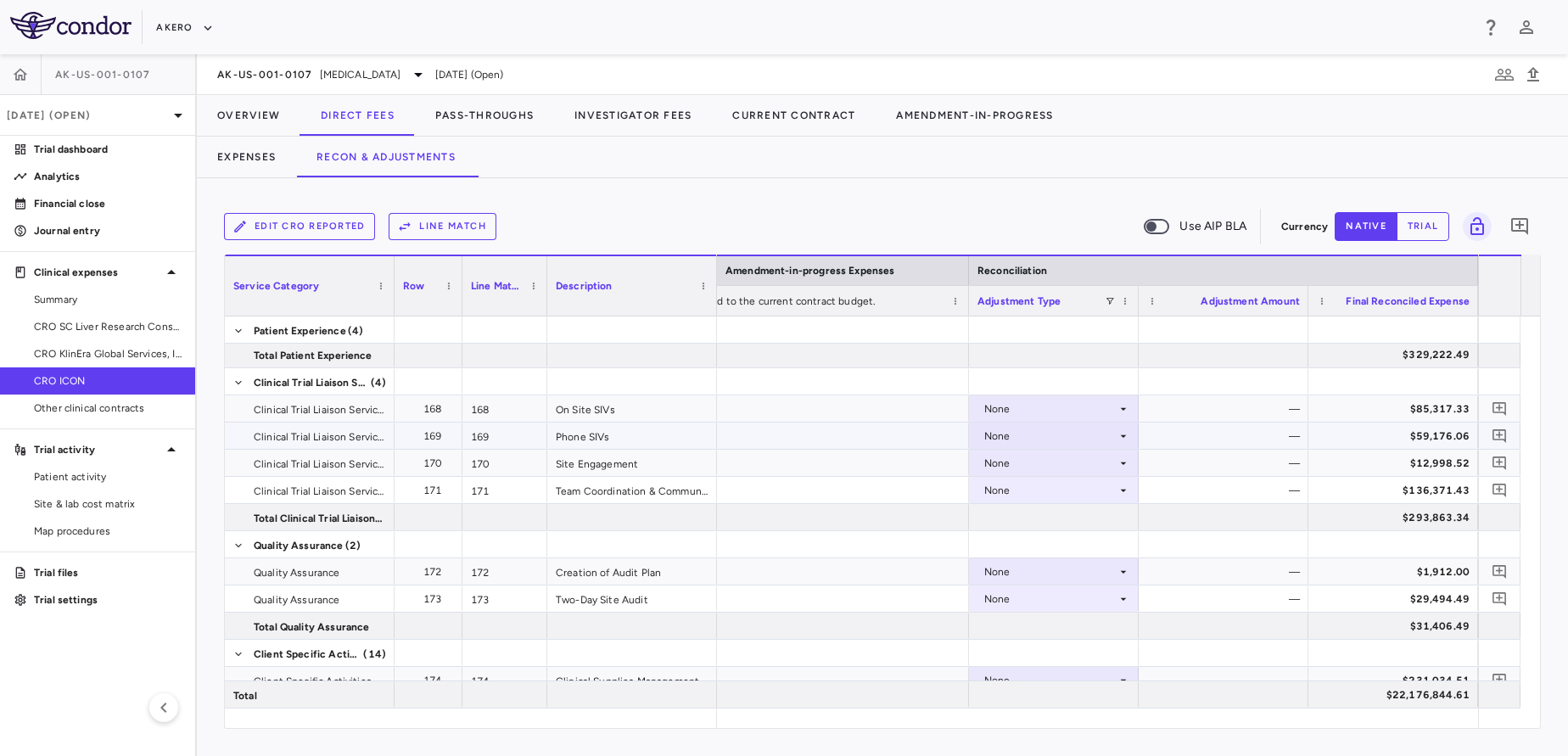
scroll to position [5235, 0]
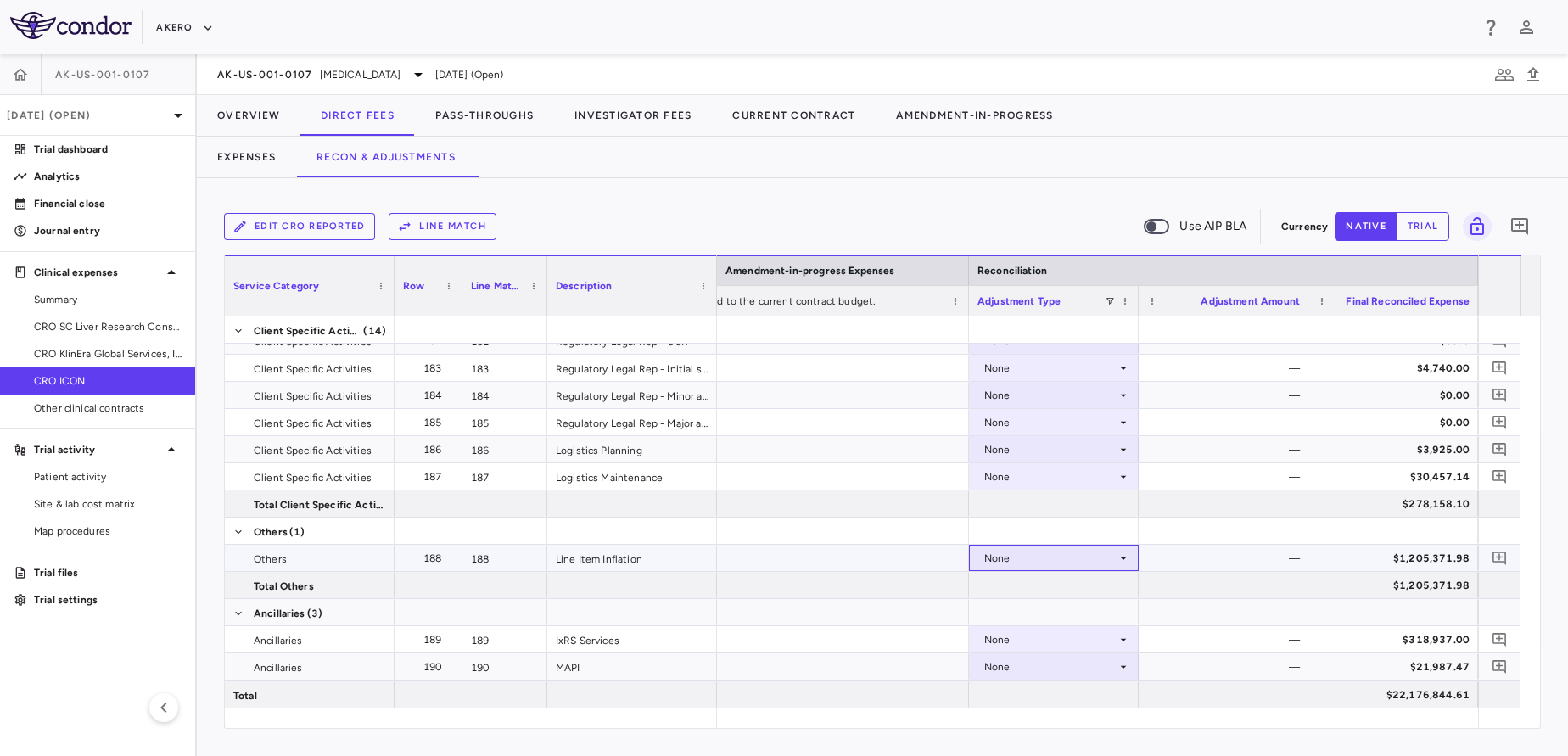
click at [1062, 552] on div "None" at bounding box center [1049, 558] width 132 height 27
click at [1033, 620] on div "CRO Reported" at bounding box center [1043, 617] width 80 height 16
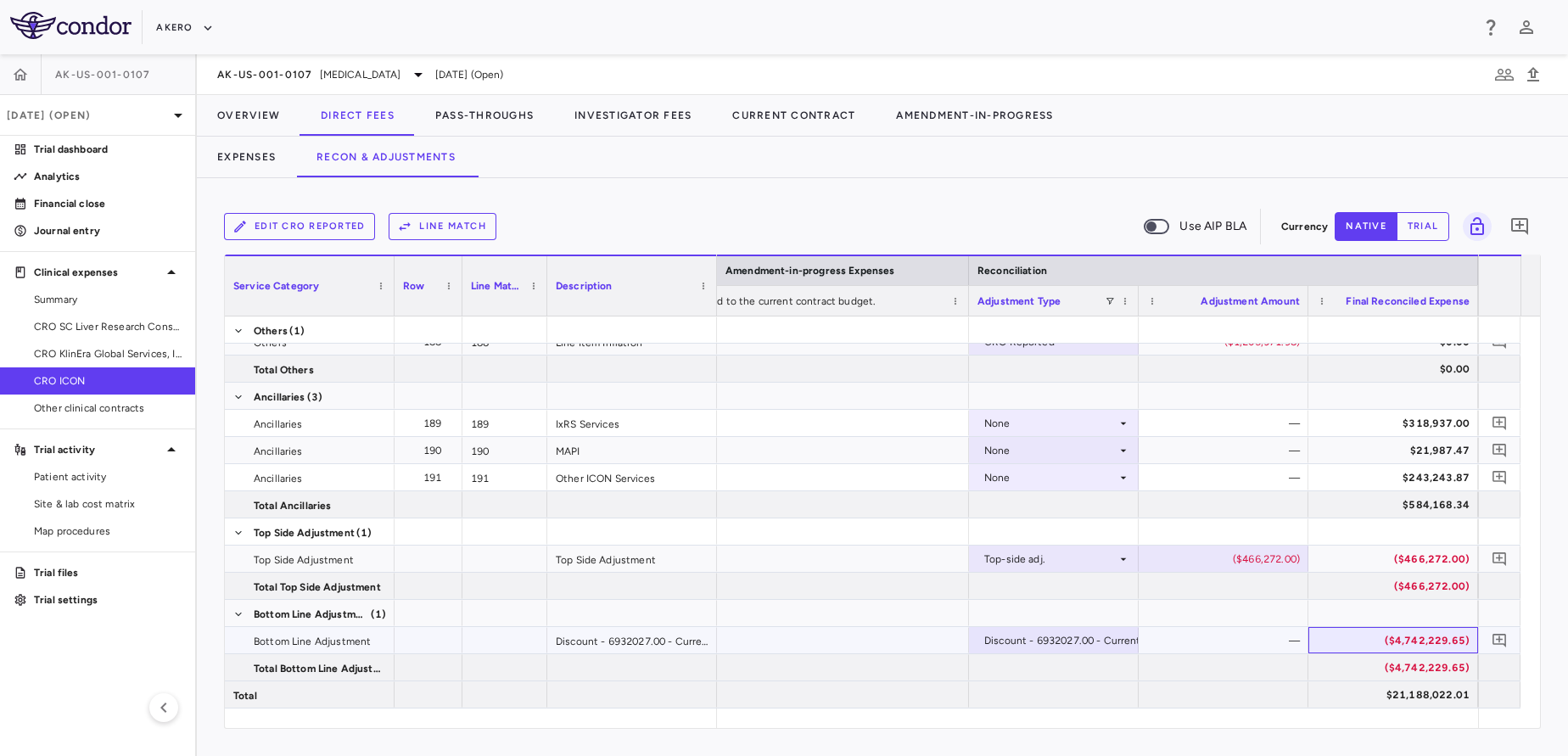
click at [1377, 649] on div "($4,742,229.65)" at bounding box center [1396, 640] width 146 height 27
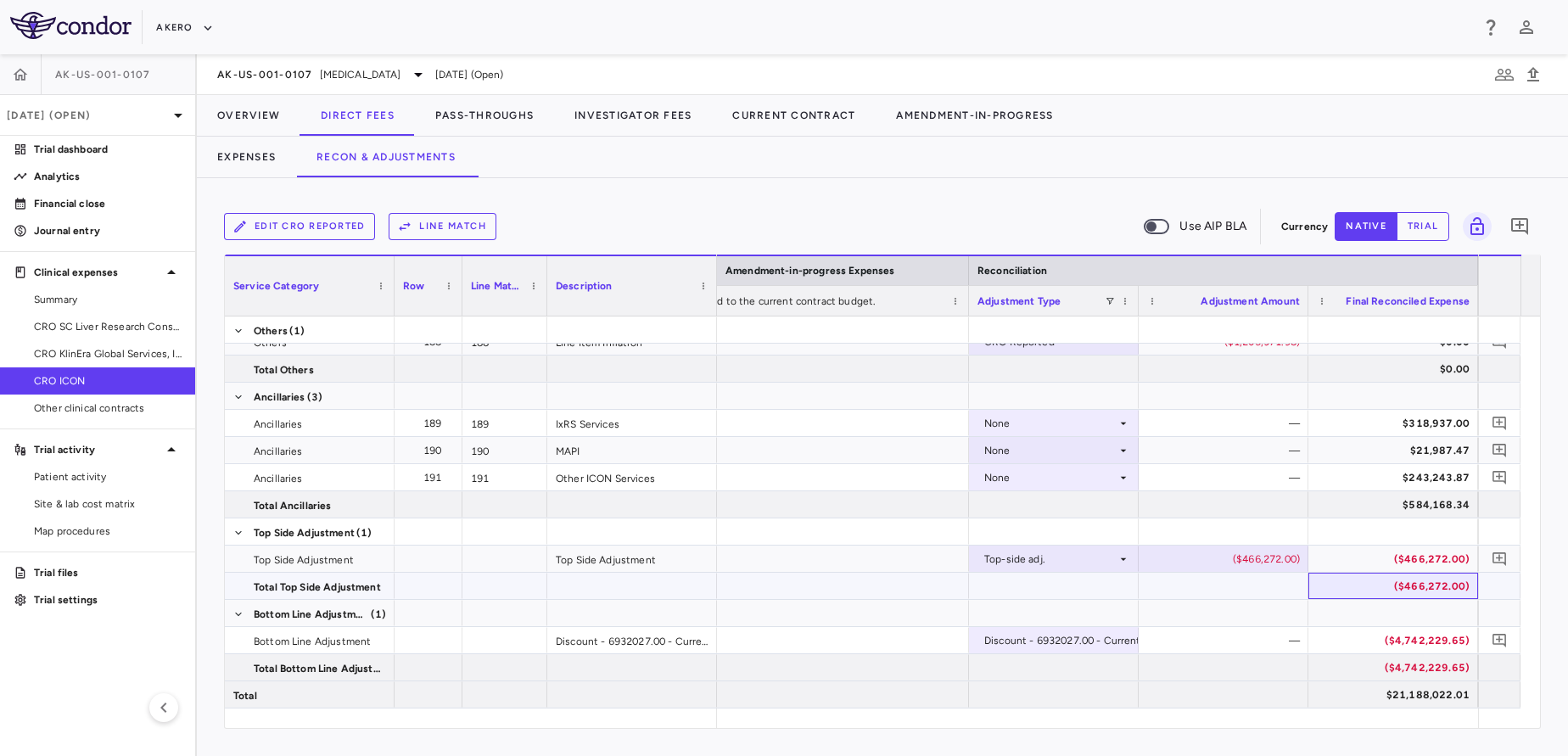
click at [1407, 583] on div "($466,272.00)" at bounding box center [1396, 587] width 146 height 27
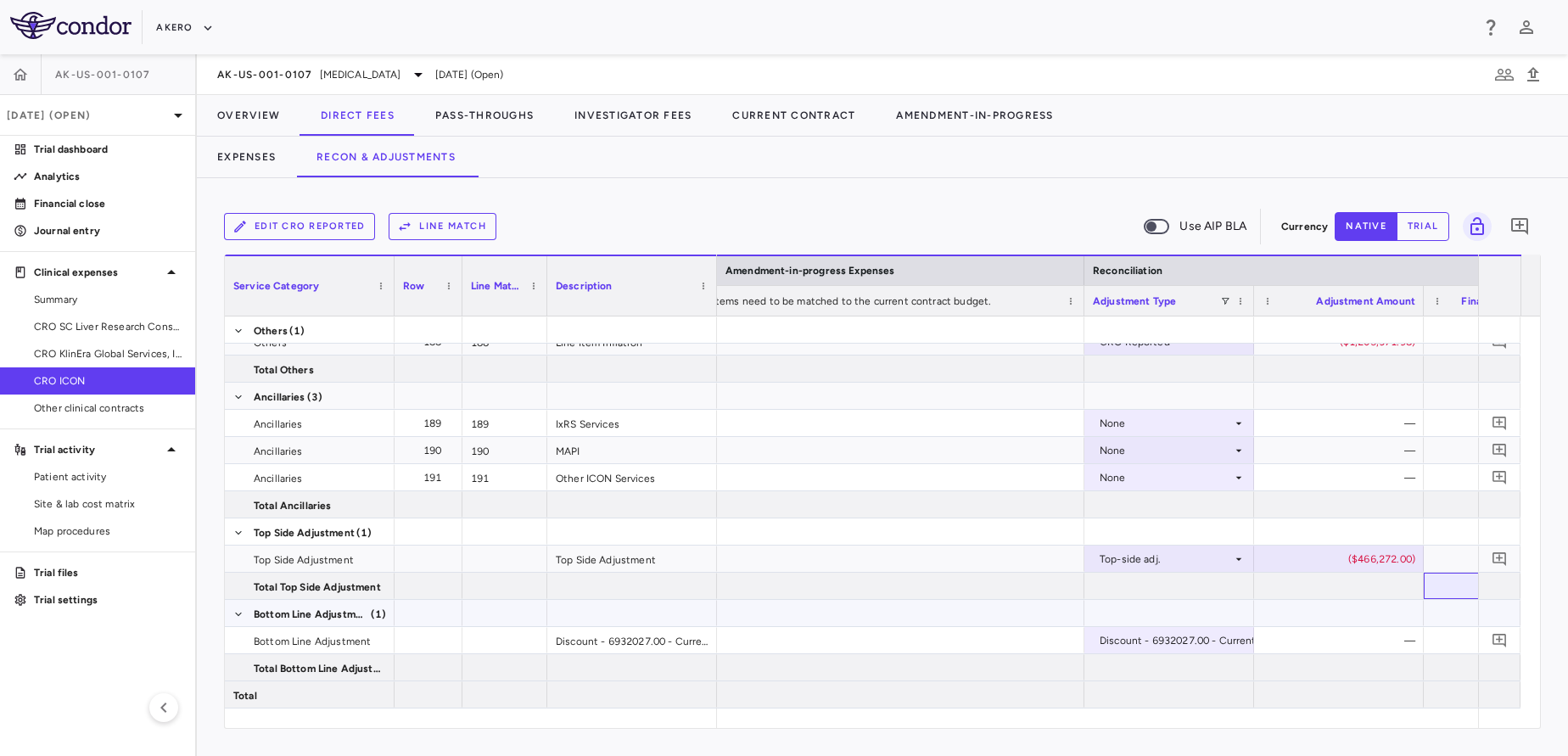
scroll to position [0, 3321]
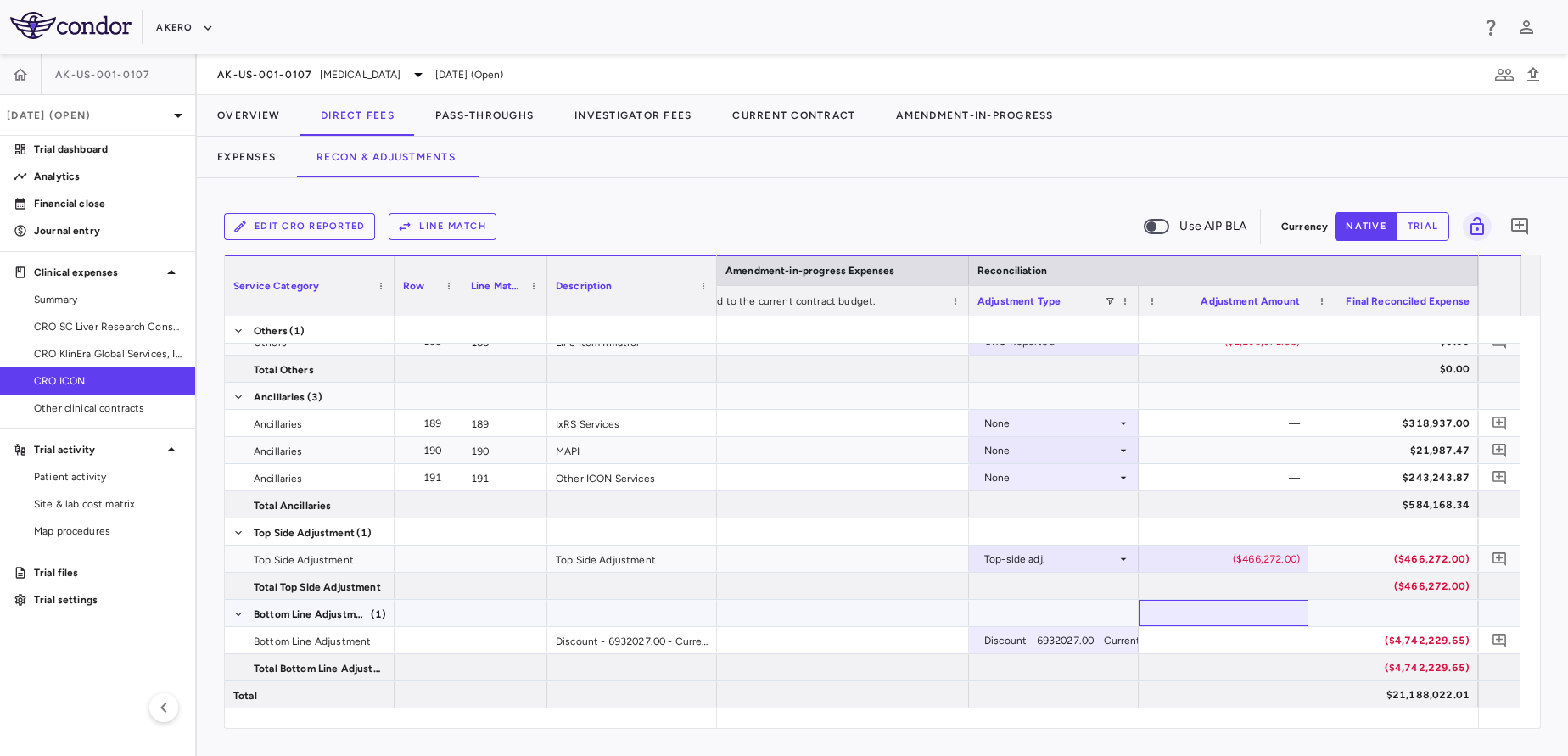
click at [1216, 614] on div at bounding box center [1222, 613] width 169 height 26
